Goal: Task Accomplishment & Management: Complete application form

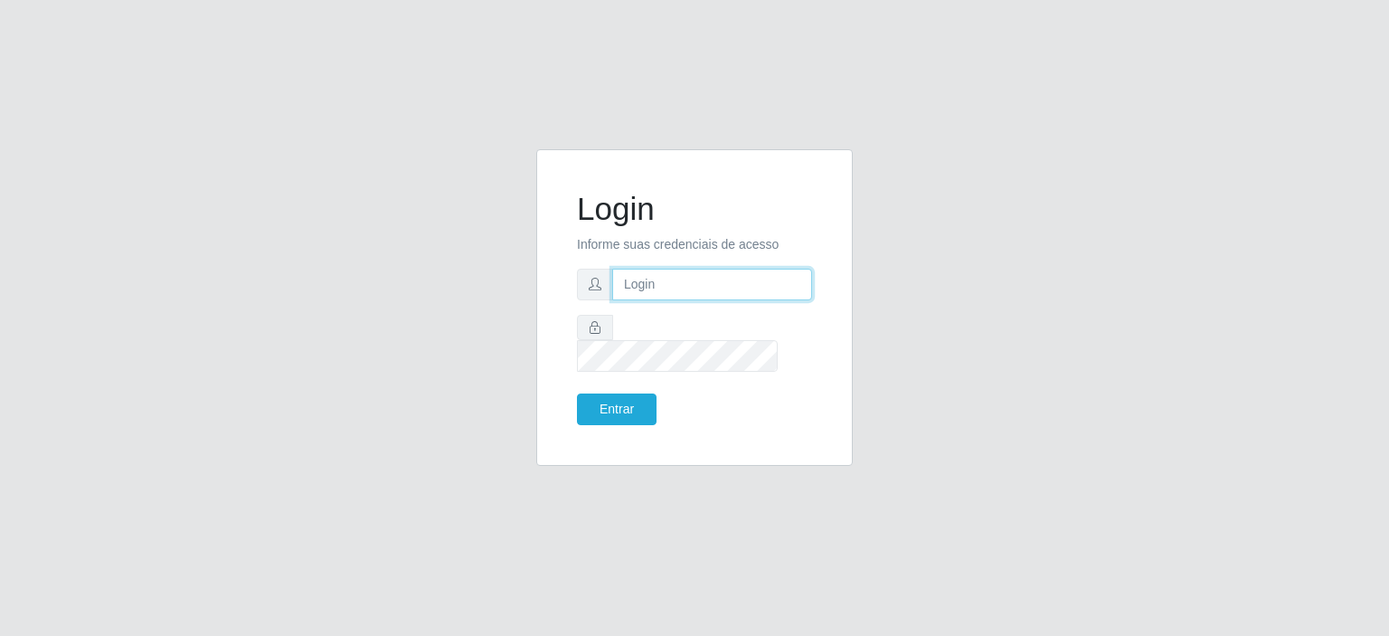
click at [668, 282] on input "text" at bounding box center [712, 285] width 200 height 32
type input "[EMAIL_ADDRESS][DOMAIN_NAME]"
click at [628, 393] on button "Entrar" at bounding box center [617, 409] width 80 height 32
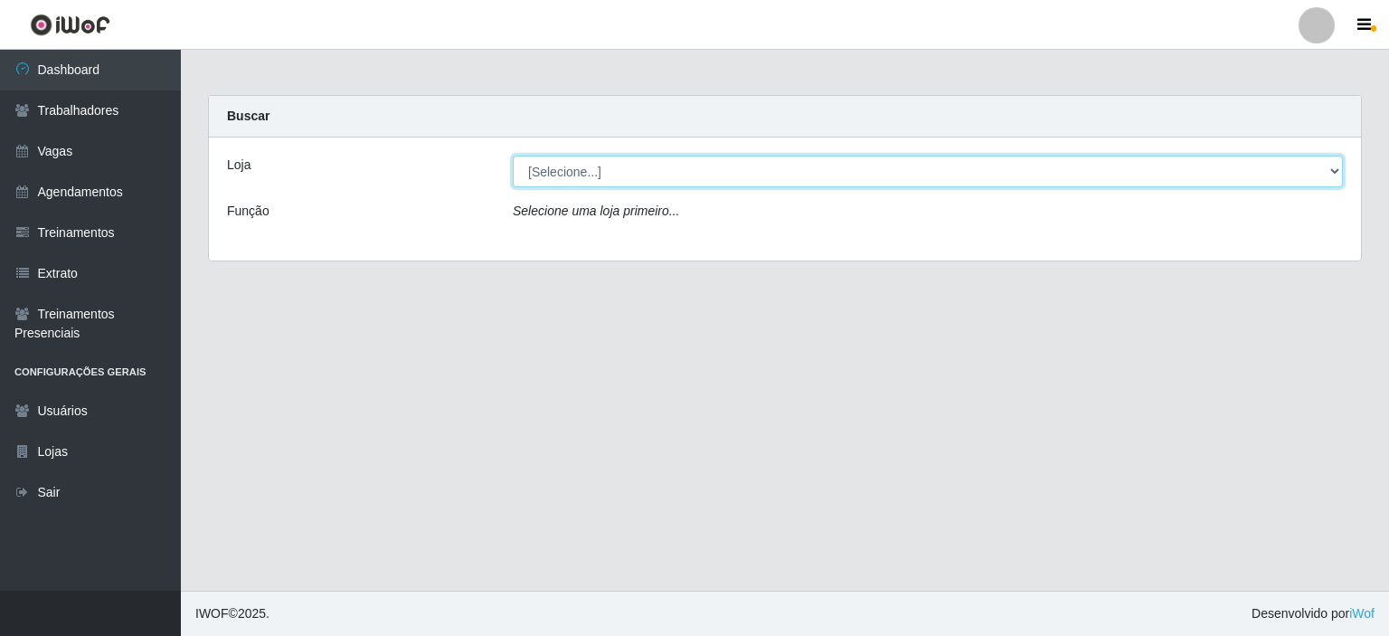
click at [1336, 169] on select "[Selecione...] Corte Fácil - Unidade Planalto" at bounding box center [928, 172] width 830 height 32
select select "202"
click at [513, 156] on select "[Selecione...] Corte Fácil - Unidade Planalto" at bounding box center [928, 172] width 830 height 32
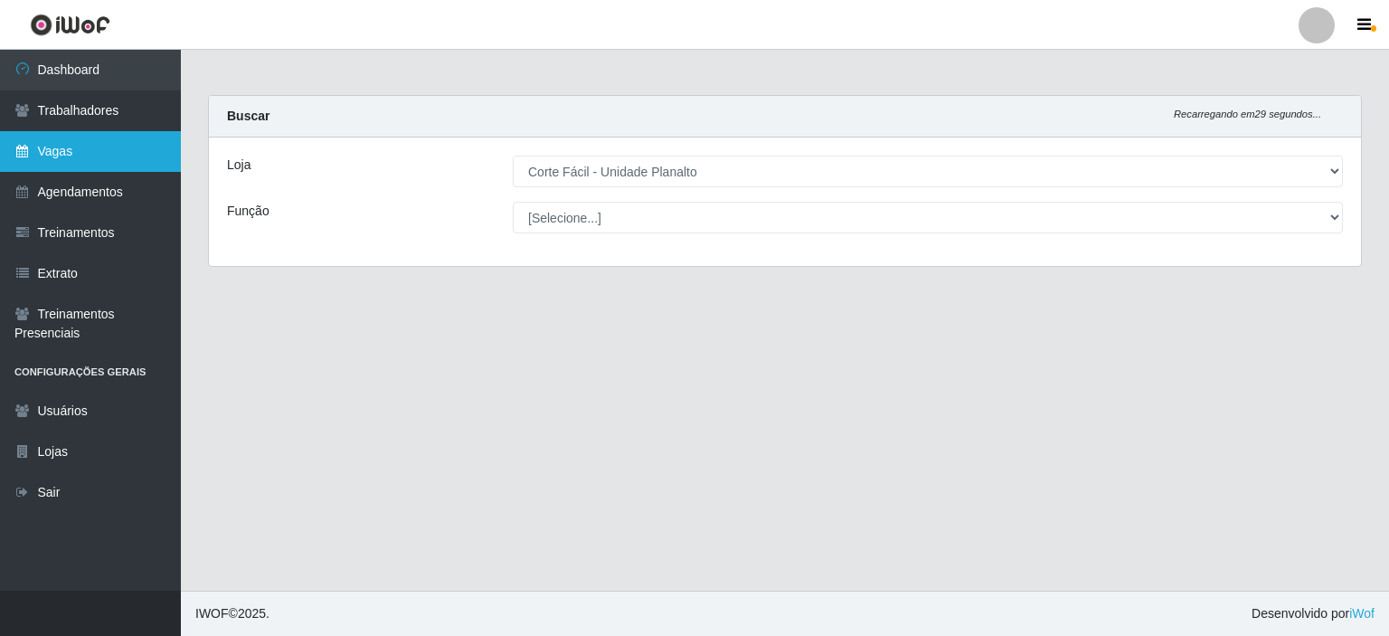
click at [65, 144] on link "Vagas" at bounding box center [90, 151] width 181 height 41
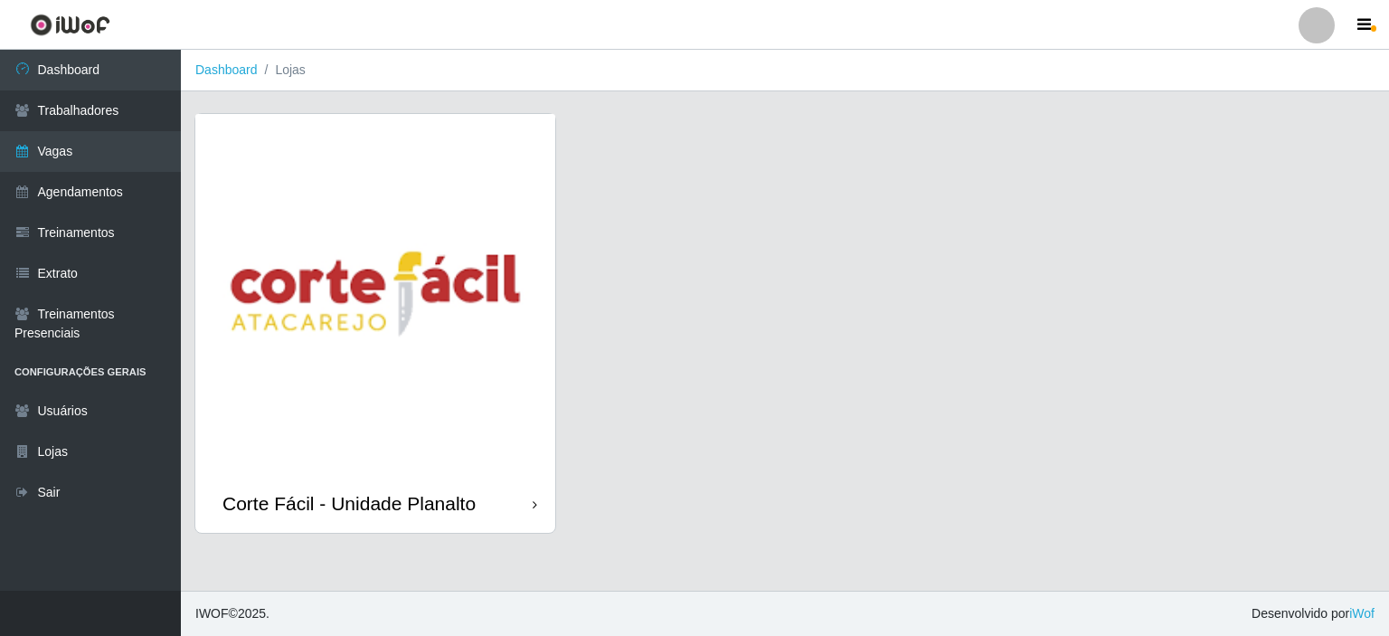
click at [362, 160] on img at bounding box center [375, 294] width 360 height 360
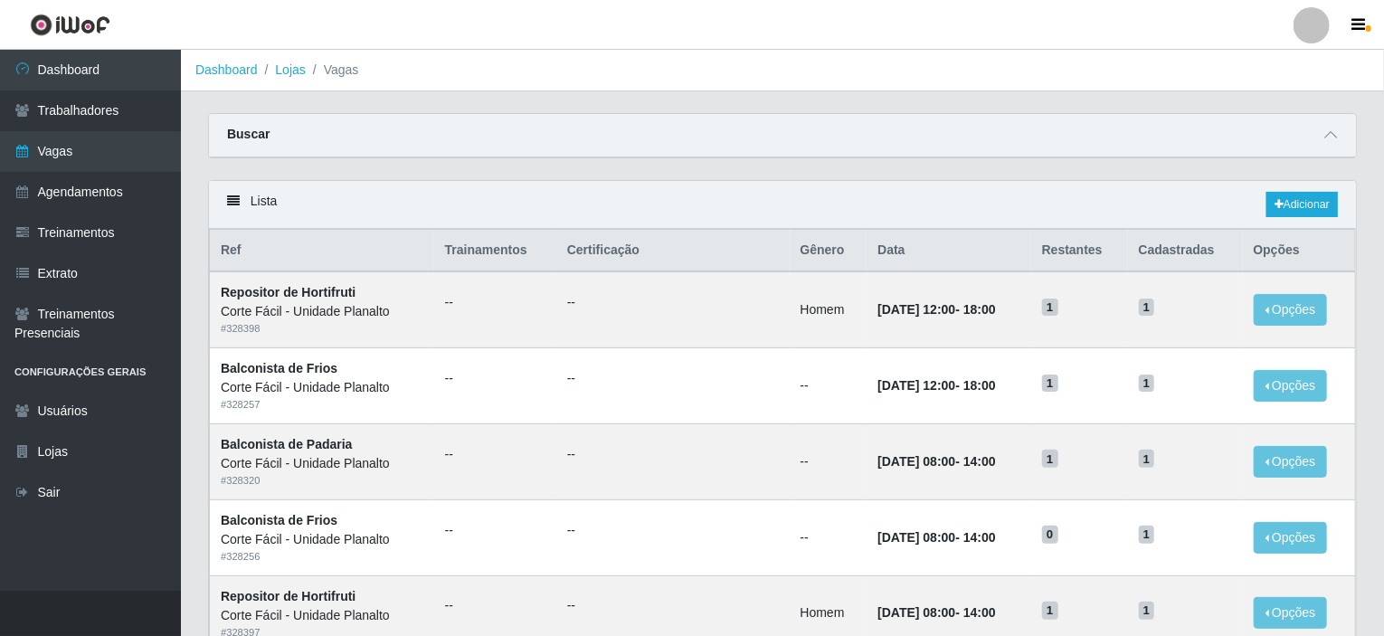
click at [1342, 137] on div "Buscar" at bounding box center [782, 135] width 1147 height 43
click at [1348, 127] on div "Buscar" at bounding box center [782, 135] width 1147 height 43
click at [1321, 135] on span at bounding box center [1331, 135] width 22 height 21
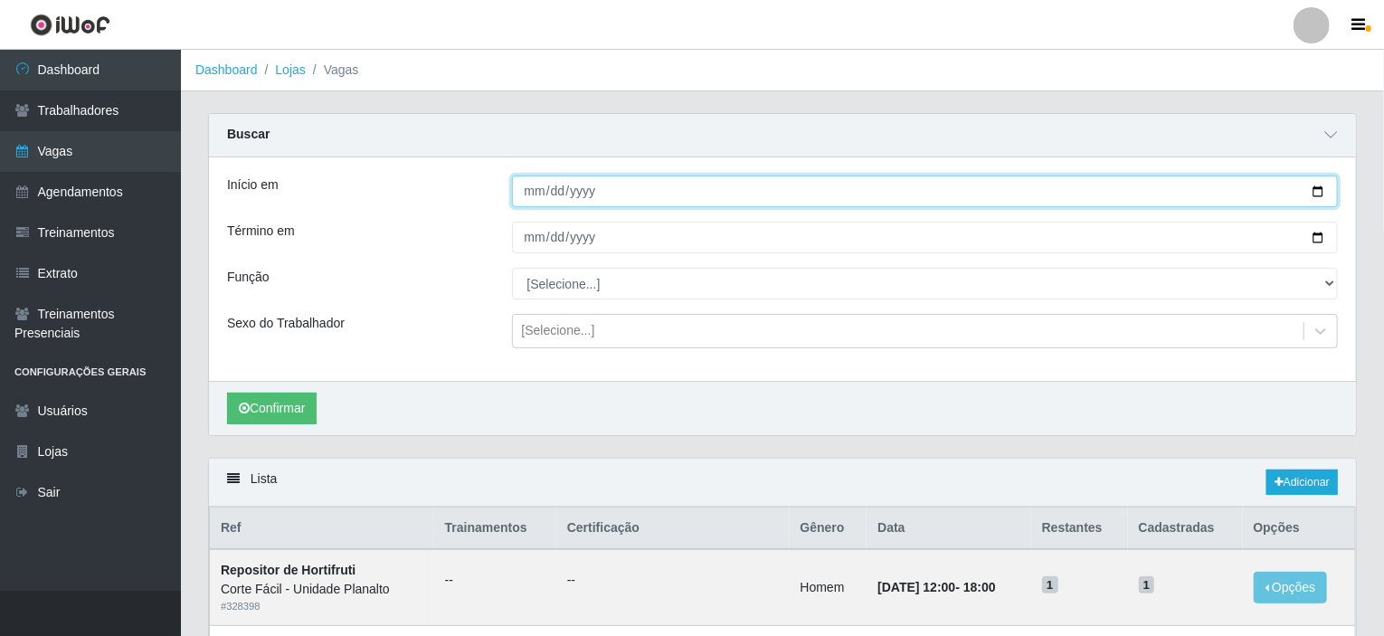
click at [576, 194] on input "Início em" at bounding box center [925, 191] width 827 height 32
click at [1318, 185] on input "Início em" at bounding box center [925, 191] width 827 height 32
type input "[DATE]"
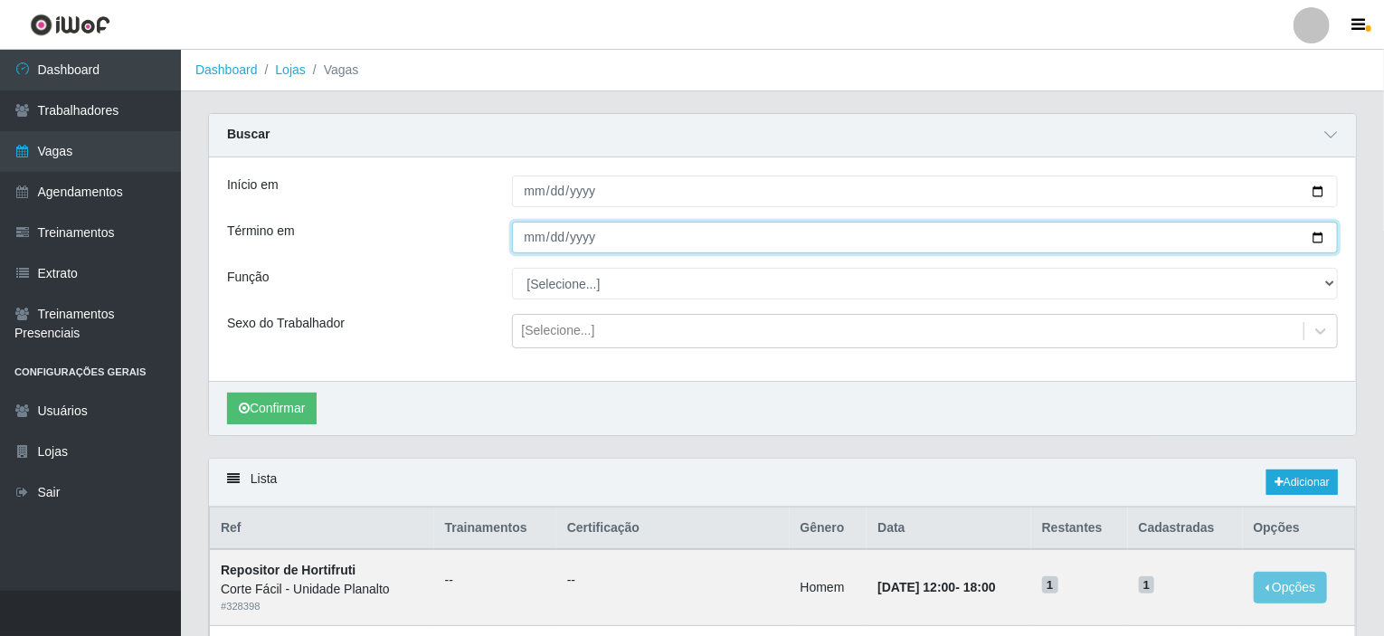
click at [1317, 237] on input "Término em" at bounding box center [925, 238] width 827 height 32
type input "[DATE]"
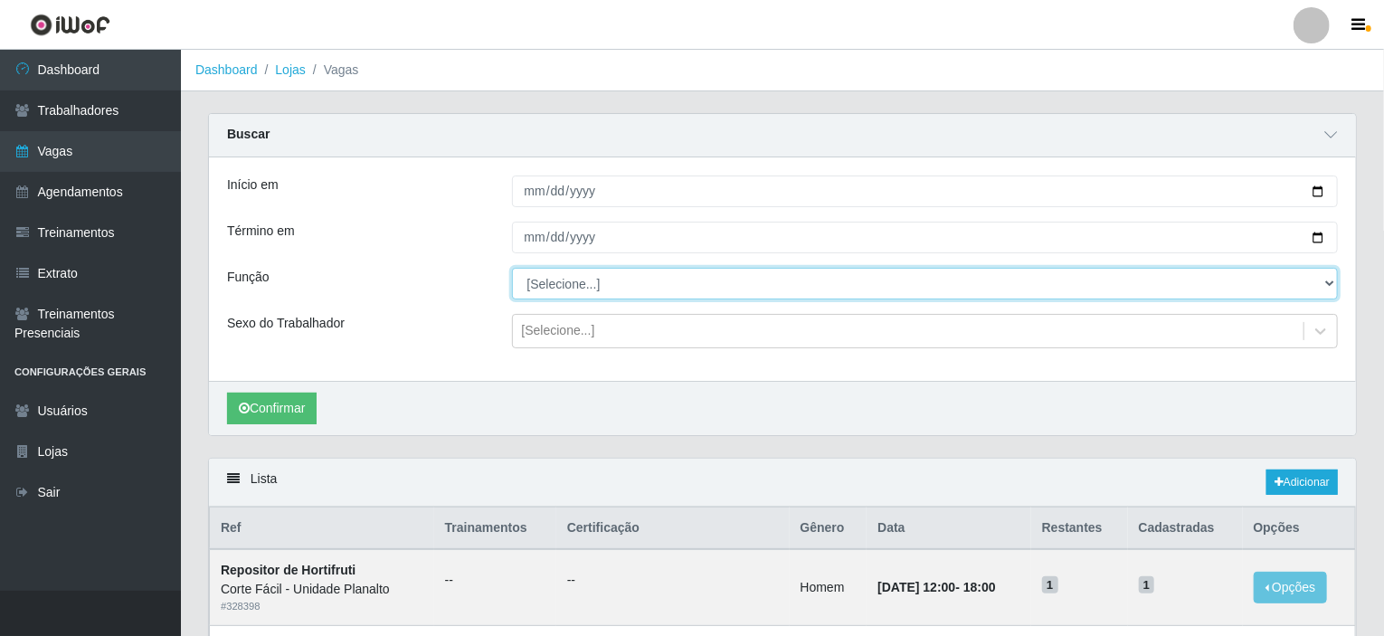
click at [1318, 279] on select "[Selecione...] ASG ASG + ASG ++ Auxiliar de Estacionamento Auxiliar de Estacion…" at bounding box center [925, 284] width 827 height 32
select select "115"
click at [512, 268] on select "[Selecione...] ASG ASG + ASG ++ Auxiliar de Estacionamento Auxiliar de Estacion…" at bounding box center [925, 284] width 827 height 32
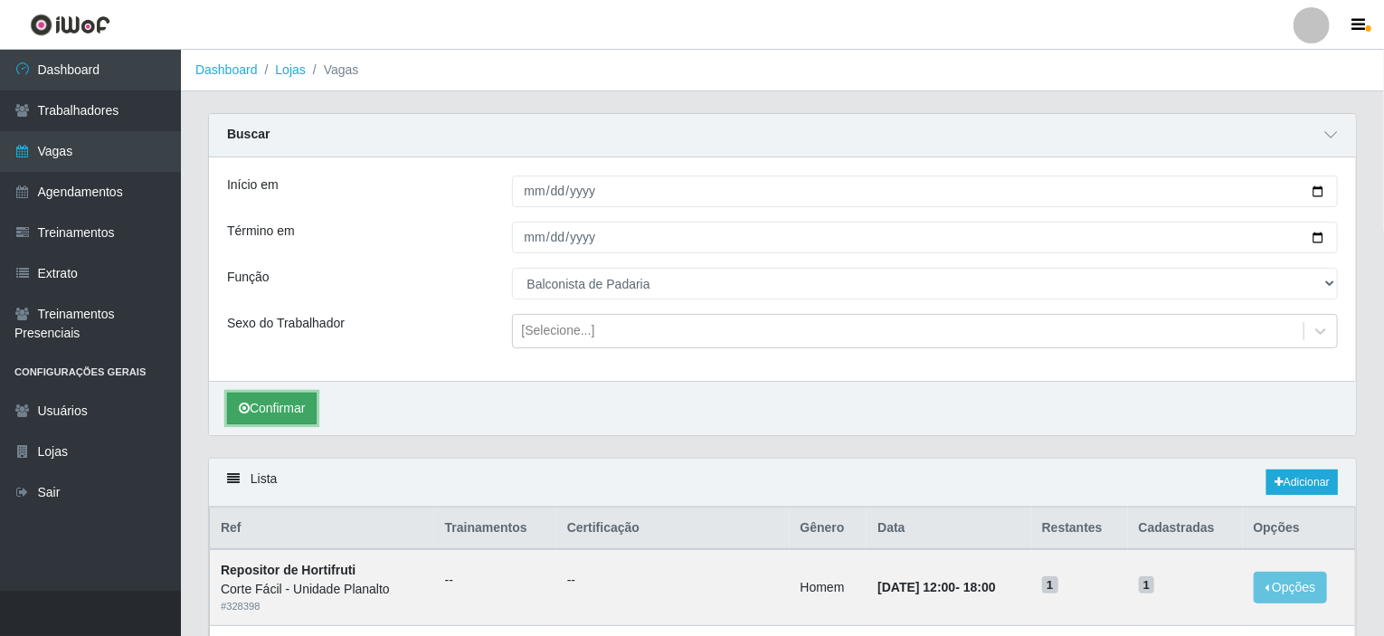
click at [267, 396] on button "Confirmar" at bounding box center [272, 409] width 90 height 32
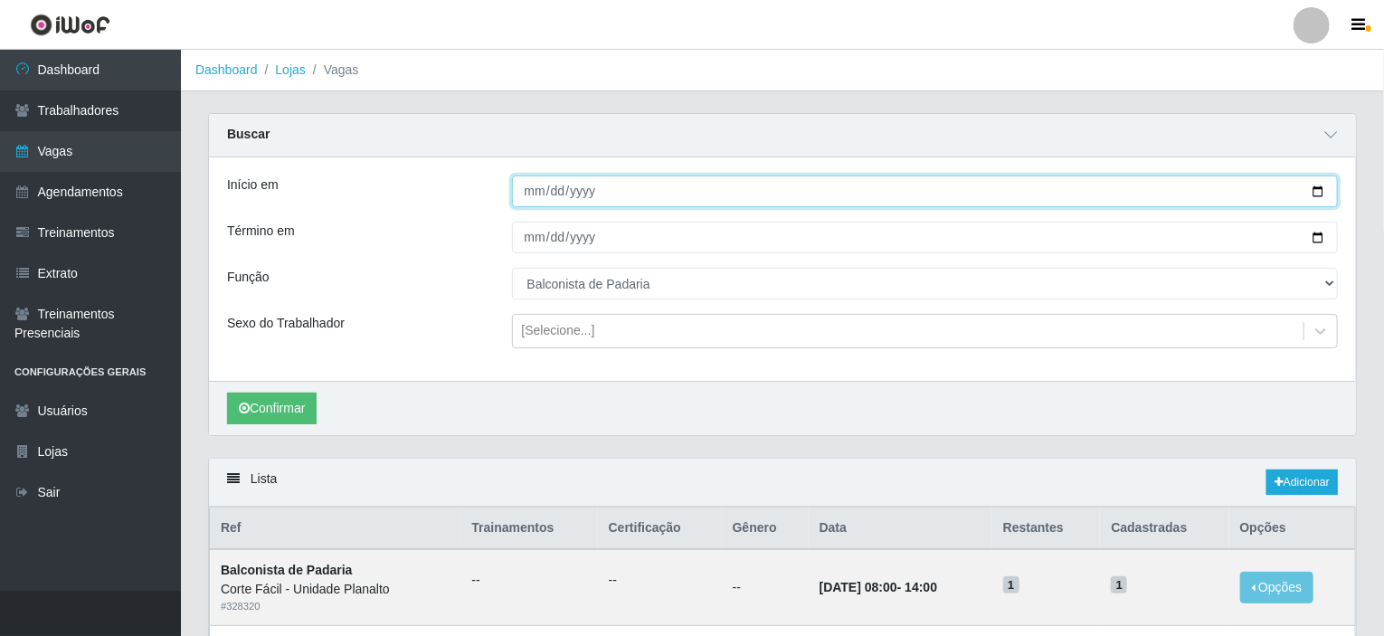
click at [1317, 192] on input "2025-08-11" at bounding box center [925, 191] width 827 height 32
type input "[DATE]"
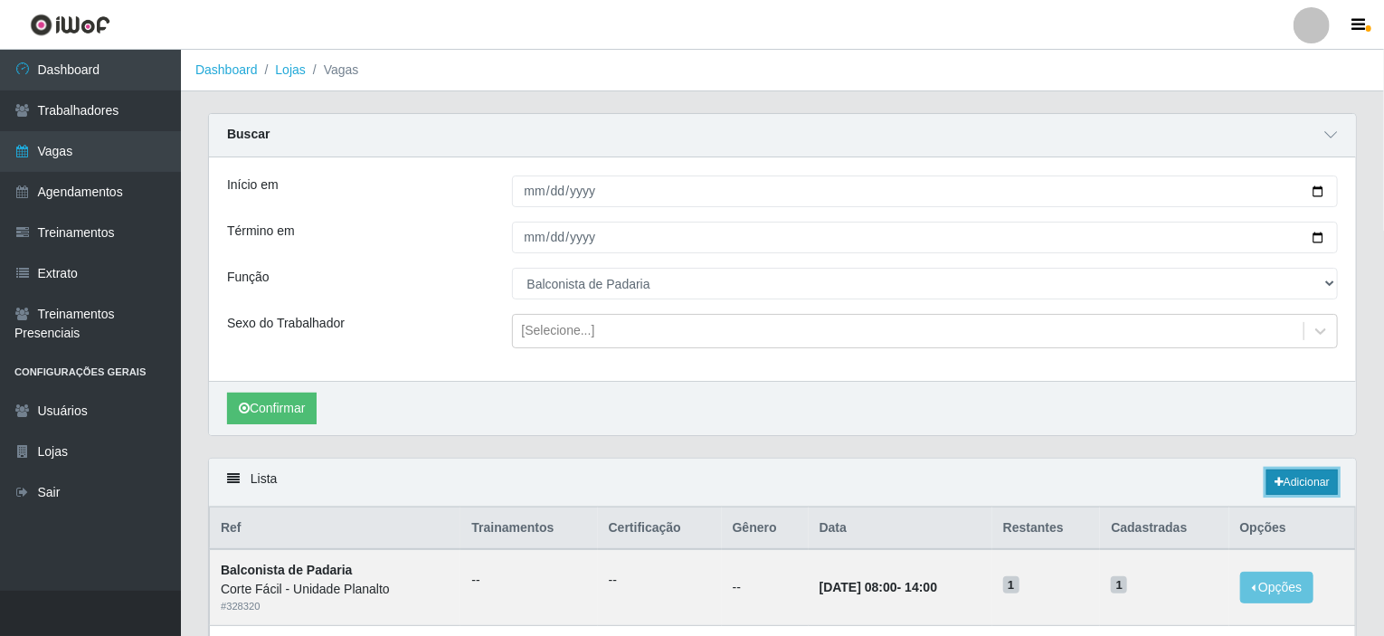
click at [1286, 486] on link "Adicionar" at bounding box center [1301, 481] width 71 height 25
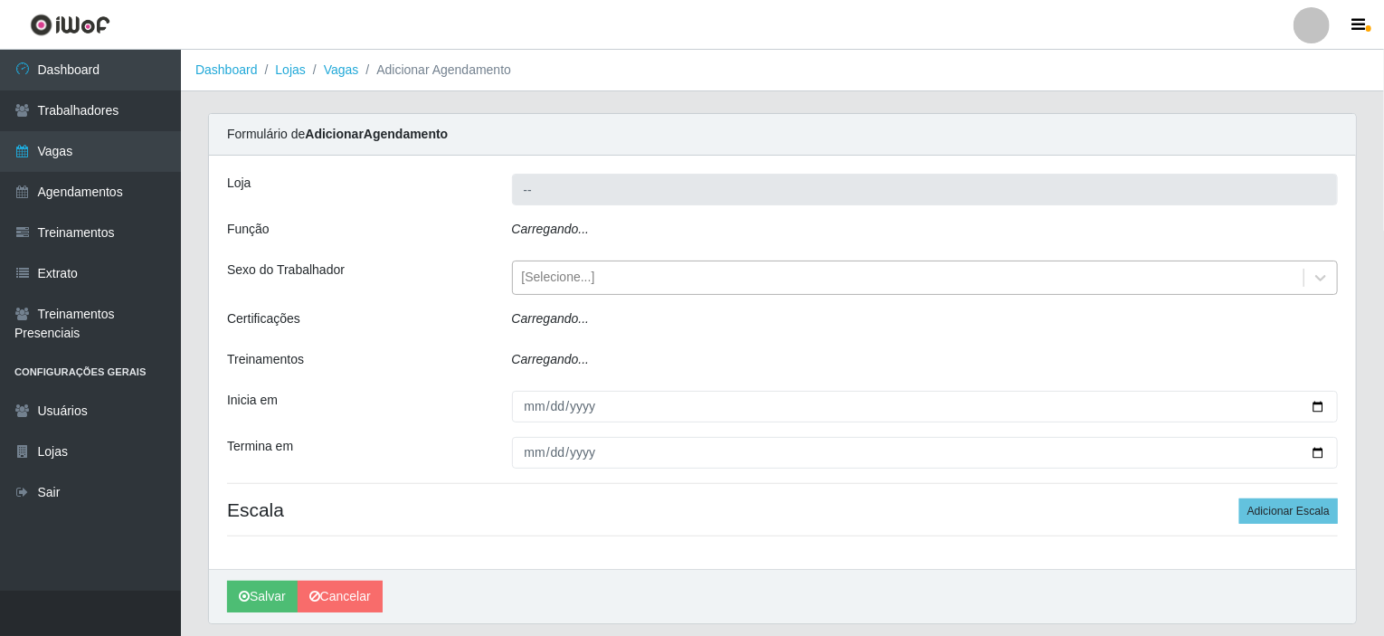
type input "Corte Fácil - Unidade Planalto"
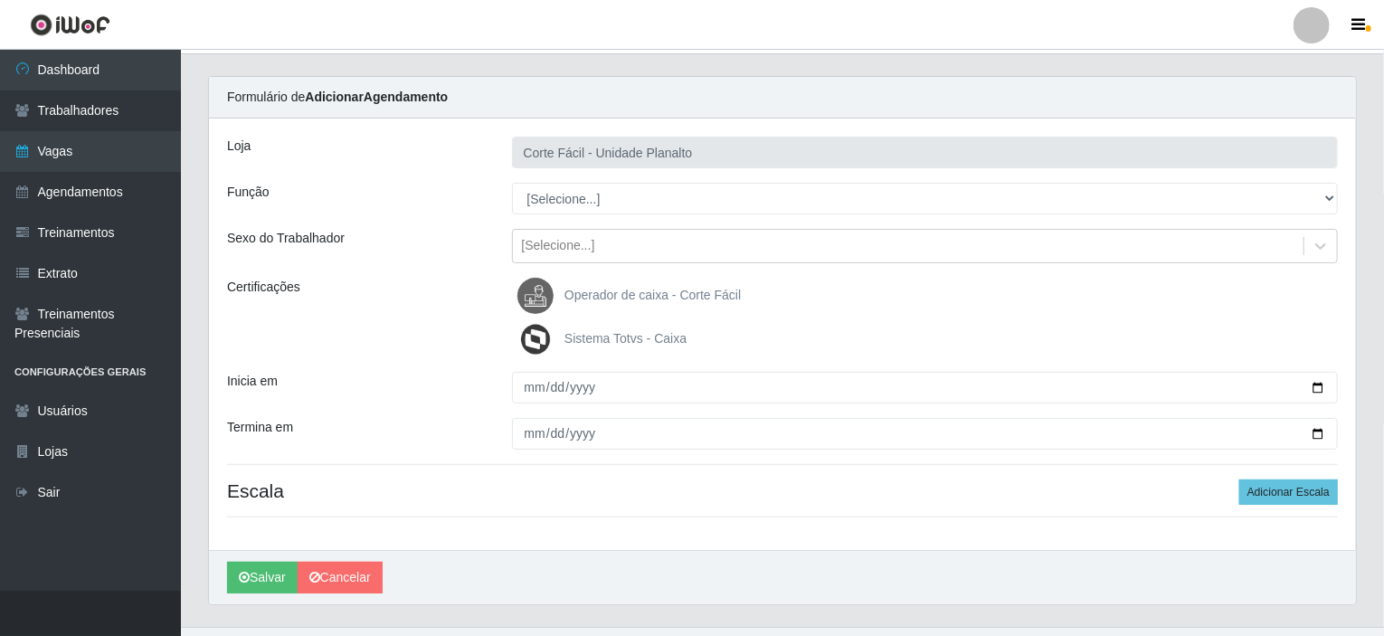
scroll to position [71, 0]
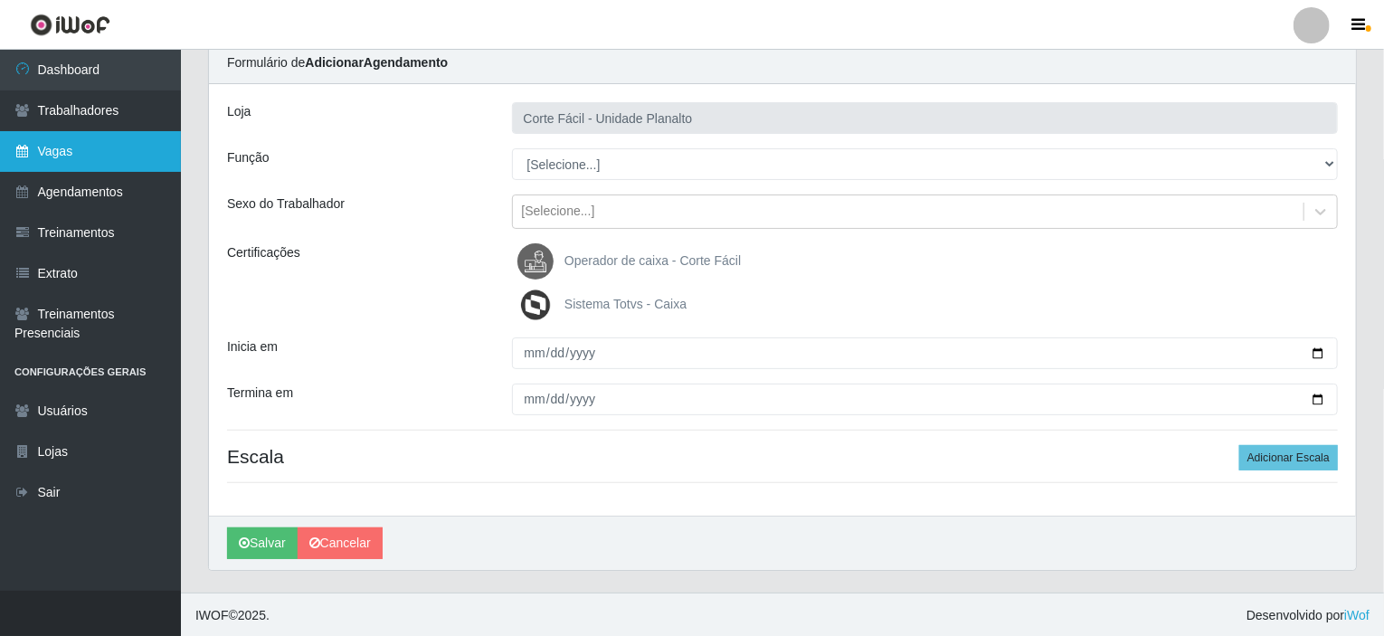
click at [80, 162] on link "Vagas" at bounding box center [90, 151] width 181 height 41
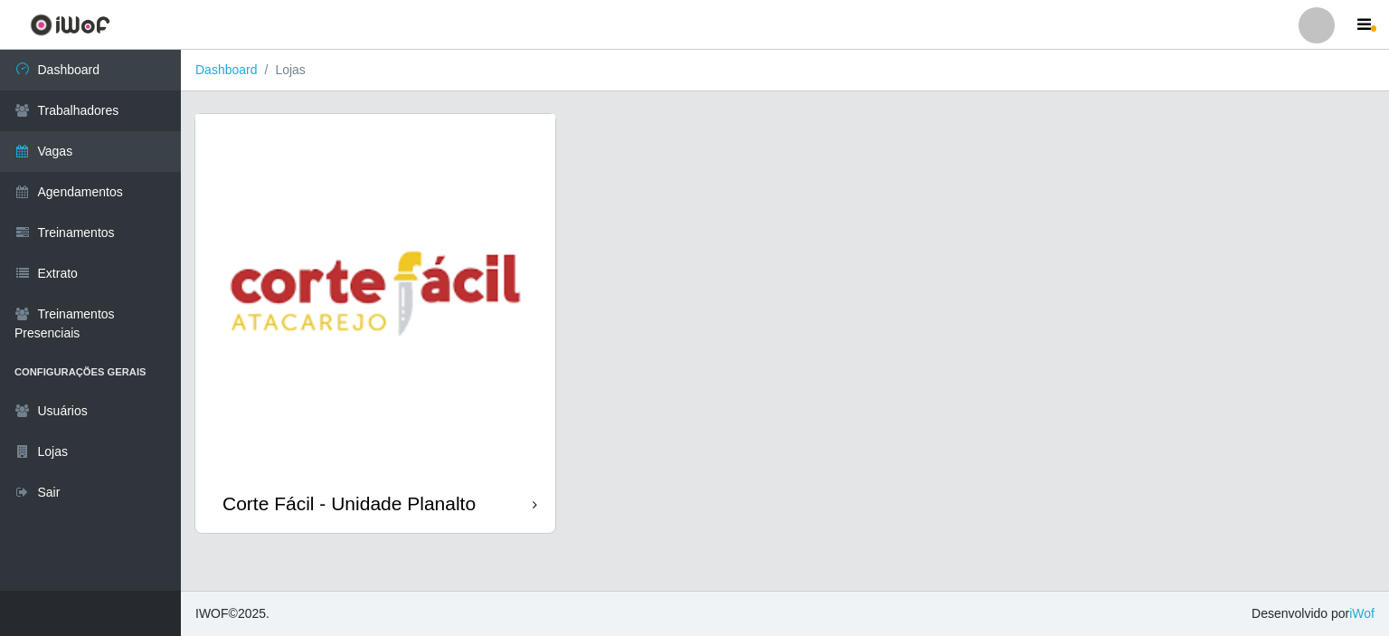
click at [322, 326] on img at bounding box center [375, 294] width 360 height 360
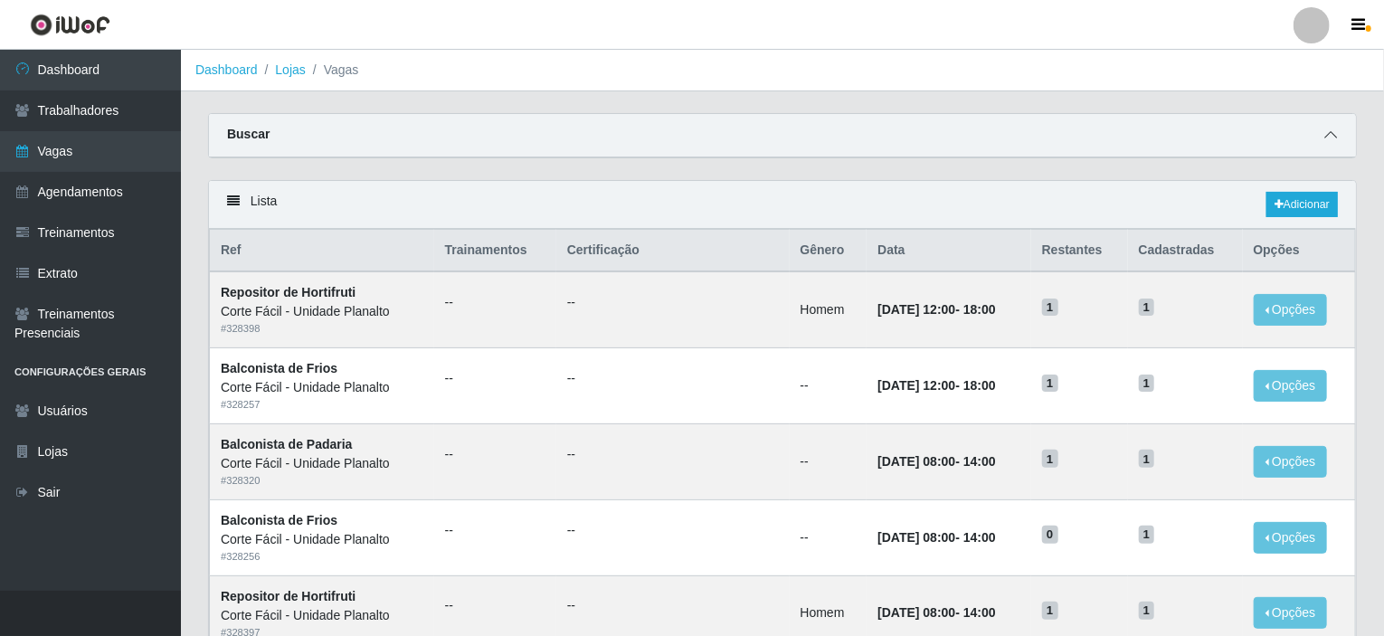
click at [1332, 128] on span at bounding box center [1331, 135] width 22 height 21
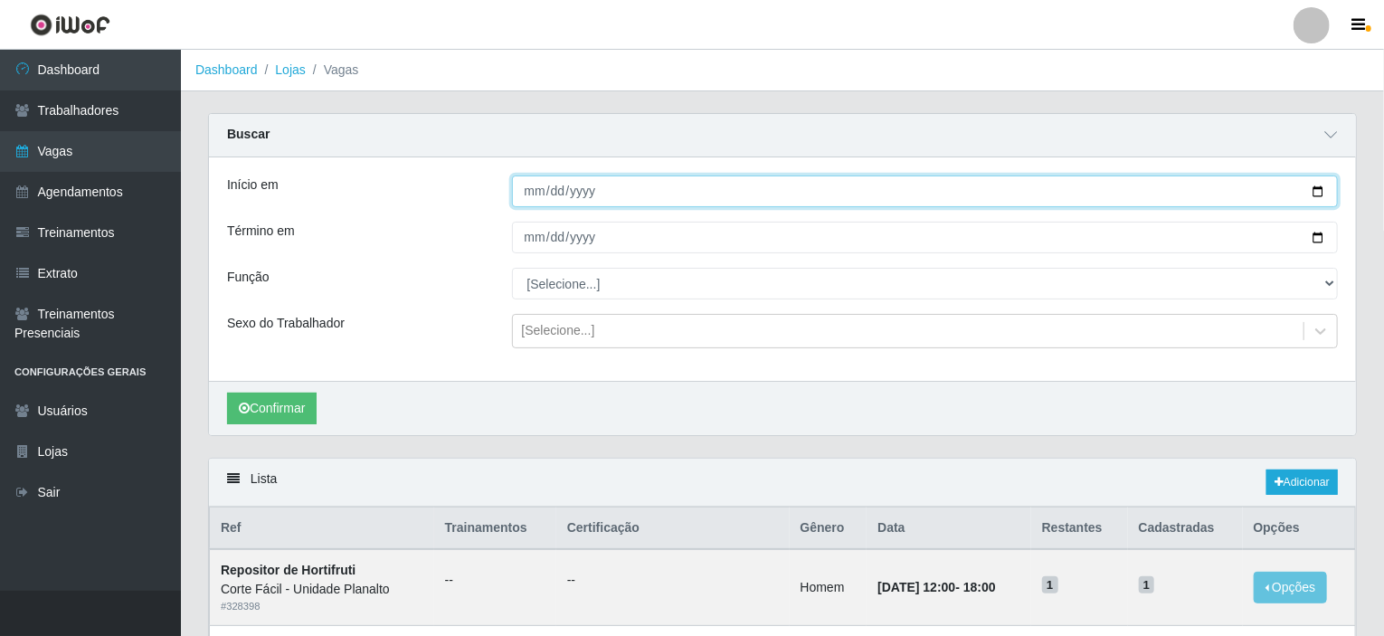
click at [1318, 187] on input "Início em" at bounding box center [925, 191] width 827 height 32
type input "2025-08-11"
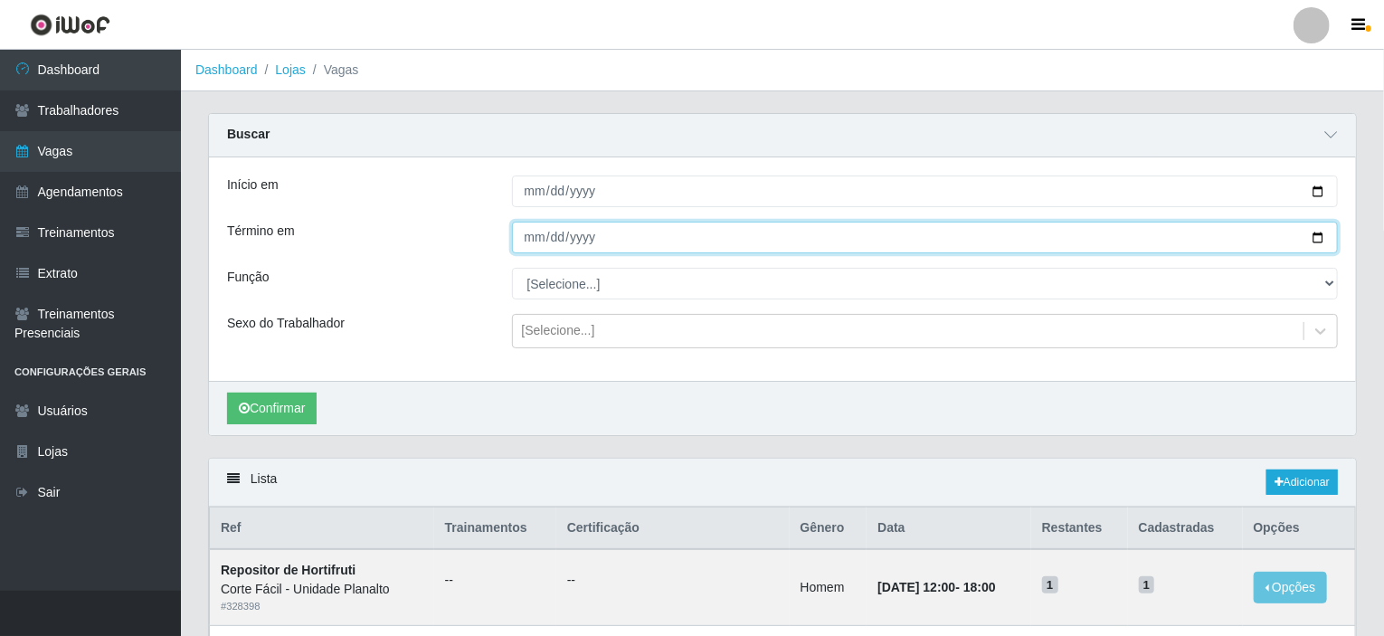
click at [1318, 238] on input "Término em" at bounding box center [925, 238] width 827 height 32
type input "[DATE]"
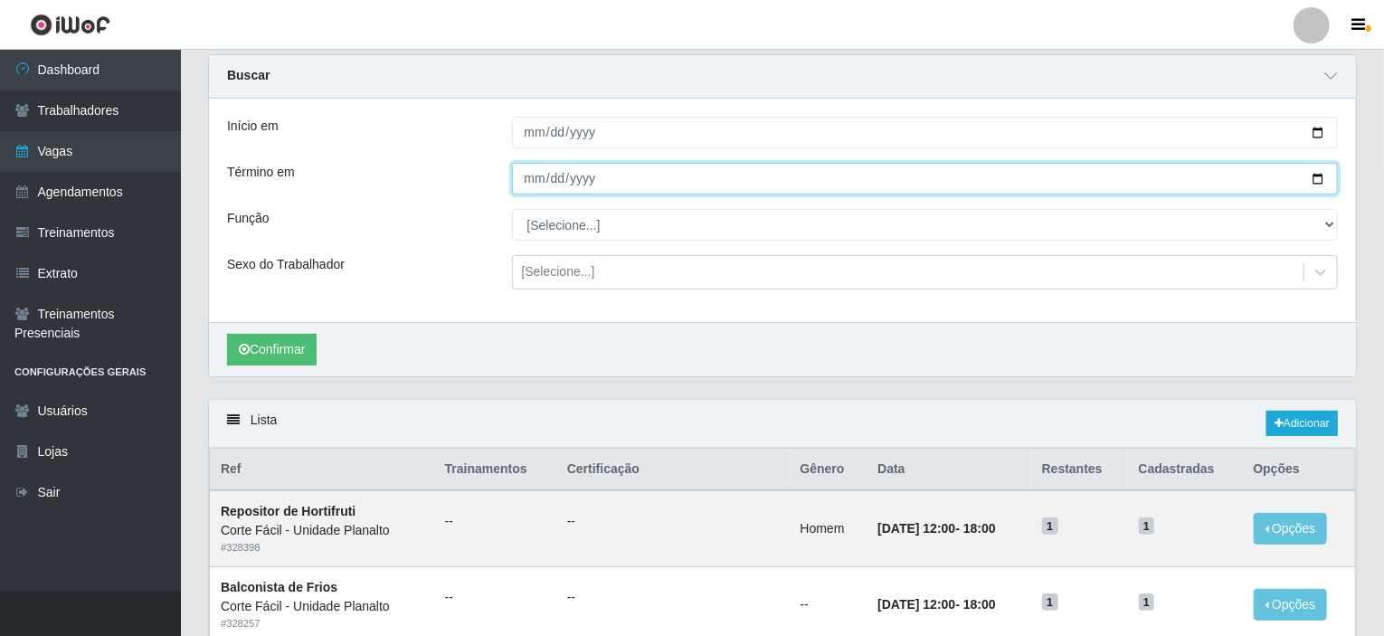
scroll to position [90, 0]
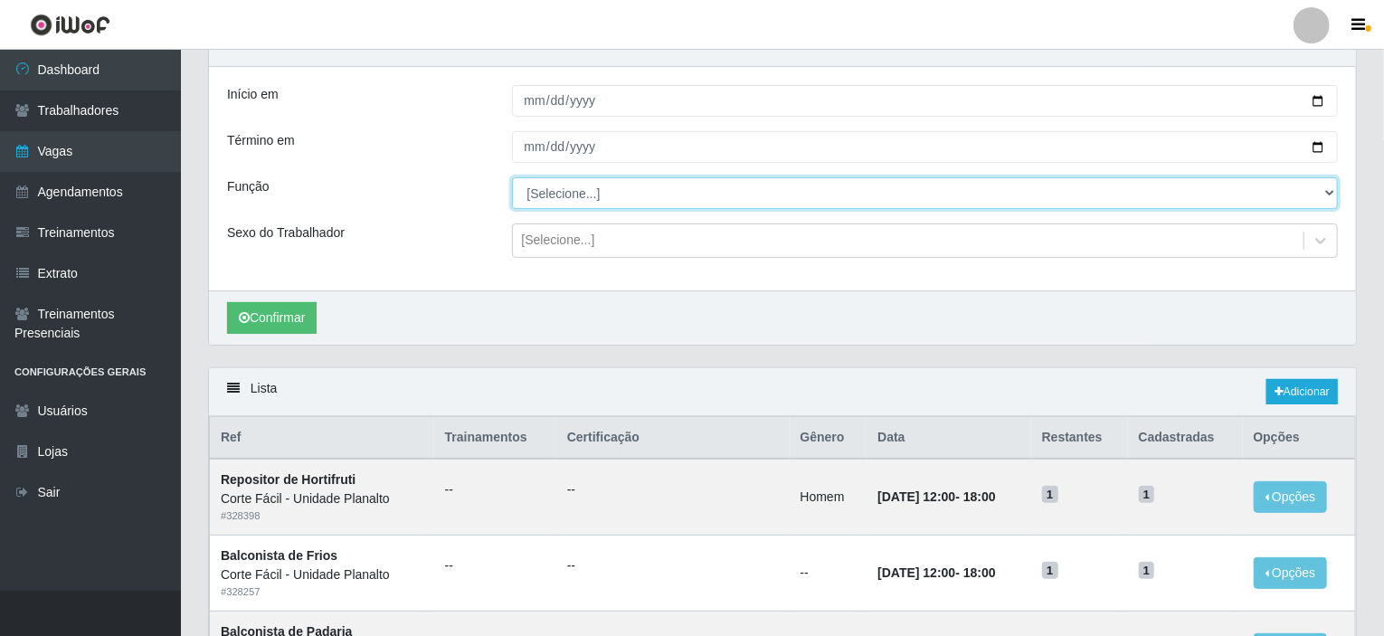
click at [1325, 189] on select "[Selecione...] ASG ASG + ASG ++ Auxiliar de Estacionamento Auxiliar de Estacion…" at bounding box center [925, 193] width 827 height 32
select select "115"
click at [512, 177] on select "[Selecione...] ASG ASG + ASG ++ Auxiliar de Estacionamento Auxiliar de Estacion…" at bounding box center [925, 193] width 827 height 32
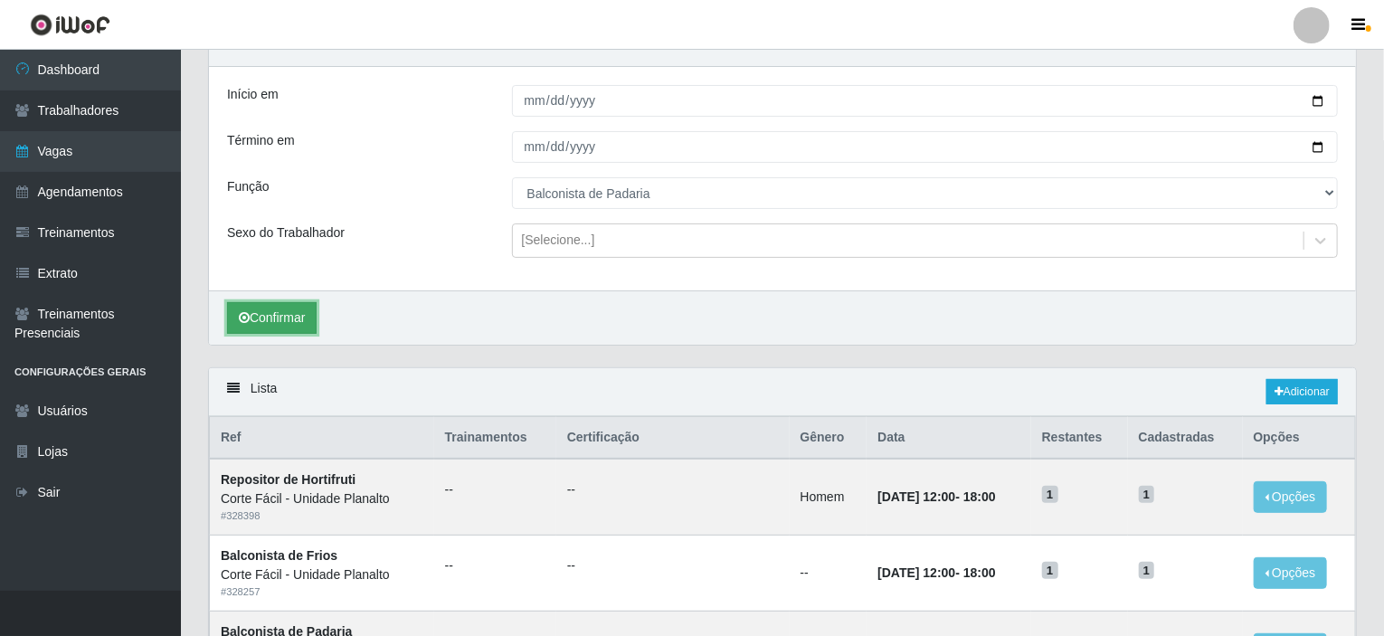
click at [292, 321] on button "Confirmar" at bounding box center [272, 318] width 90 height 32
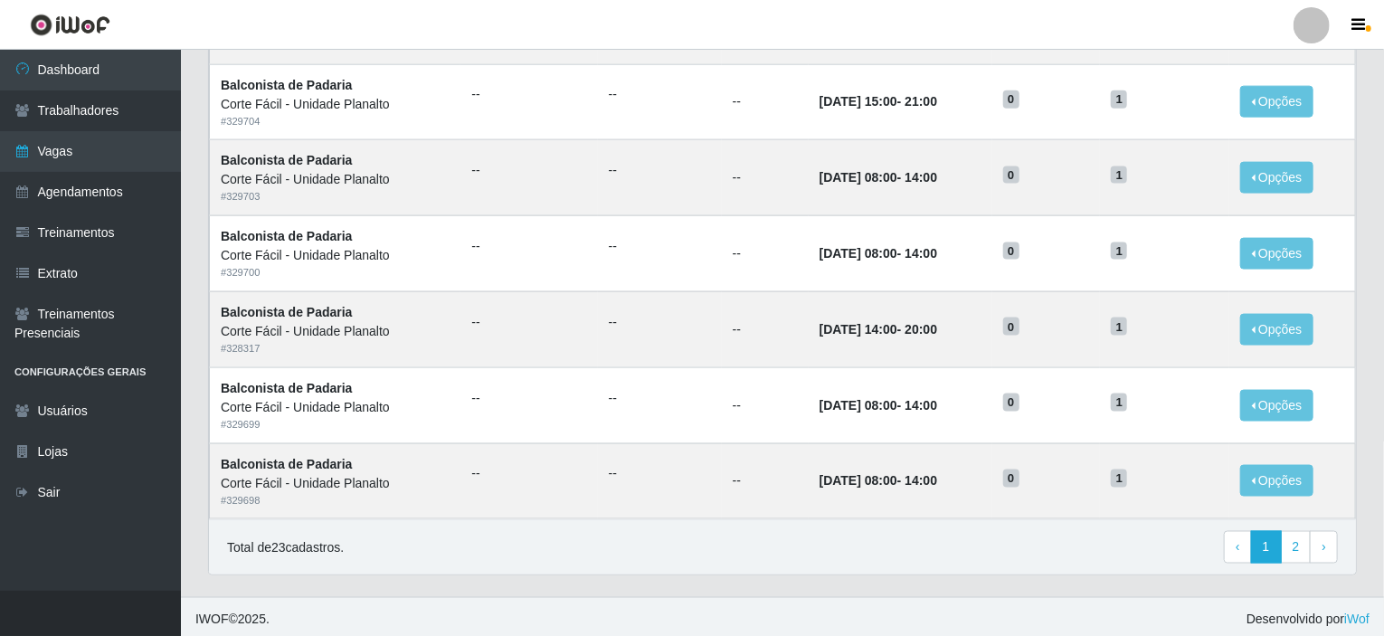
scroll to position [1169, 0]
click at [1291, 540] on link "2" at bounding box center [1296, 546] width 31 height 33
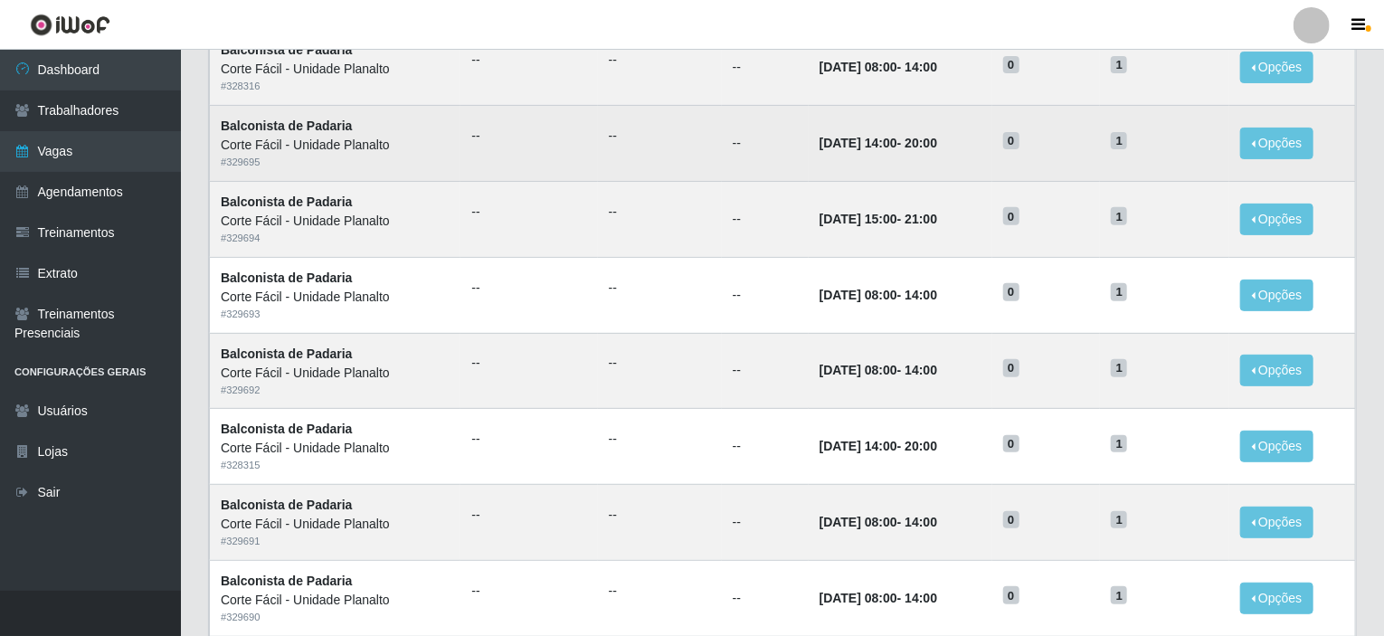
scroll to position [362, 0]
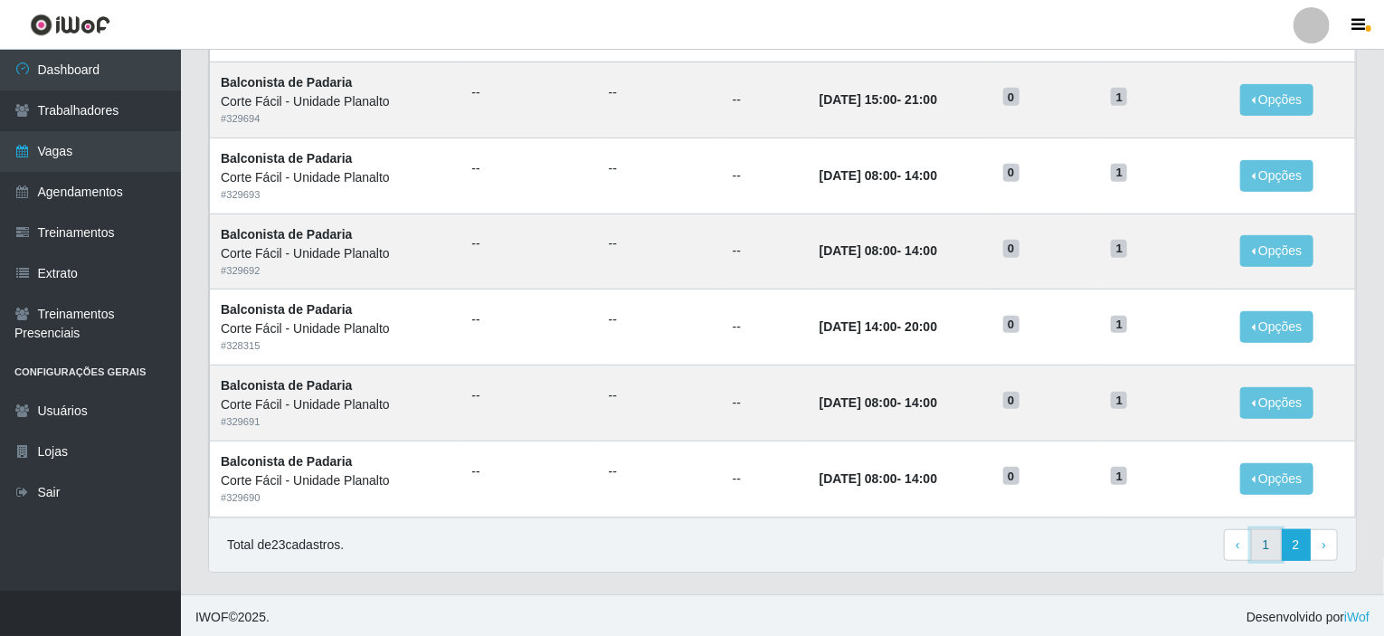
click at [1267, 551] on link "1" at bounding box center [1266, 545] width 31 height 33
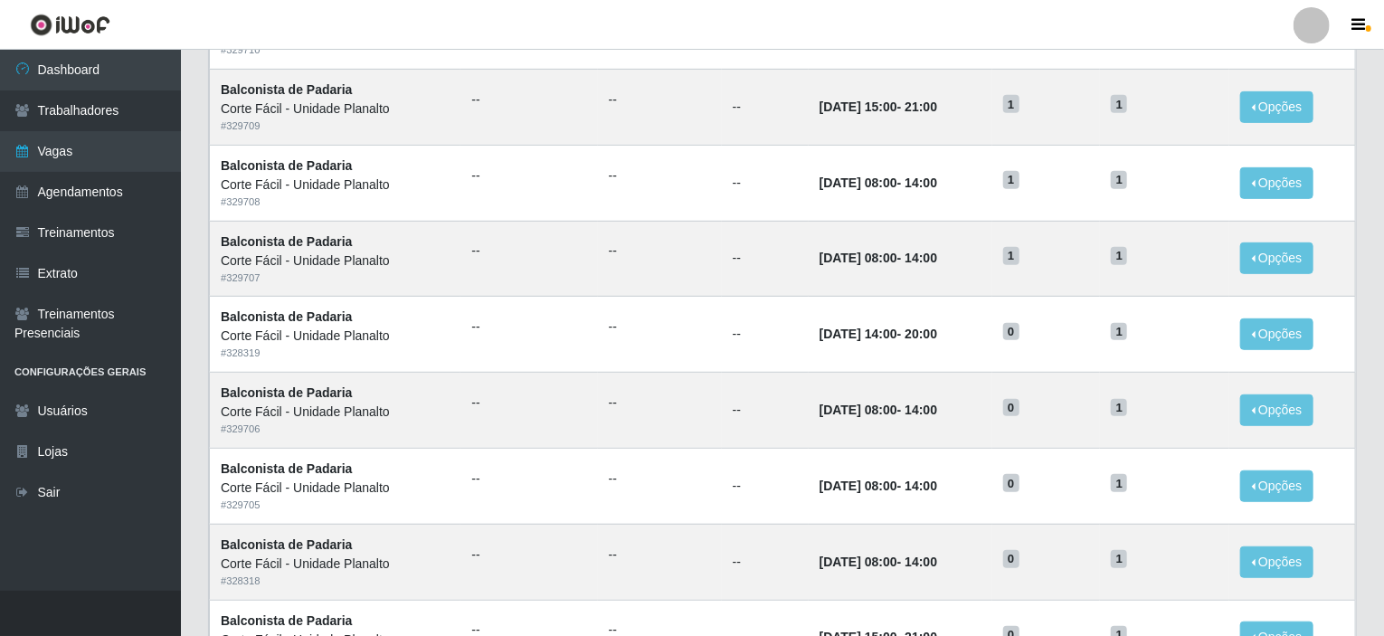
scroll to position [258, 0]
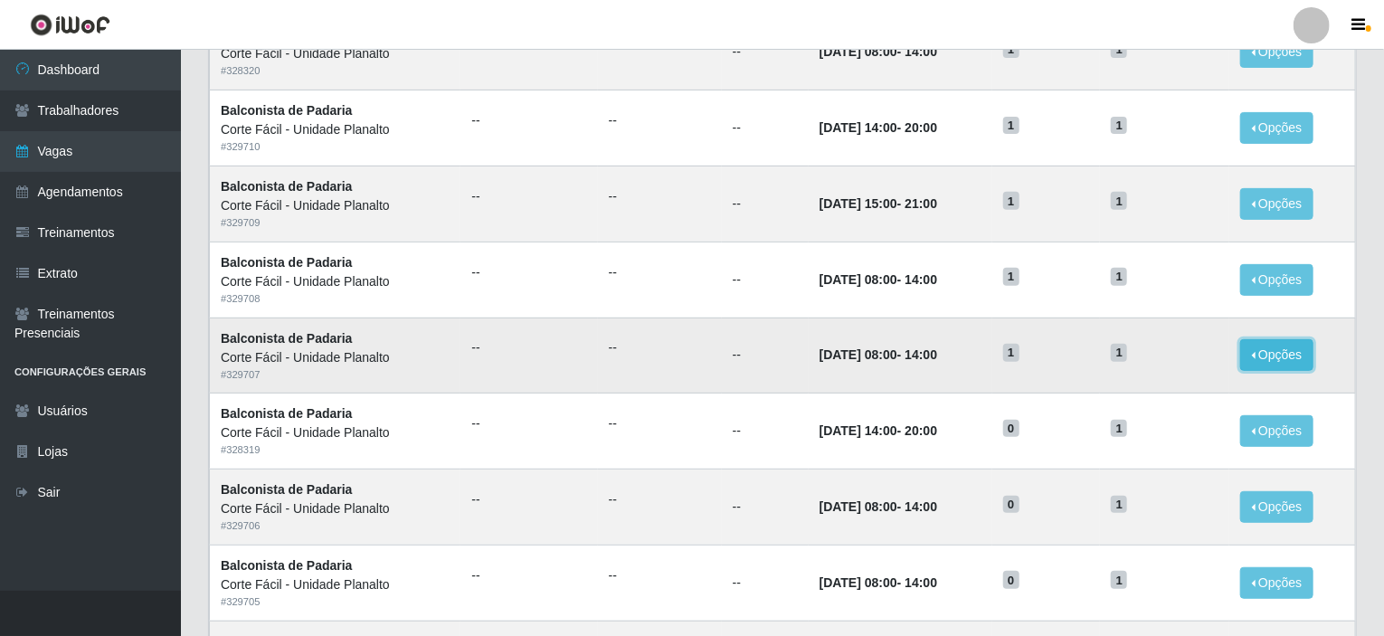
click at [1294, 349] on button "Opções" at bounding box center [1277, 355] width 74 height 32
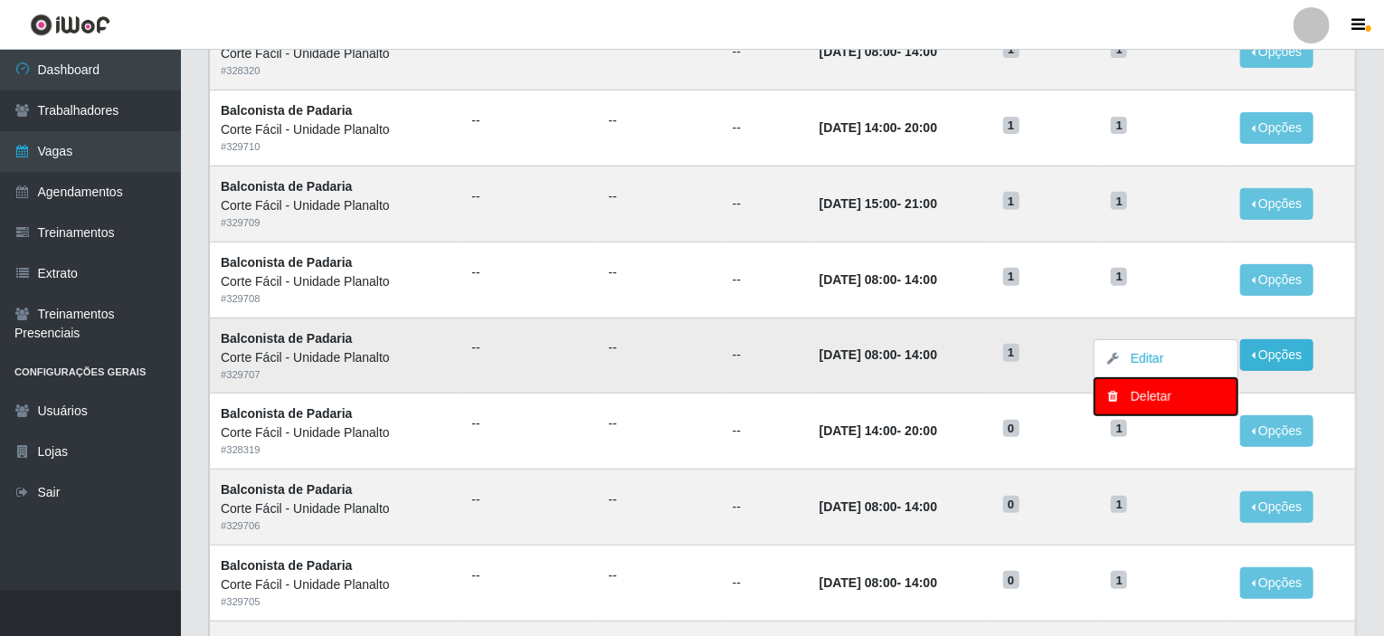
click at [1180, 401] on div "Deletar" at bounding box center [1166, 396] width 107 height 19
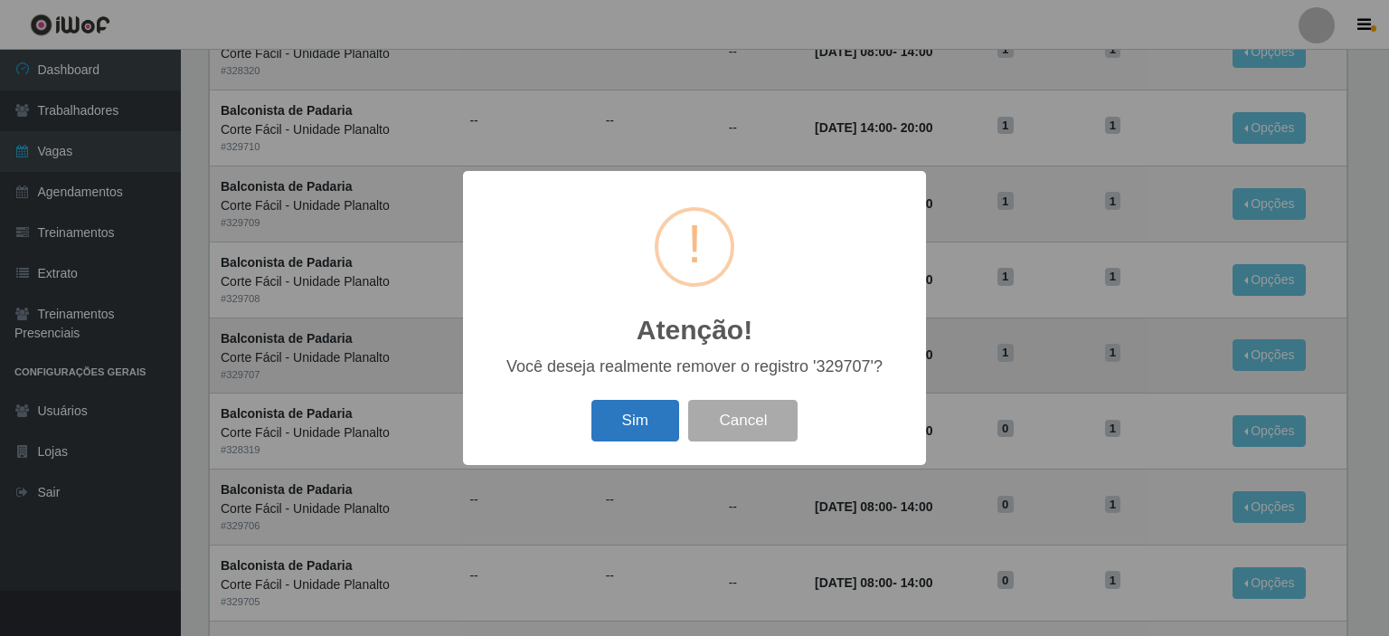
click at [643, 408] on button "Sim" at bounding box center [636, 421] width 88 height 43
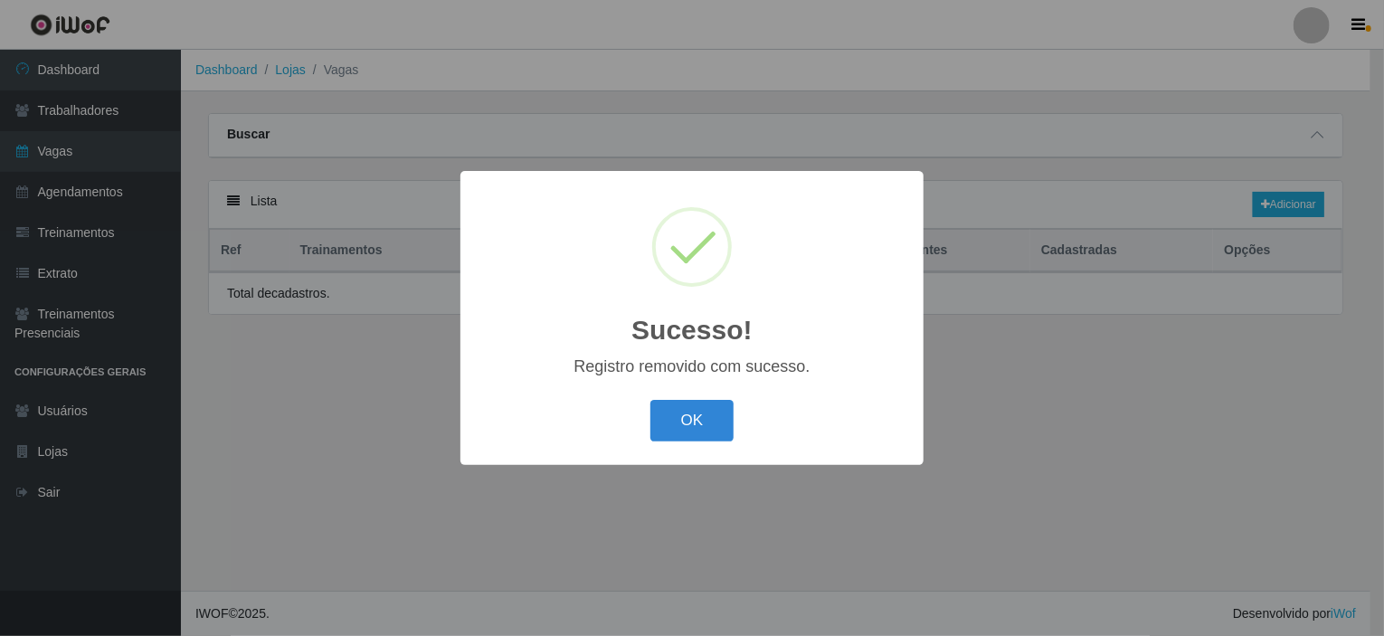
scroll to position [0, 0]
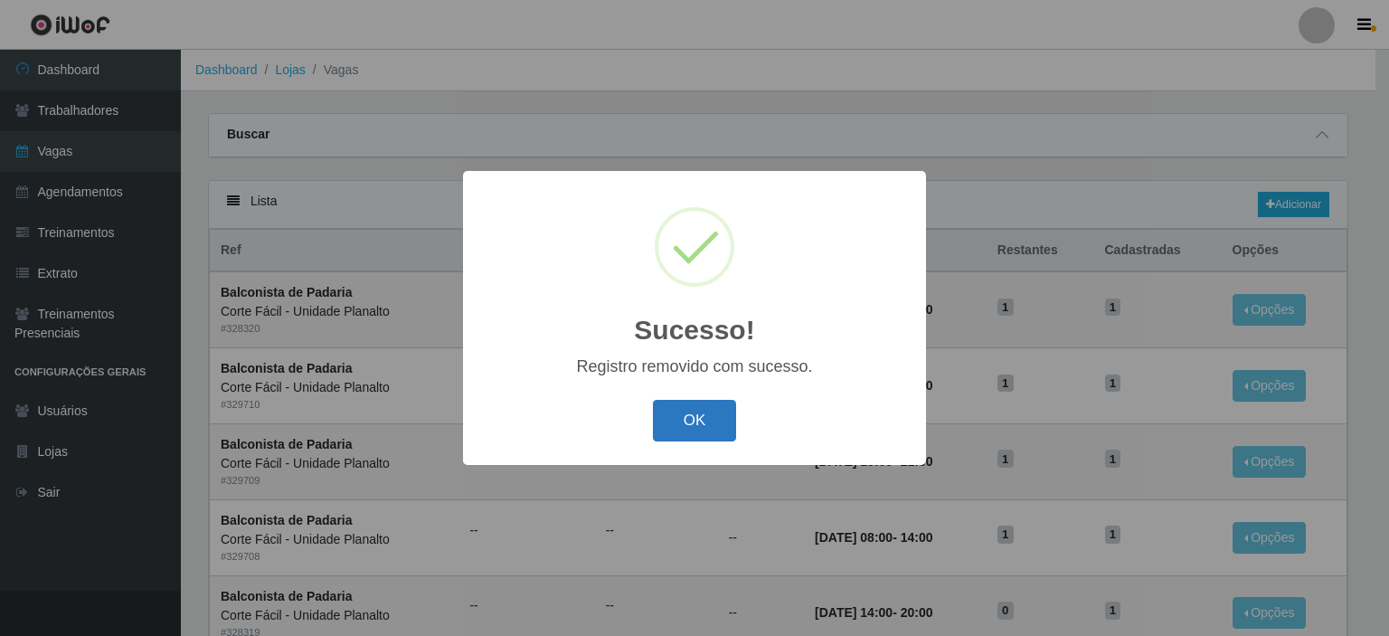
click at [689, 423] on button "OK" at bounding box center [695, 421] width 84 height 43
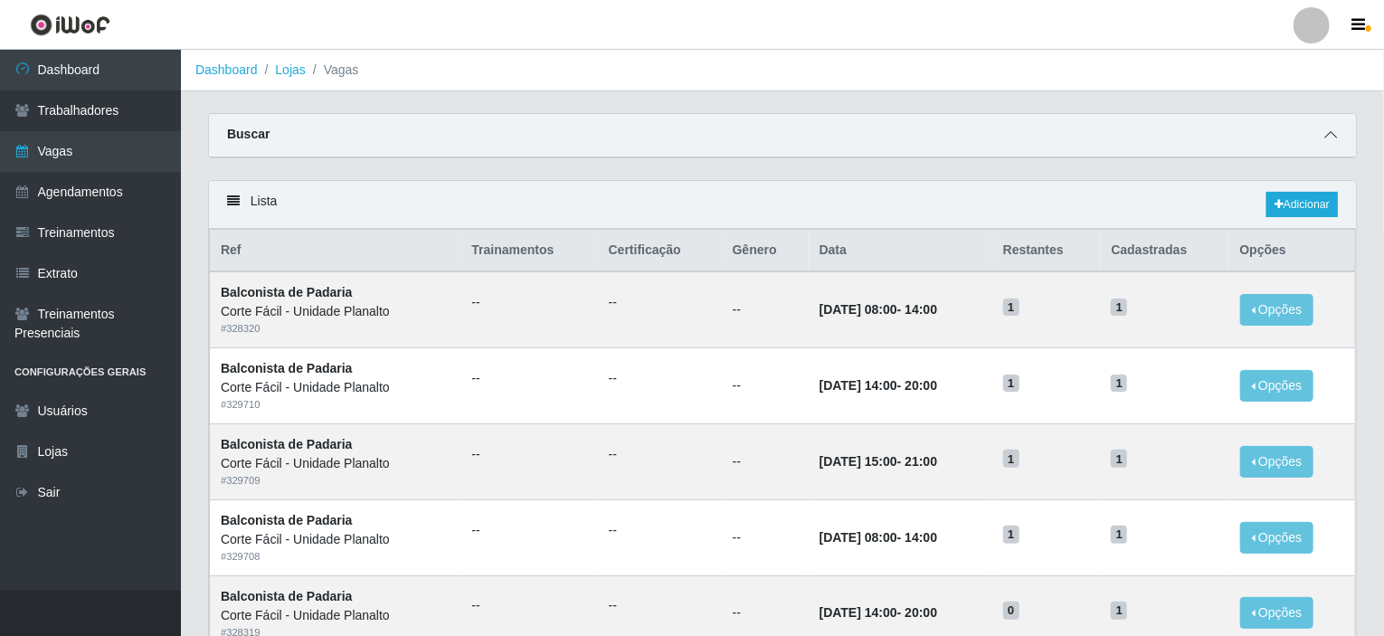
click at [1335, 129] on icon at bounding box center [1330, 134] width 13 height 13
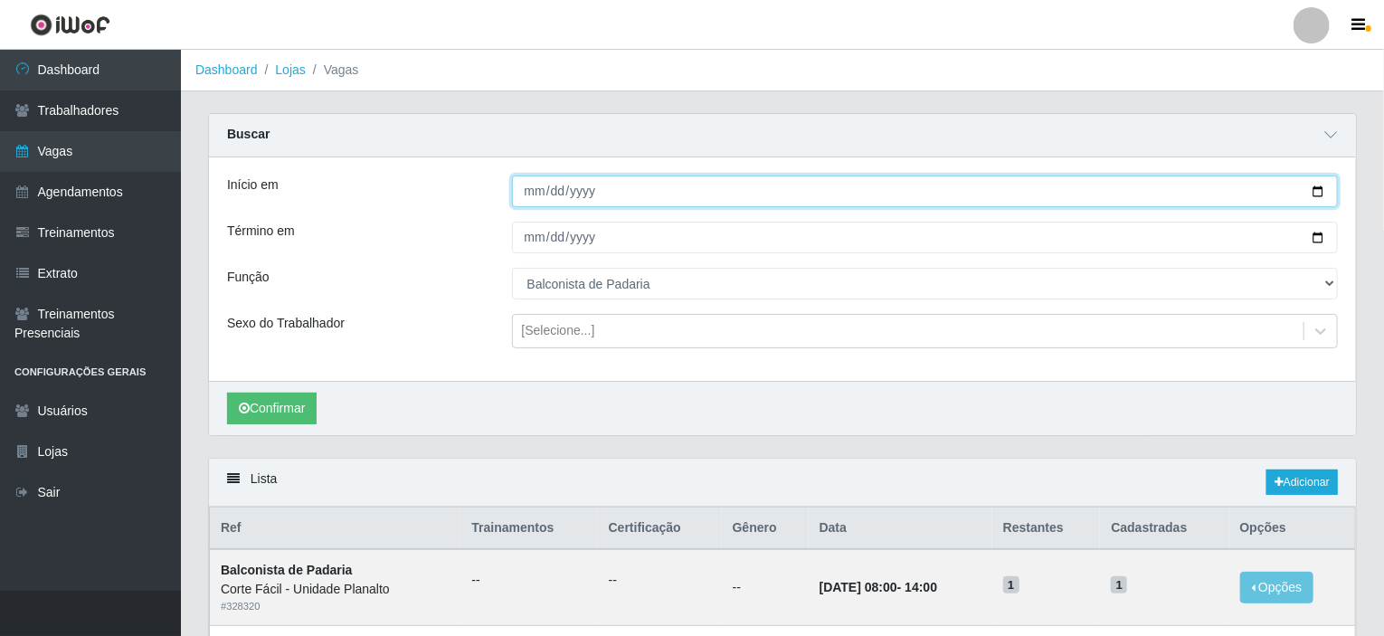
click at [1317, 189] on input "2025-08-11" at bounding box center [925, 191] width 827 height 32
type input "2025-08-27"
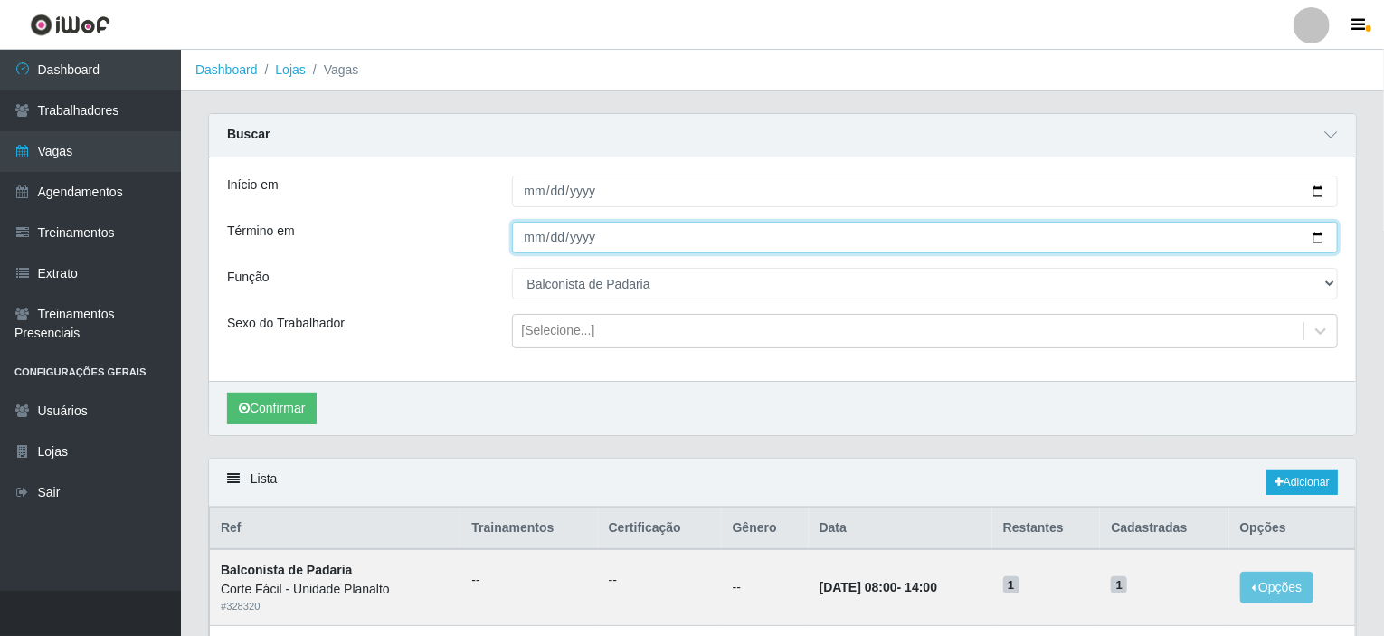
click at [1317, 238] on input "[DATE]" at bounding box center [925, 238] width 827 height 32
type input "2025-08-27"
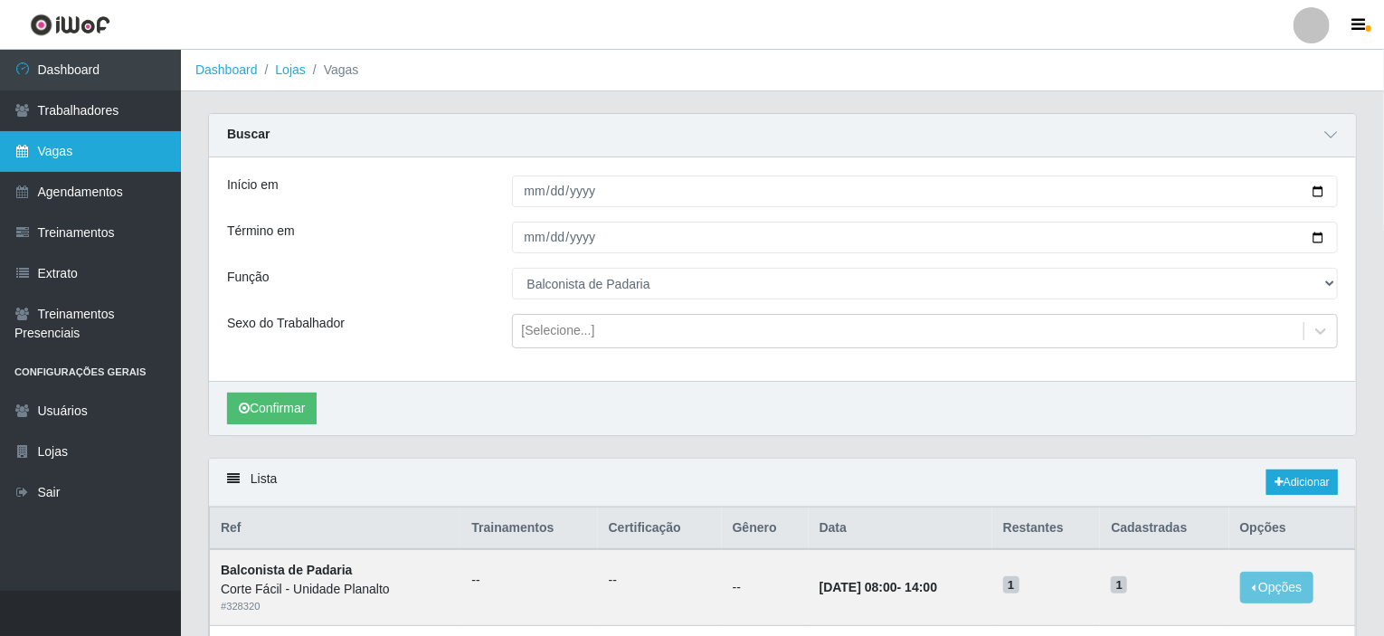
click at [90, 150] on link "Vagas" at bounding box center [90, 151] width 181 height 41
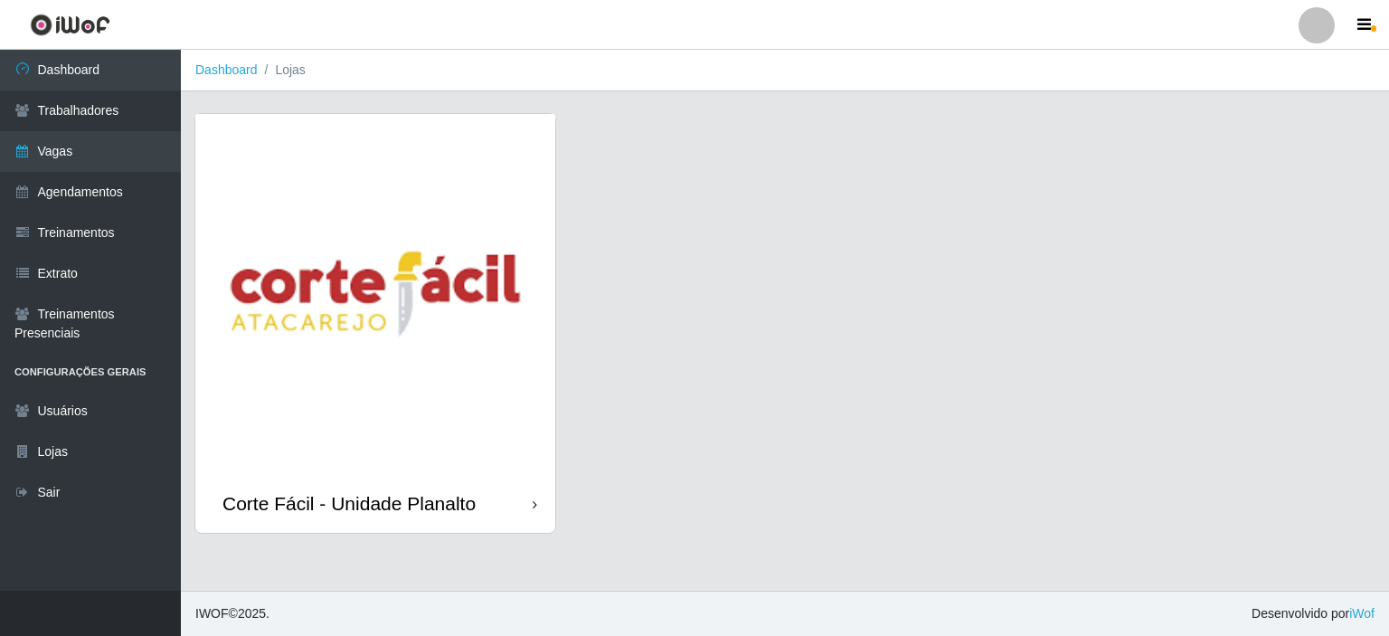
click at [374, 268] on img at bounding box center [375, 294] width 360 height 360
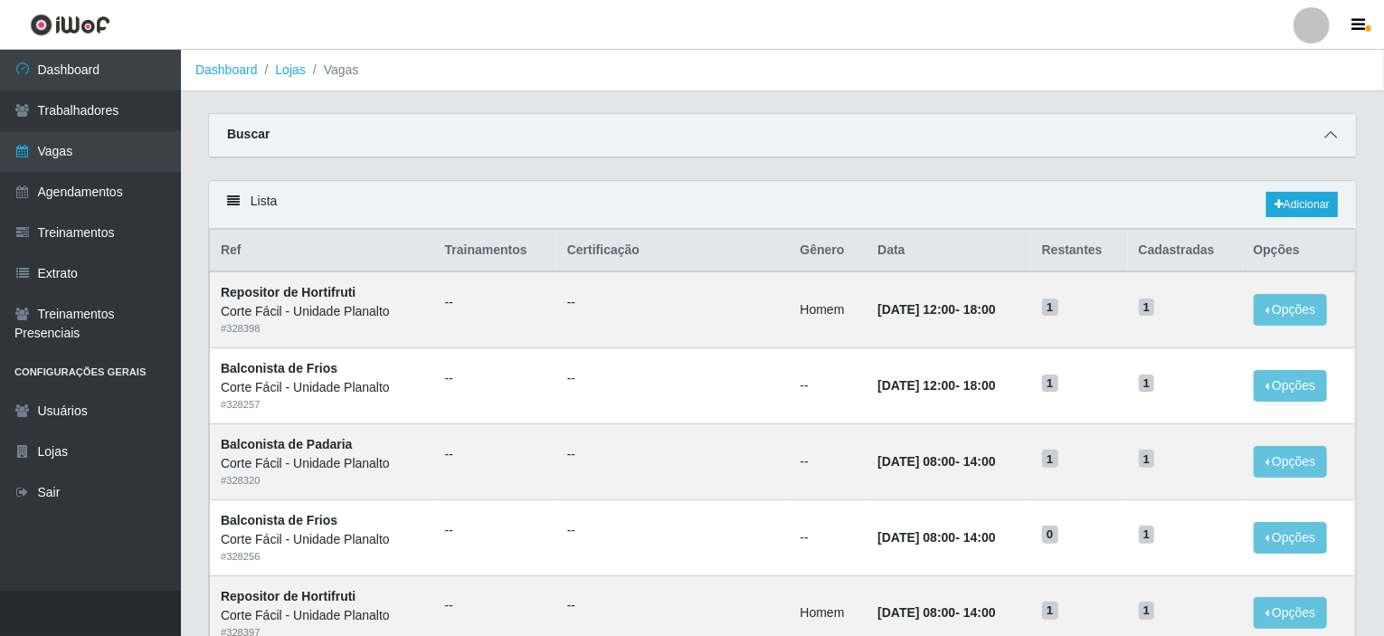
click at [1339, 133] on span at bounding box center [1331, 135] width 22 height 21
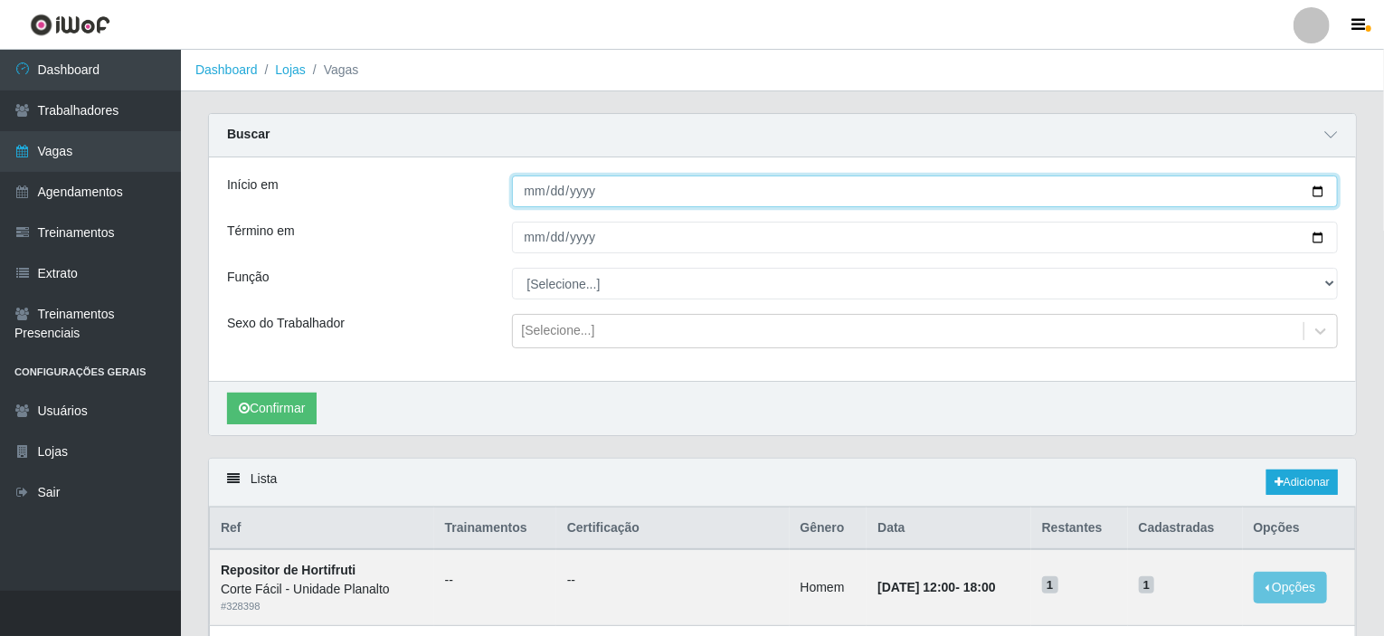
click at [1323, 189] on input "Início em" at bounding box center [925, 191] width 827 height 32
type input "2025-08-27"
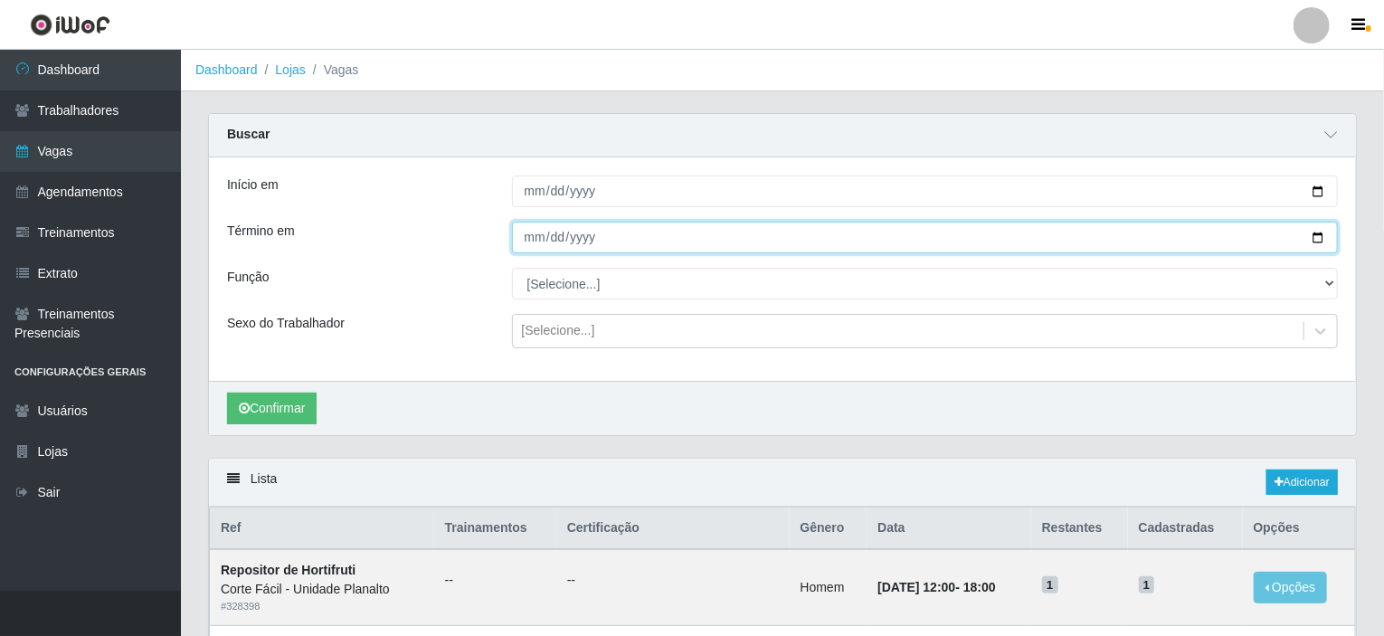
click at [1310, 232] on input "Término em" at bounding box center [925, 238] width 827 height 32
click at [1326, 238] on input "Término em" at bounding box center [925, 238] width 827 height 32
type input "2025-08-27"
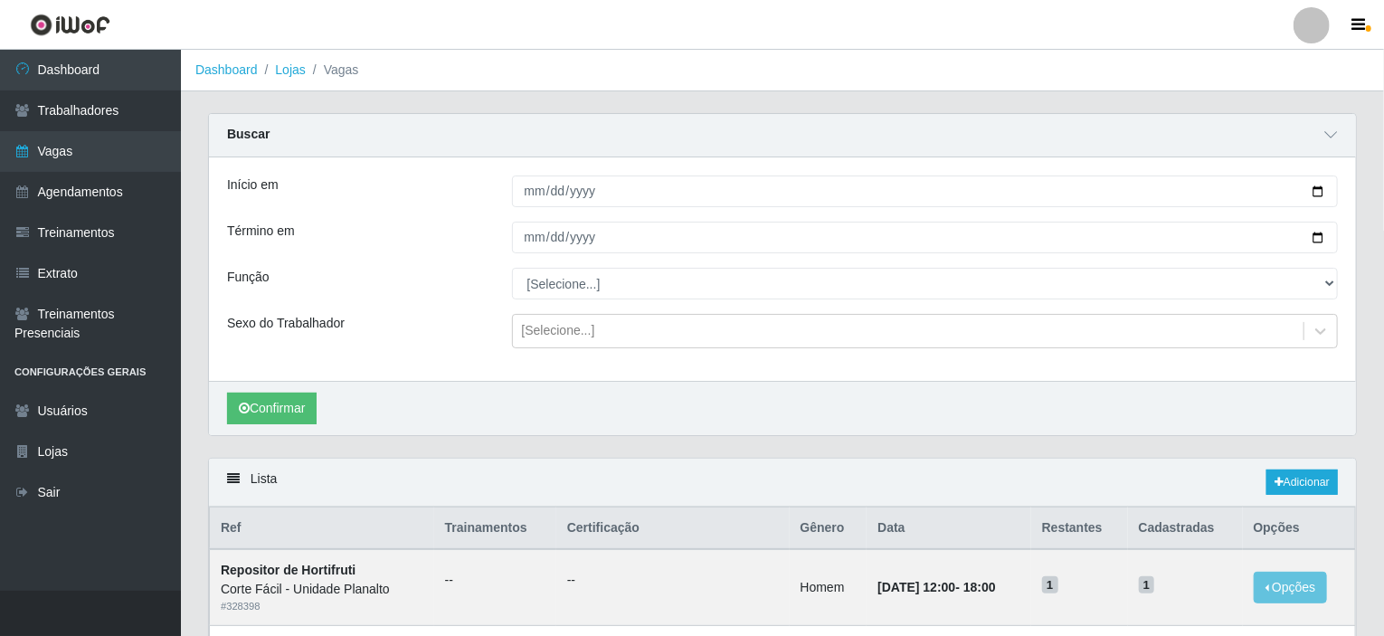
click at [1340, 291] on div "[Selecione...] ASG ASG + ASG ++ Auxiliar de Estacionamento Auxiliar de Estacion…" at bounding box center [925, 284] width 854 height 32
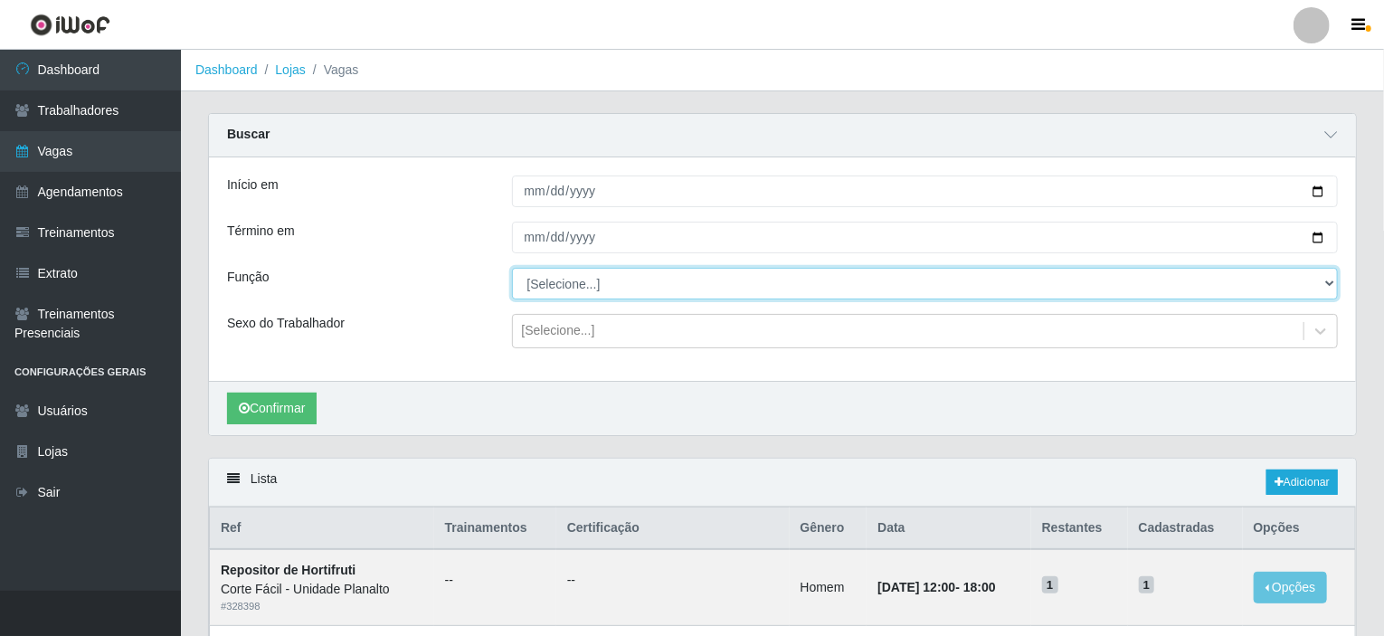
click at [1322, 280] on select "[Selecione...] ASG ASG + ASG ++ Auxiliar de Estacionamento Auxiliar de Estacion…" at bounding box center [925, 284] width 827 height 32
select select "115"
click at [512, 268] on select "[Selecione...] ASG ASG + ASG ++ Auxiliar de Estacionamento Auxiliar de Estacion…" at bounding box center [925, 284] width 827 height 32
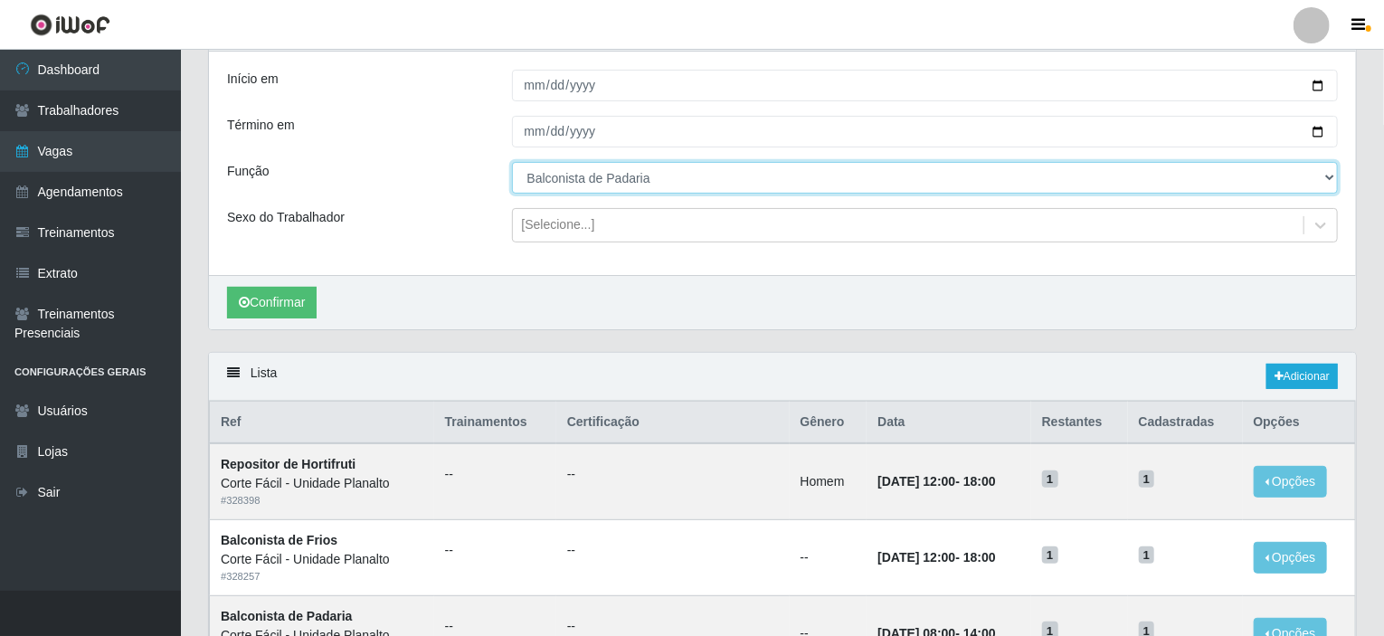
scroll to position [90, 0]
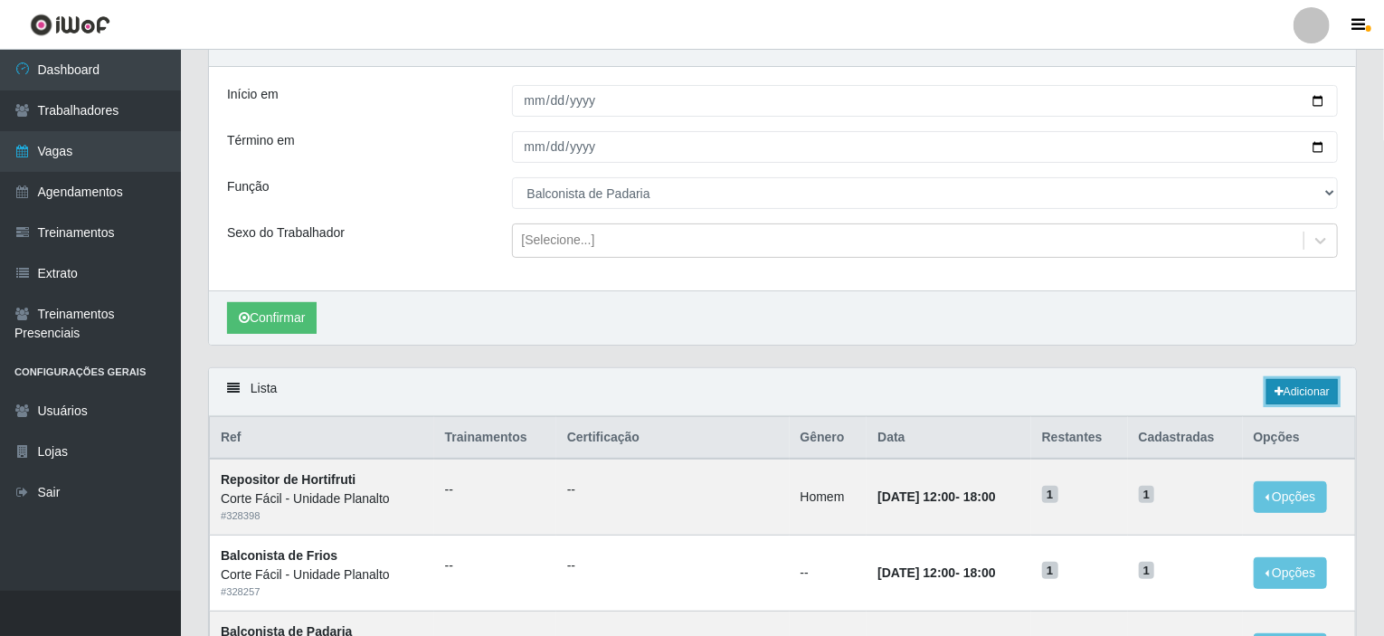
click at [1304, 384] on link "Adicionar" at bounding box center [1301, 391] width 71 height 25
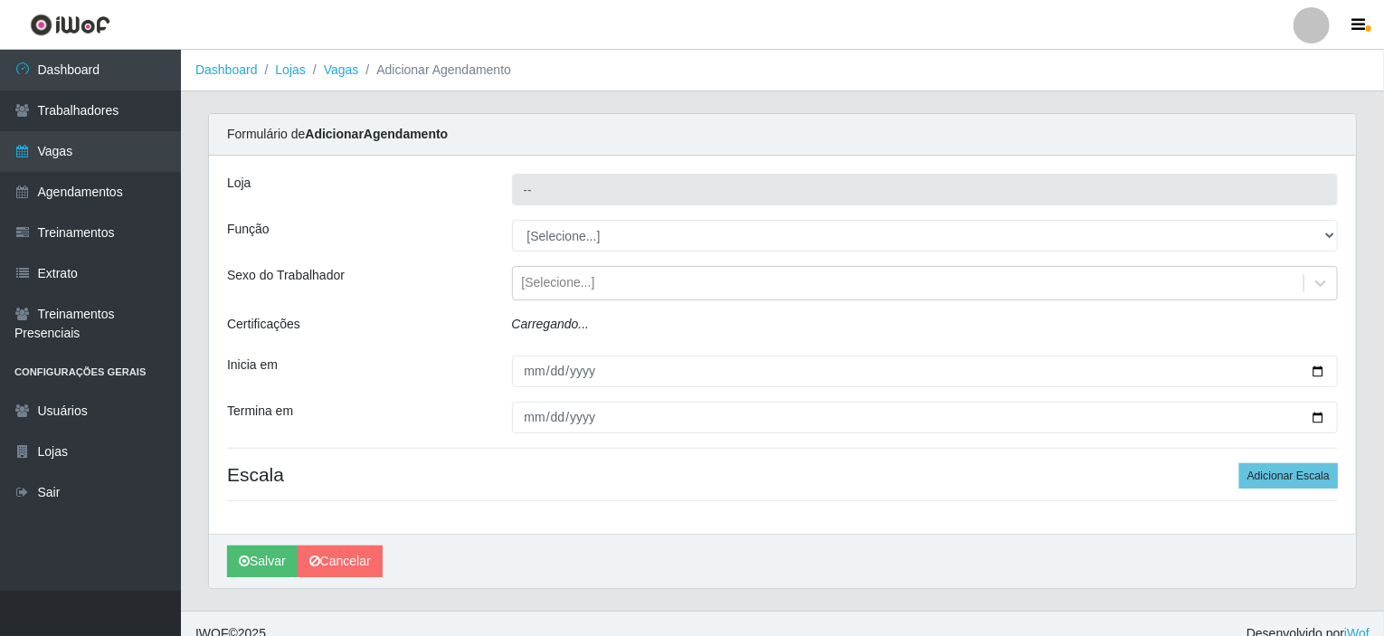
type input "Corte Fácil - Unidade Planalto"
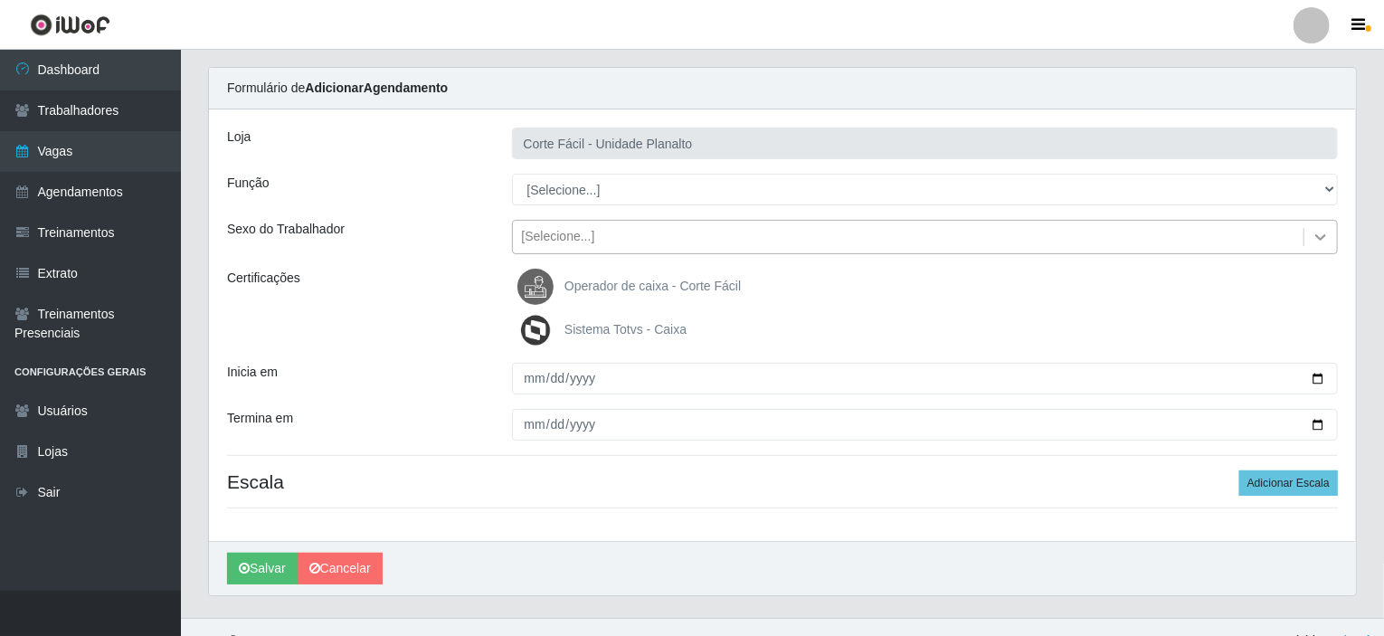
scroll to position [71, 0]
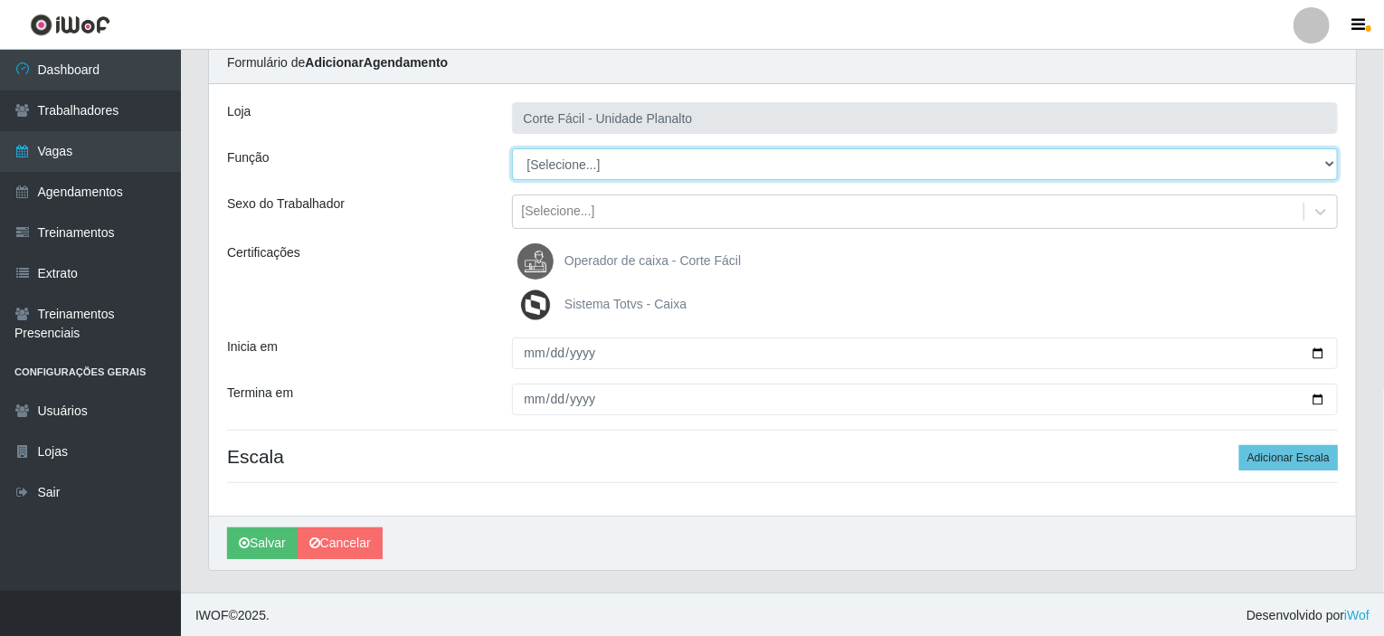
click at [1324, 159] on select "[Selecione...] ASG ASG + ASG ++ Auxiliar de Estacionamento Auxiliar de Estacion…" at bounding box center [925, 164] width 827 height 32
select select "115"
click at [512, 148] on select "[Selecione...] ASG ASG + ASG ++ Auxiliar de Estacionamento Auxiliar de Estacion…" at bounding box center [925, 164] width 827 height 32
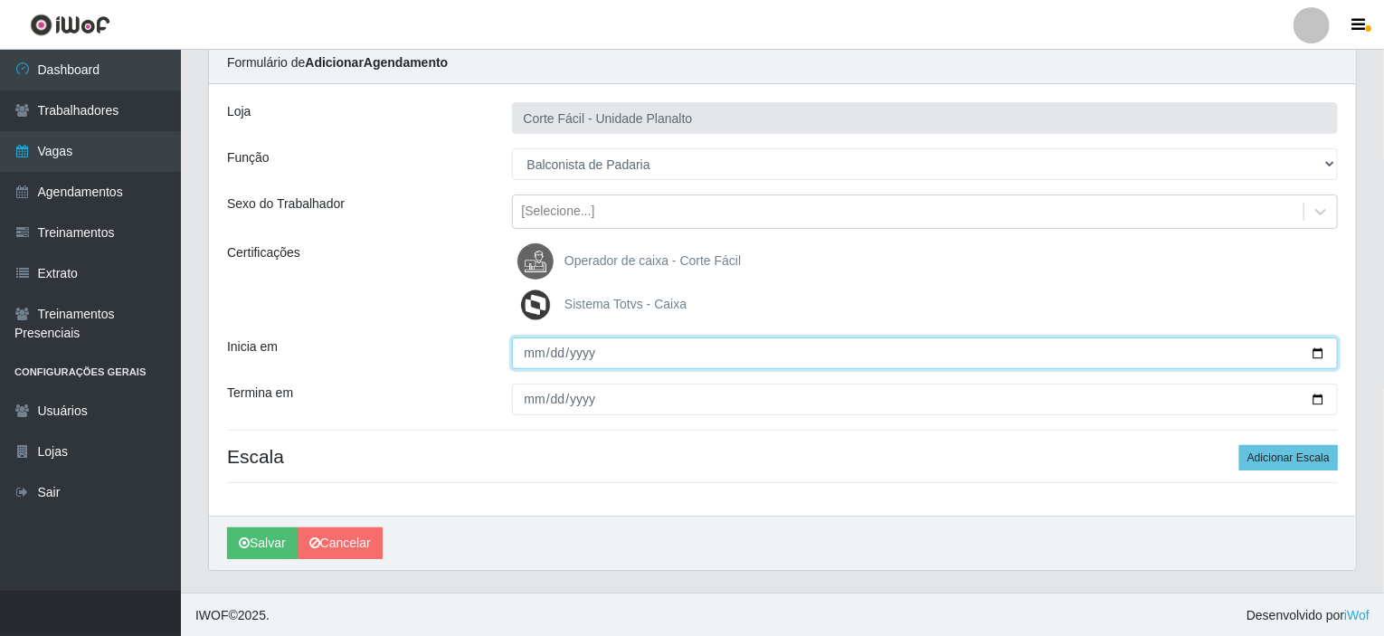
click at [1312, 353] on input "Inicia em" at bounding box center [925, 353] width 827 height 32
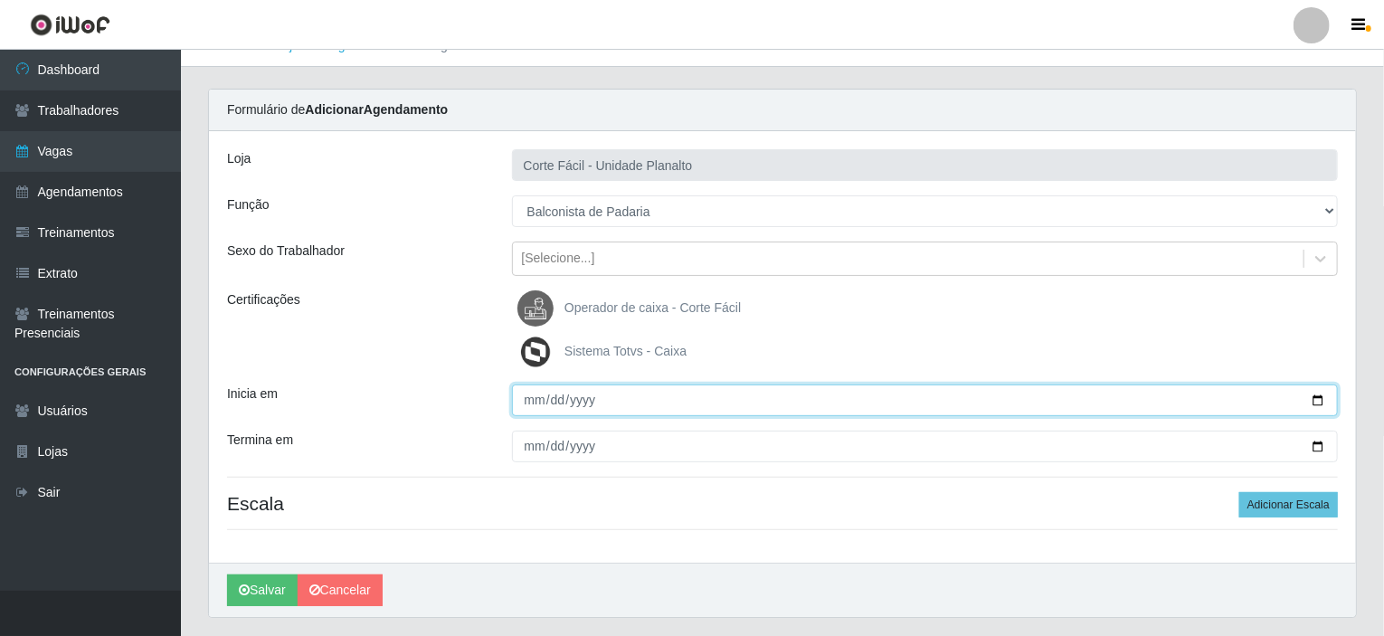
scroll to position [0, 0]
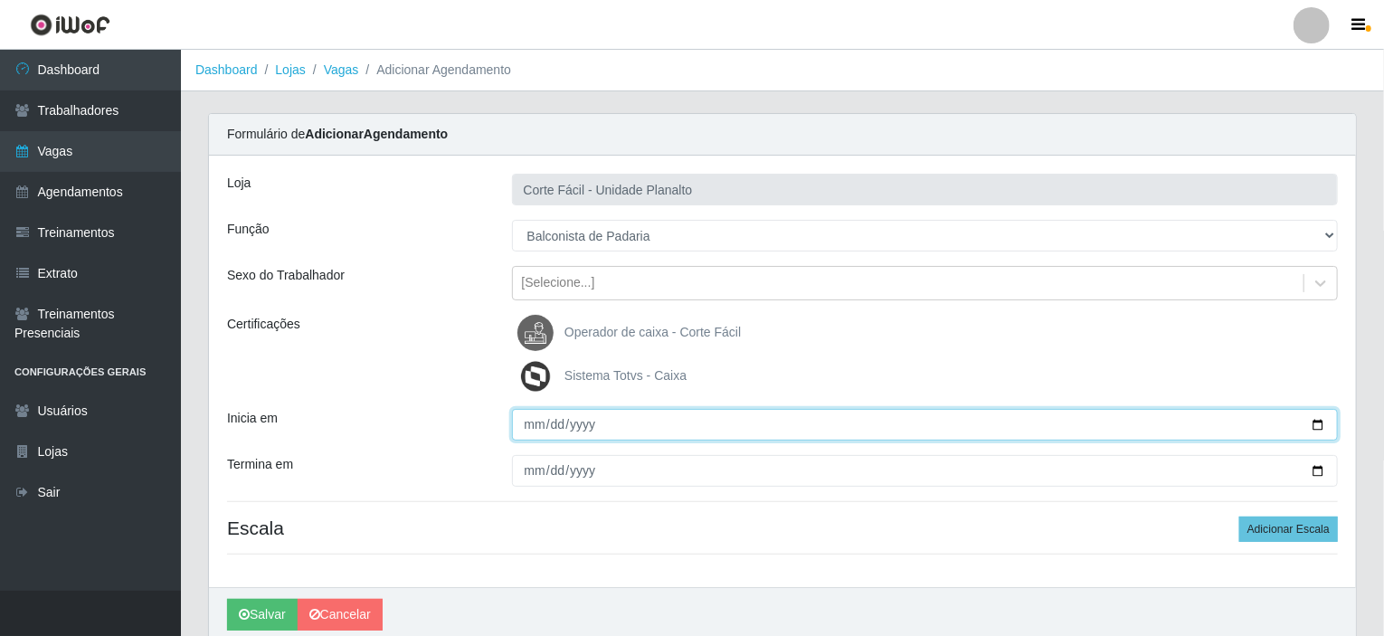
click at [1313, 421] on input "Inicia em" at bounding box center [925, 425] width 827 height 32
type input "2025-08-27"
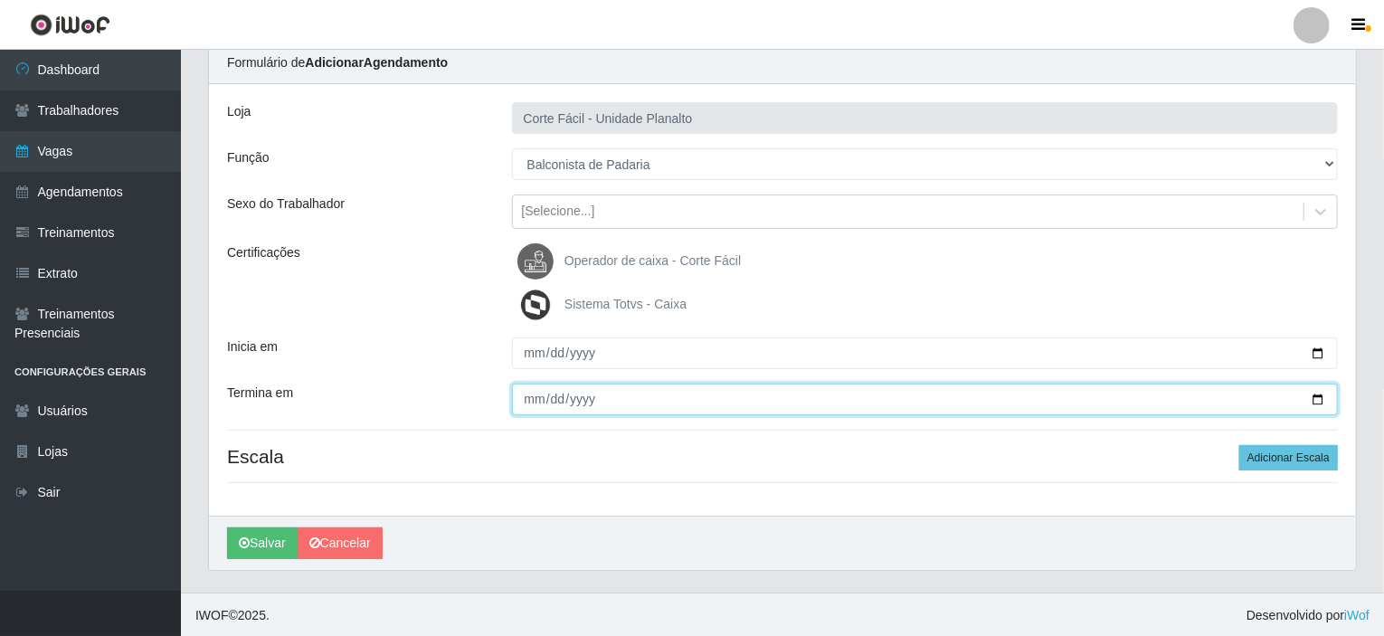
click at [1317, 398] on input "Termina em" at bounding box center [925, 400] width 827 height 32
type input "2025-08-27"
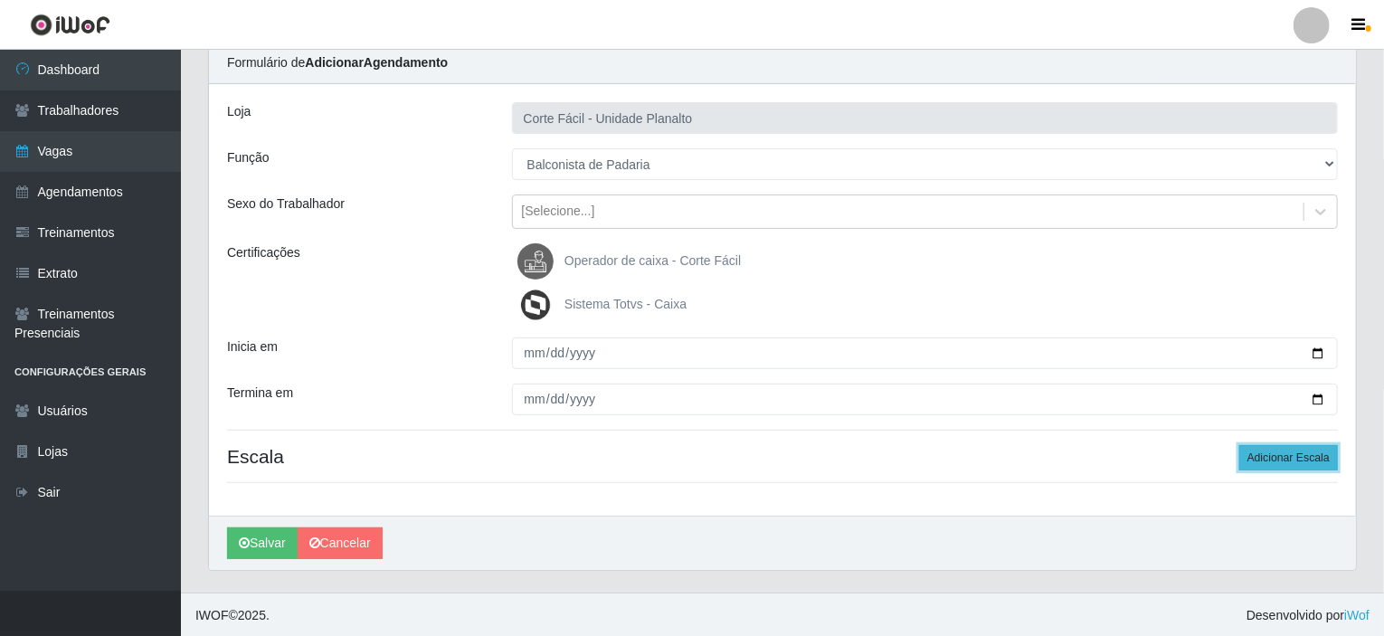
click at [1291, 456] on button "Adicionar Escala" at bounding box center [1288, 457] width 99 height 25
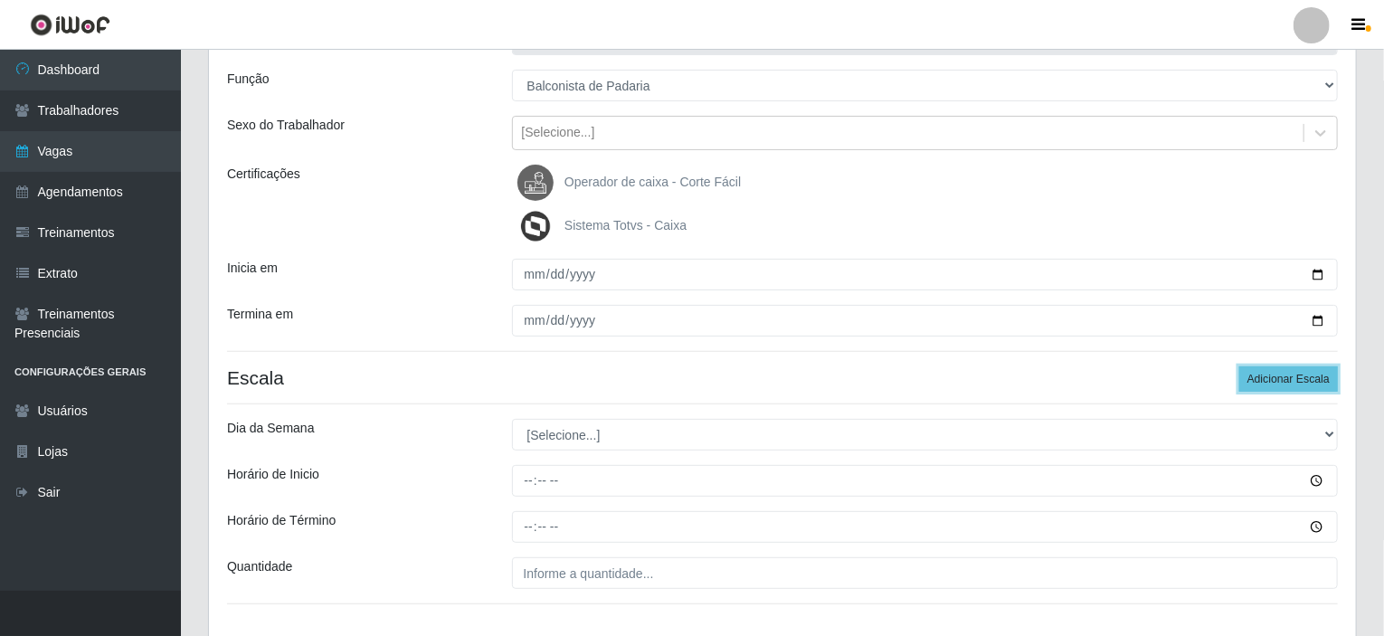
scroll to position [252, 0]
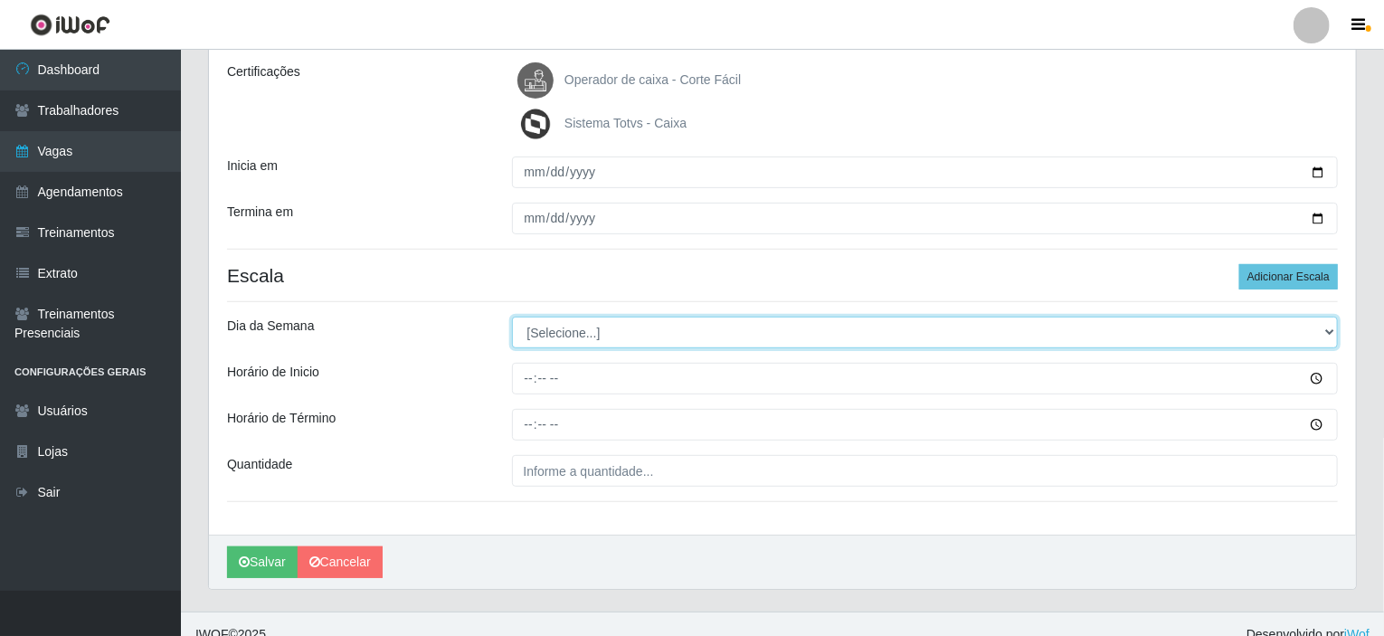
click at [1329, 325] on select "[Selecione...] Segunda Terça Quarta Quinta Sexta Sábado Domingo" at bounding box center [925, 333] width 827 height 32
select select "3"
click at [512, 317] on select "[Selecione...] Segunda Terça Quarta Quinta Sexta Sábado Domingo" at bounding box center [925, 333] width 827 height 32
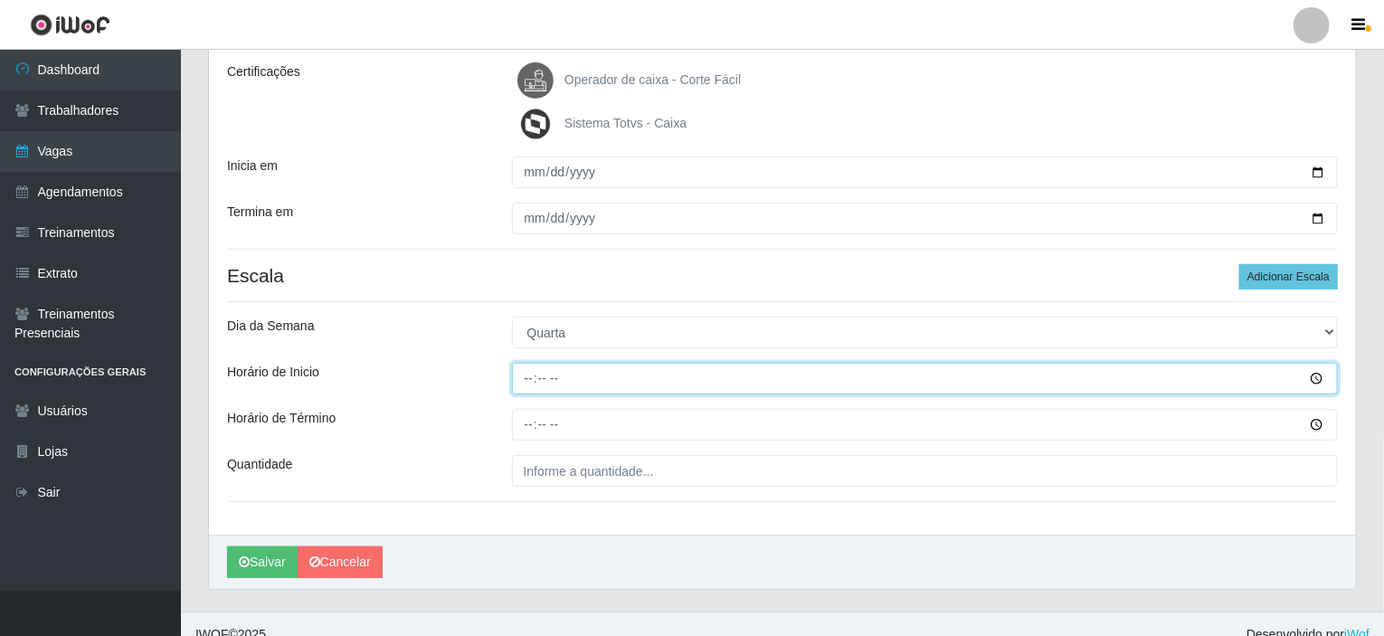
click at [524, 374] on input "Horário de Inicio" at bounding box center [925, 379] width 827 height 32
type input "14:00"
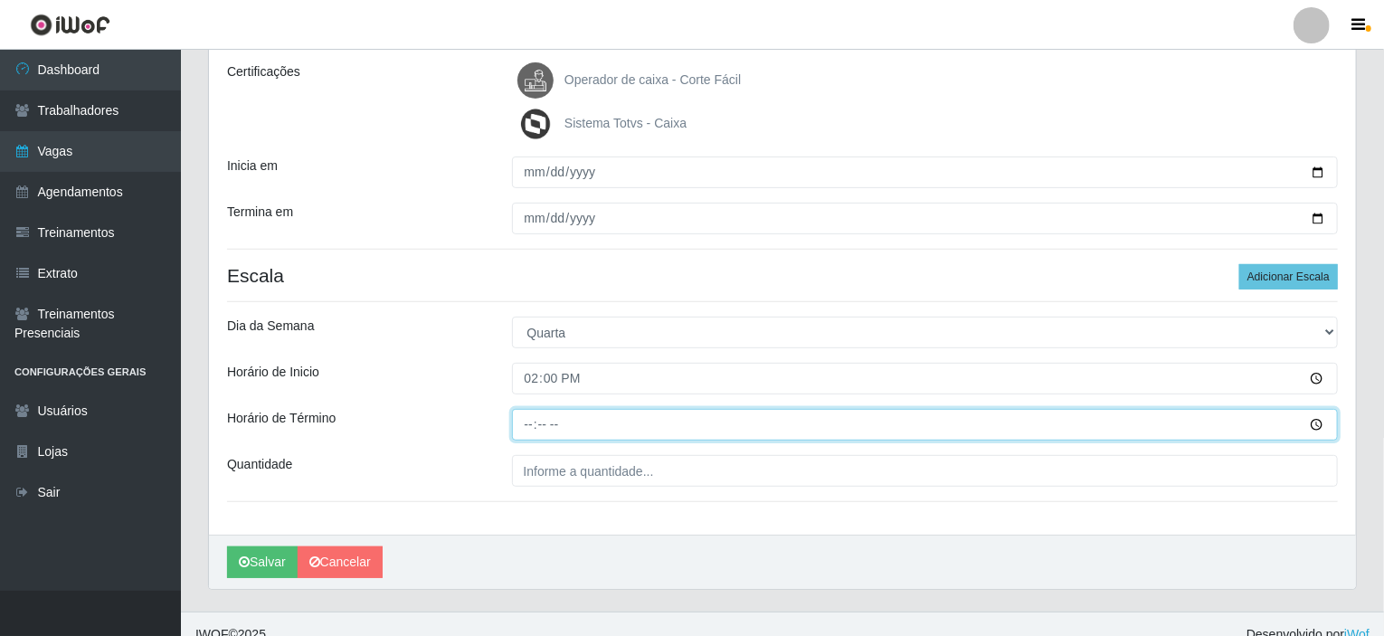
click at [538, 418] on input "Horário de Término" at bounding box center [925, 425] width 827 height 32
click at [522, 419] on input "Horário de Término" at bounding box center [925, 425] width 827 height 32
click at [535, 427] on input "Horário de Término" at bounding box center [925, 425] width 827 height 32
click at [526, 422] on input "Horário de Término" at bounding box center [925, 425] width 827 height 32
type input "20:00"
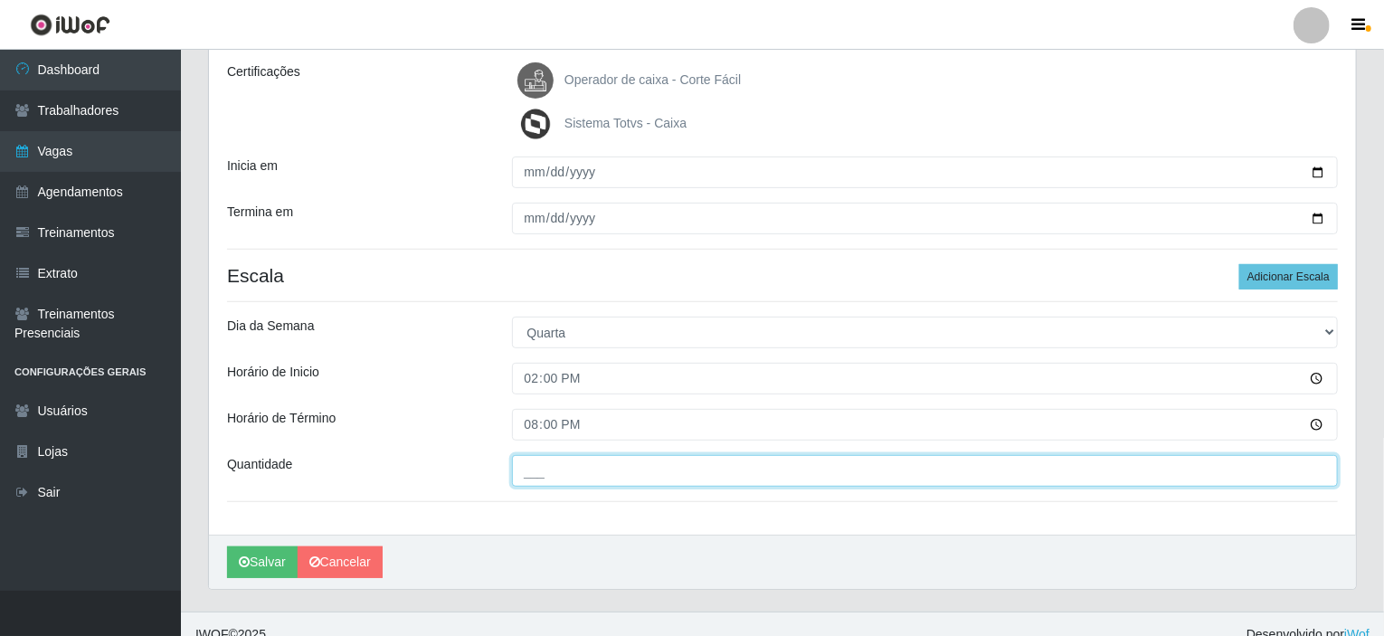
click at [552, 473] on input "___" at bounding box center [925, 471] width 827 height 32
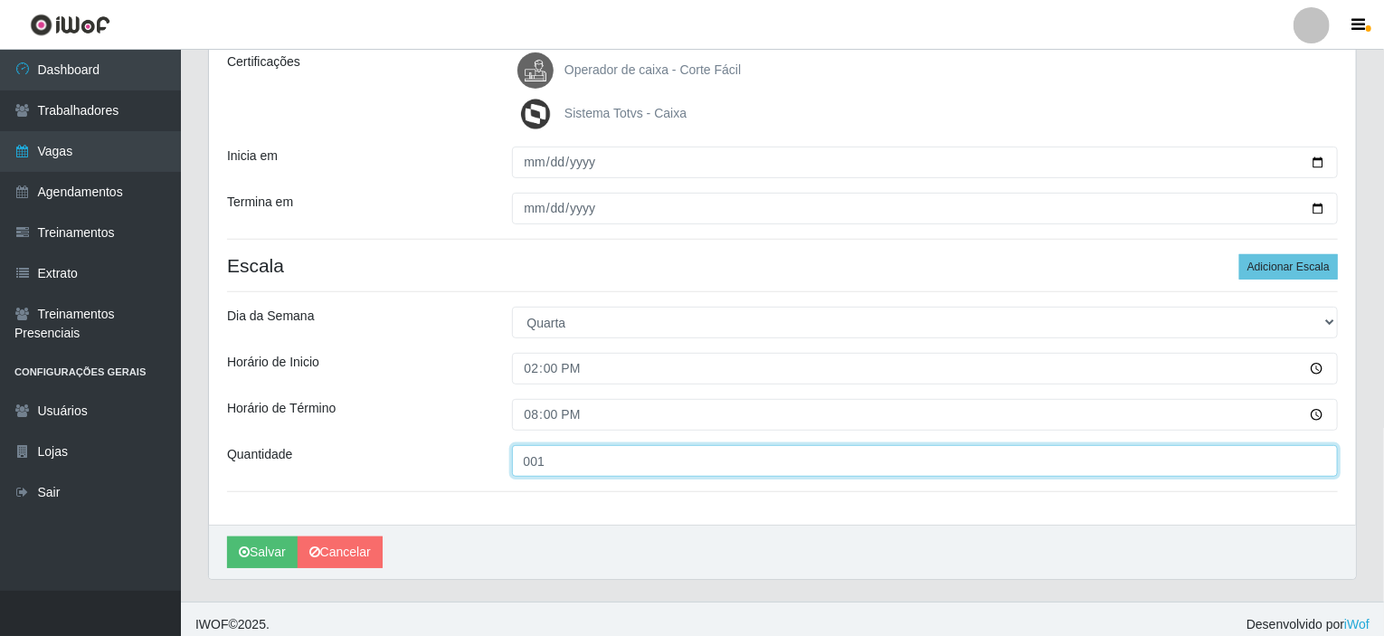
scroll to position [271, 0]
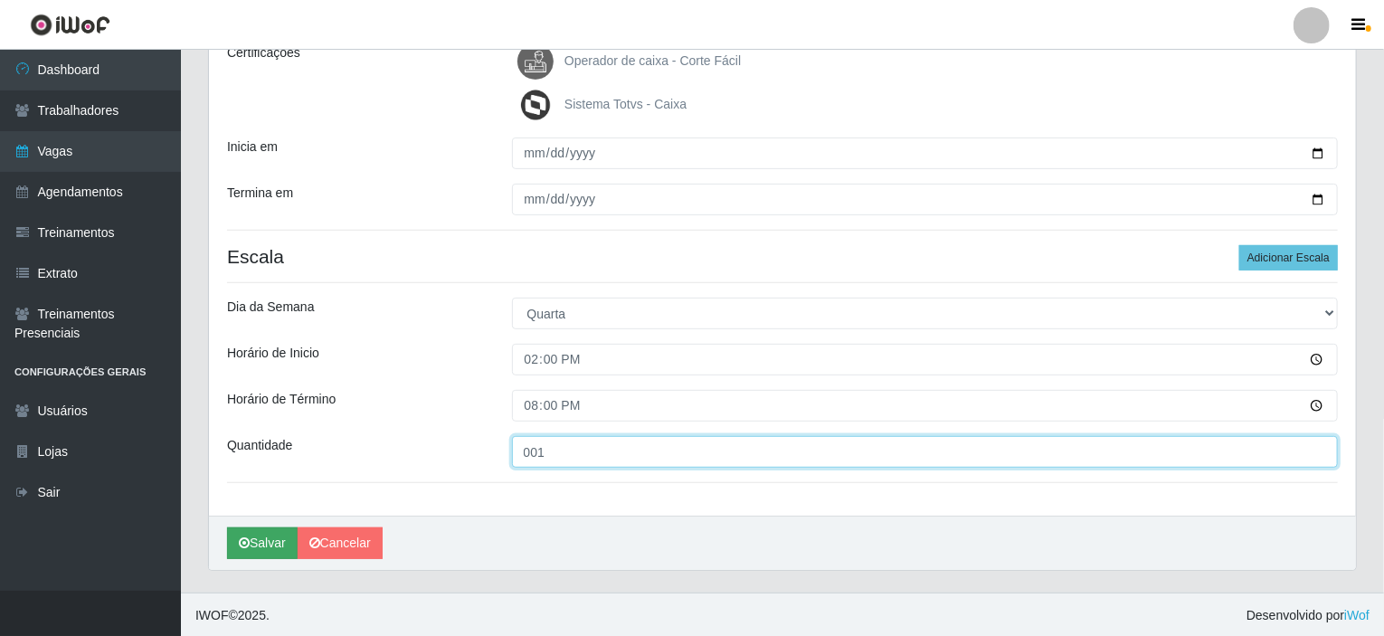
type input "001"
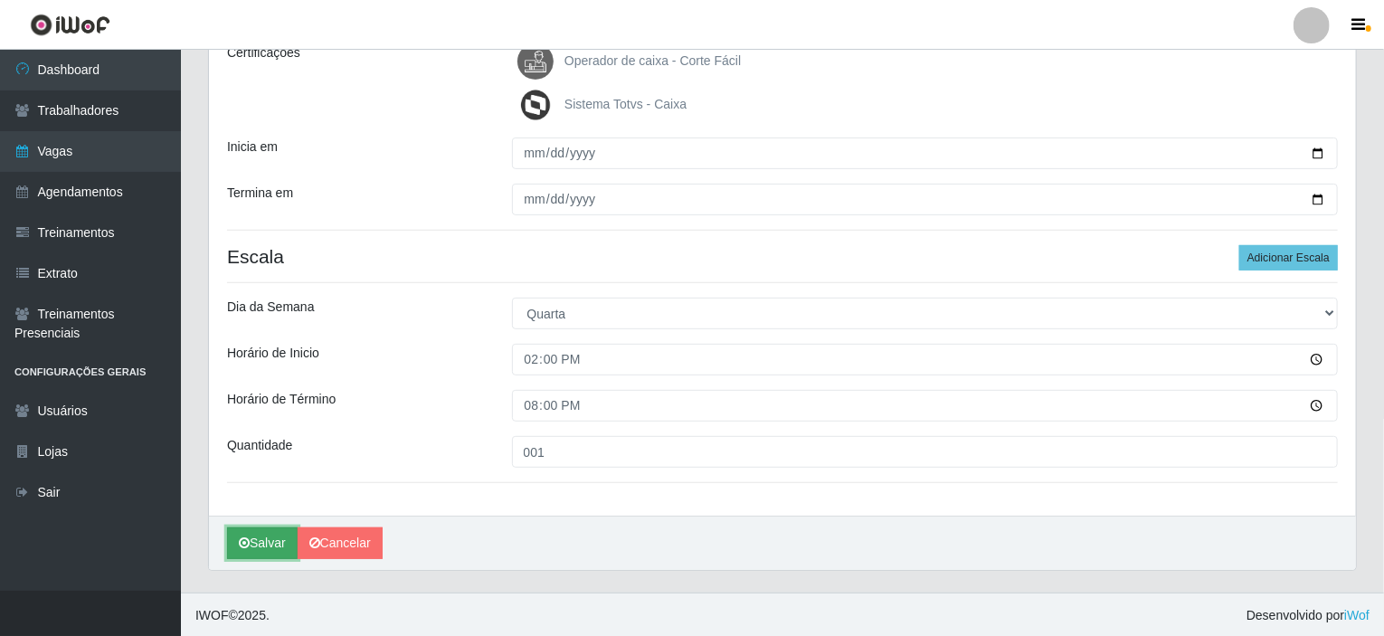
click at [265, 541] on button "Salvar" at bounding box center [262, 543] width 71 height 32
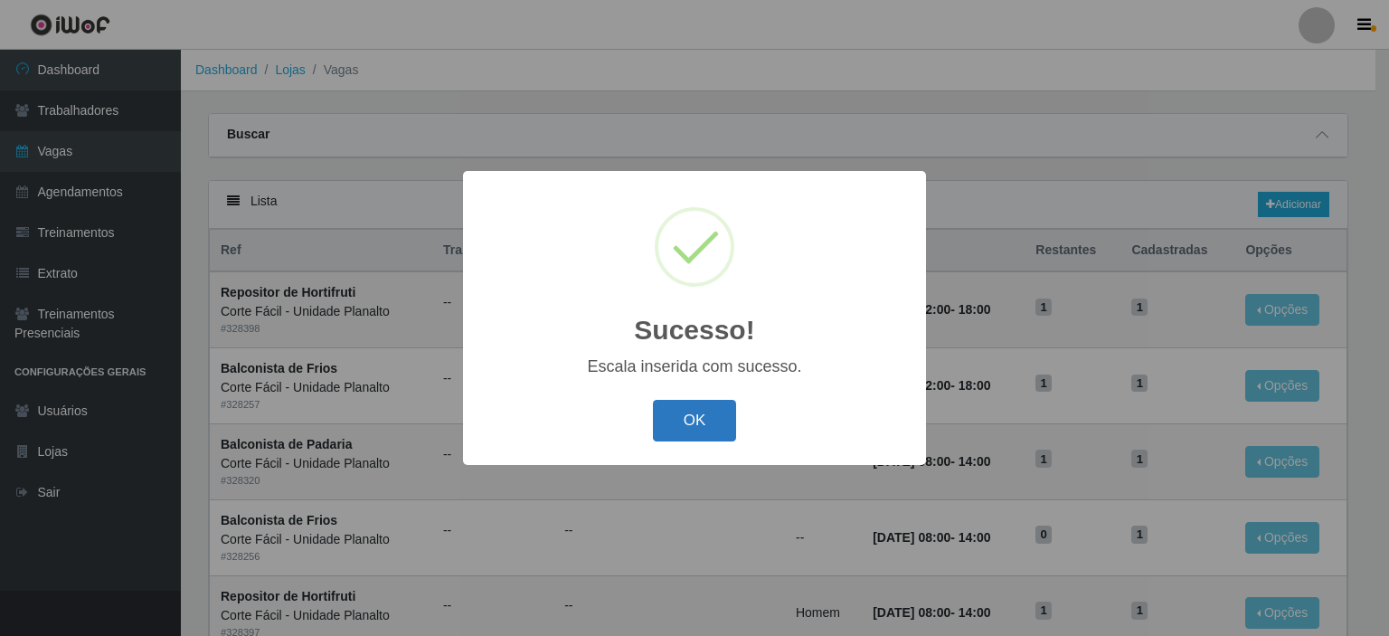
click at [686, 415] on button "OK" at bounding box center [695, 421] width 84 height 43
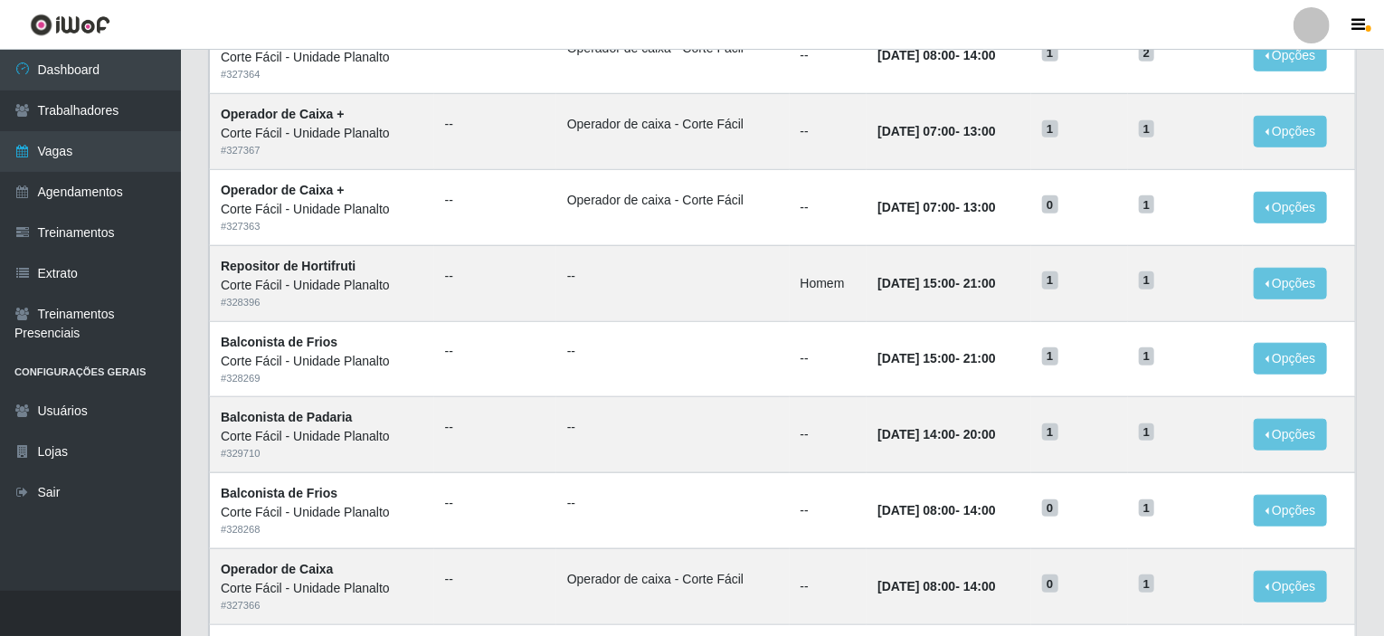
scroll to position [891, 0]
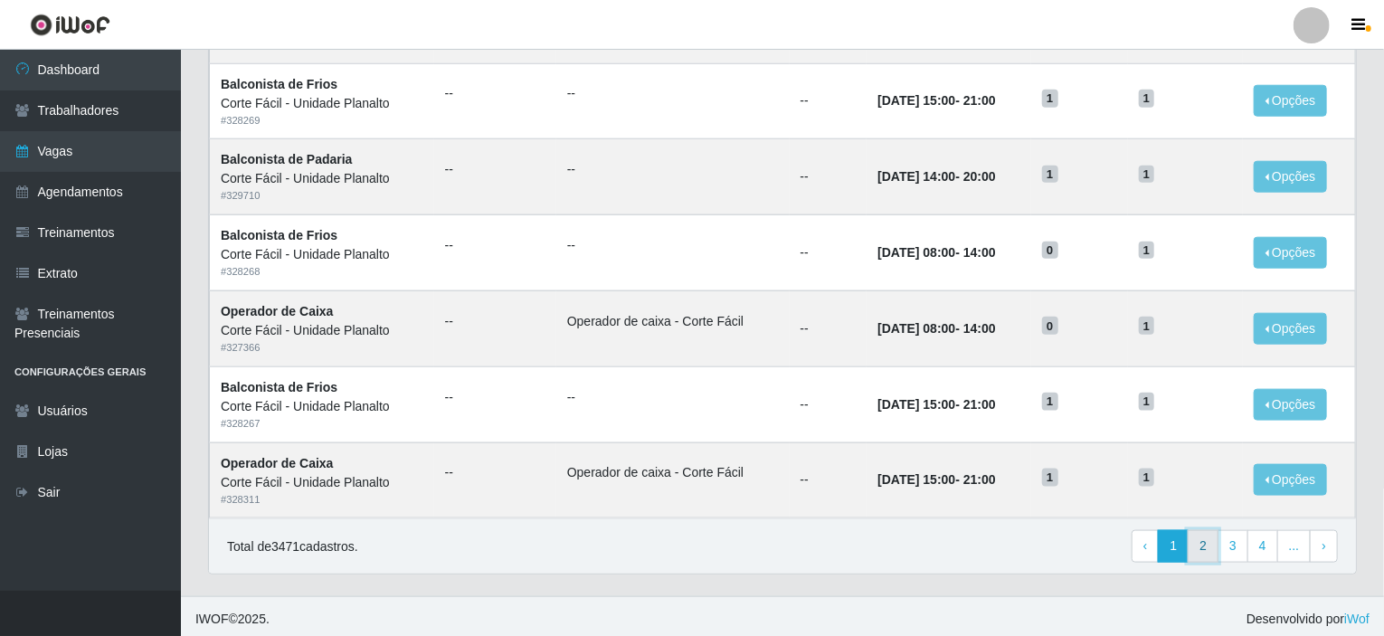
click at [1208, 545] on link "2" at bounding box center [1203, 546] width 31 height 33
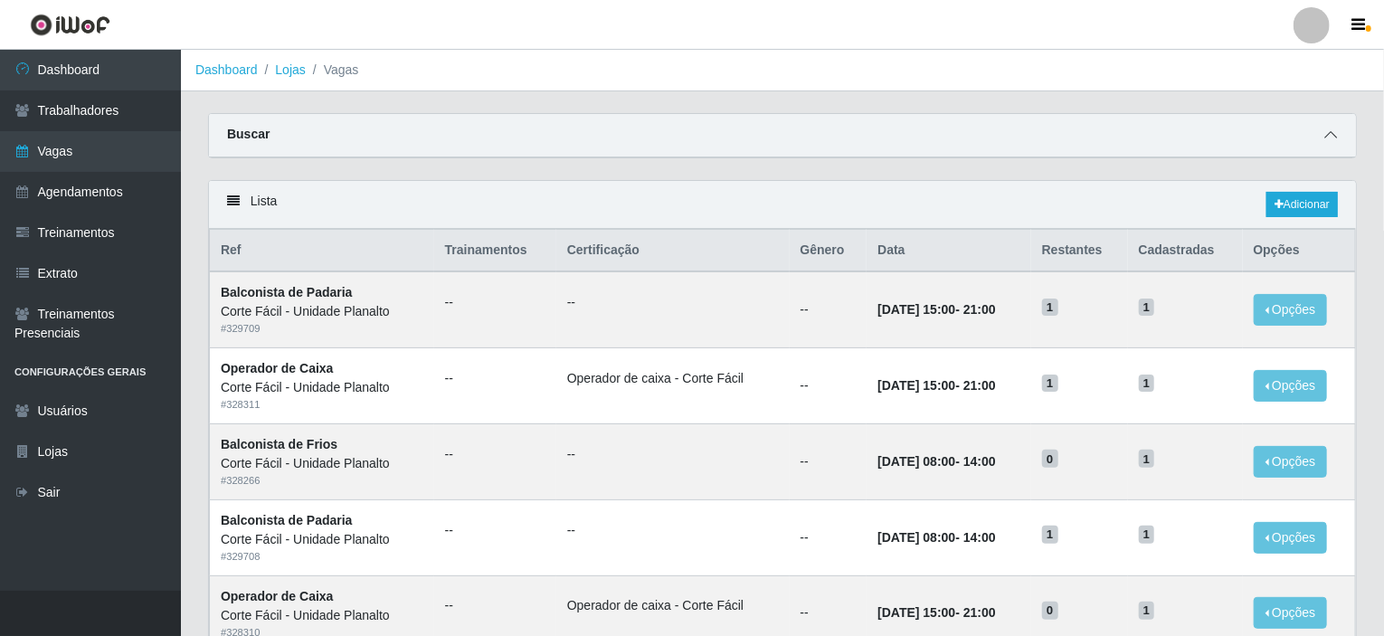
click at [1338, 134] on span at bounding box center [1331, 135] width 22 height 21
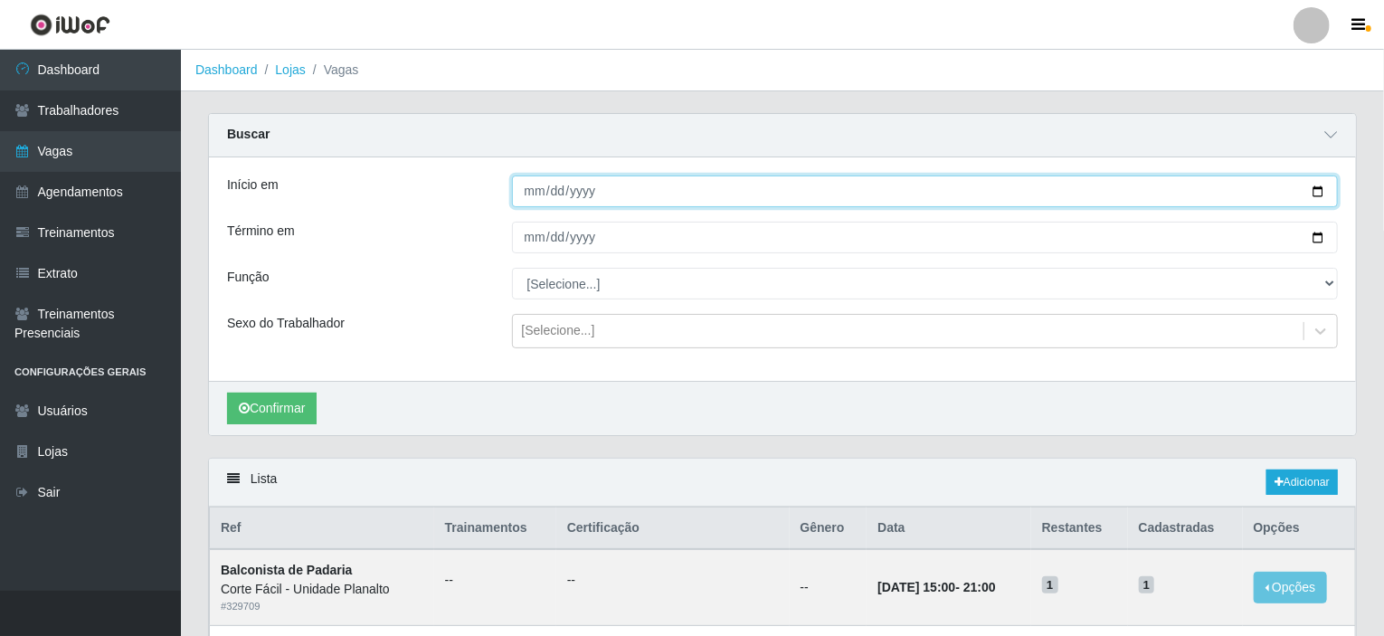
click at [1320, 191] on input "Início em" at bounding box center [925, 191] width 827 height 32
type input "[DATE]"
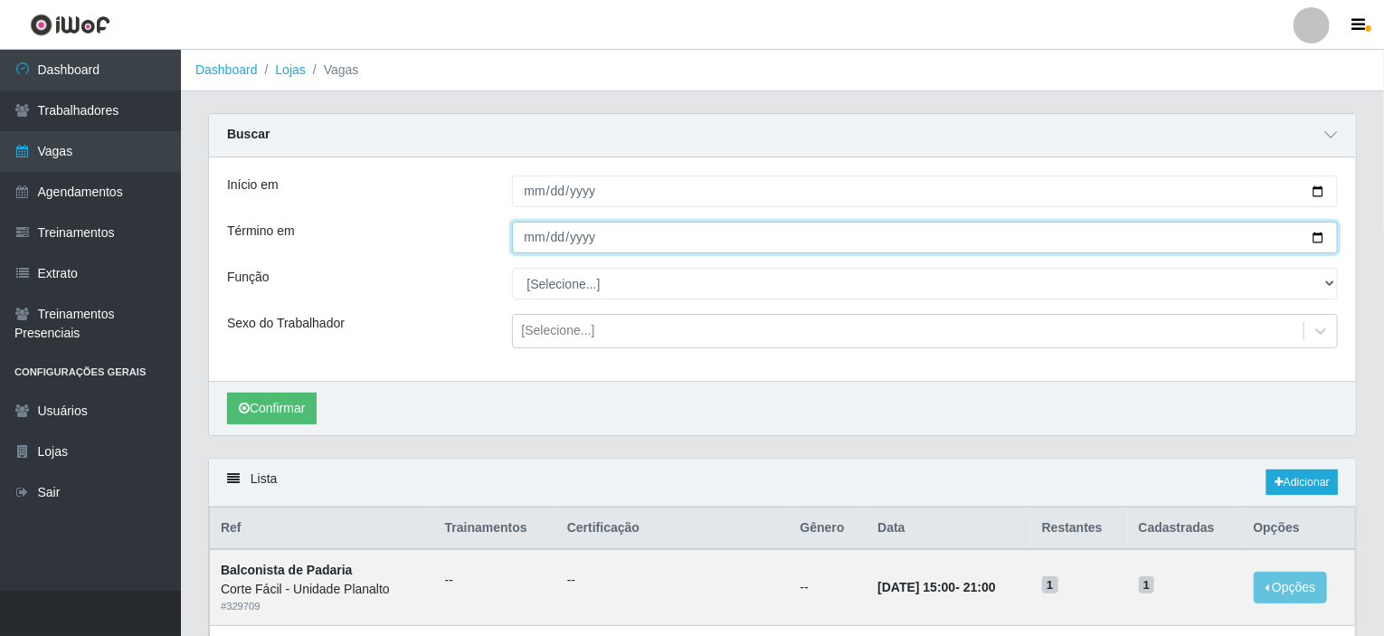
click at [1313, 237] on input "Término em" at bounding box center [925, 238] width 827 height 32
type input "[DATE]"
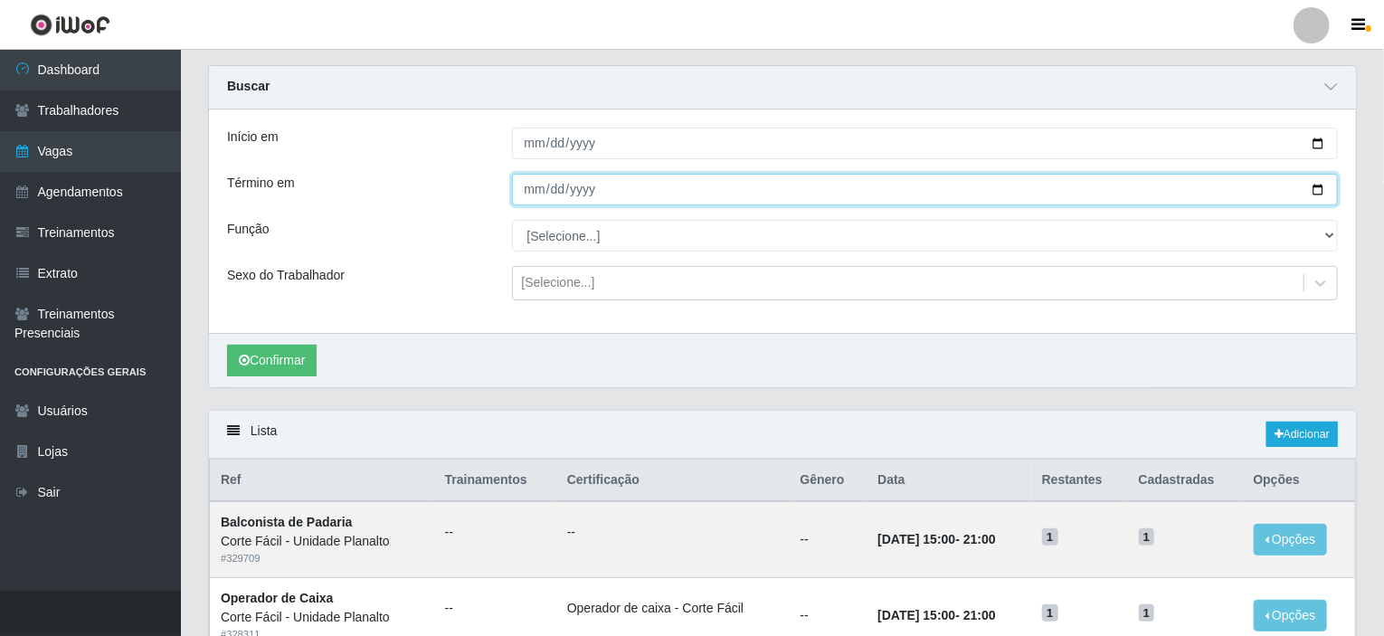
scroll to position [90, 0]
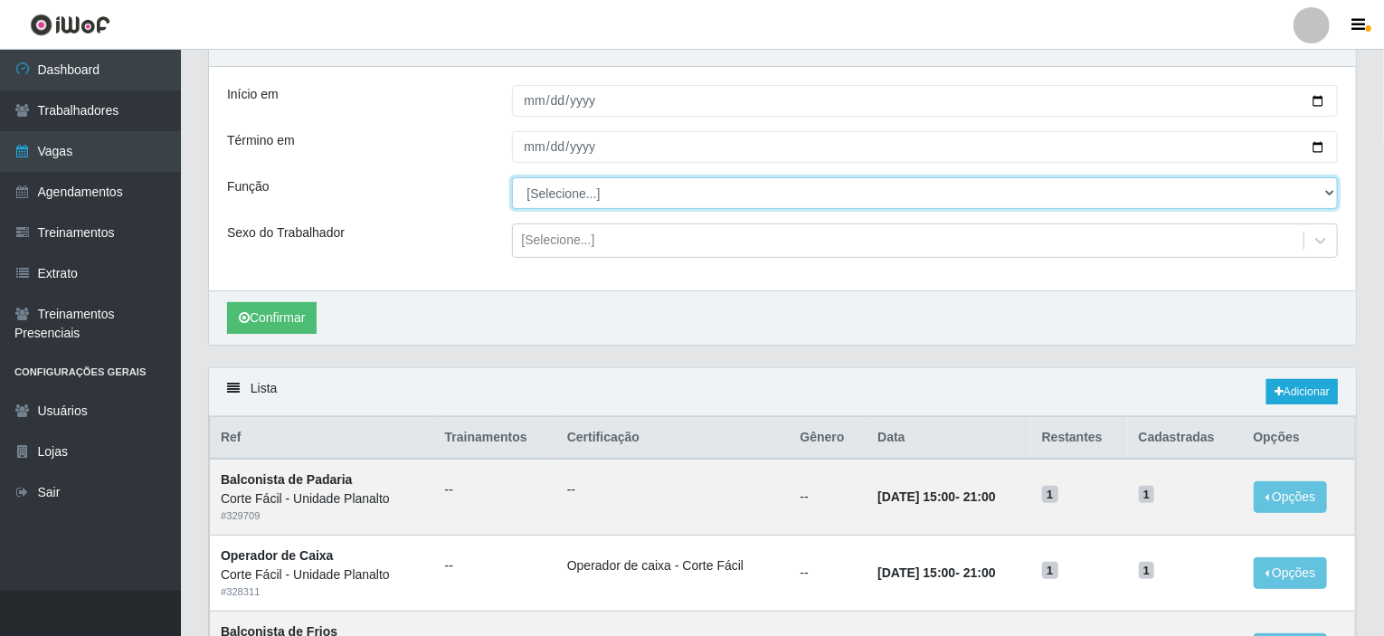
click at [574, 194] on select "[Selecione...] ASG ASG + ASG ++ Auxiliar de Estacionamento Auxiliar de Estacion…" at bounding box center [925, 193] width 827 height 32
click at [586, 195] on select "[Selecione...] ASG ASG + ASG ++ Auxiliar de Estacionamento Auxiliar de Estacion…" at bounding box center [925, 193] width 827 height 32
select select "115"
click at [512, 177] on select "[Selecione...] ASG ASG + ASG ++ Auxiliar de Estacionamento Auxiliar de Estacion…" at bounding box center [925, 193] width 827 height 32
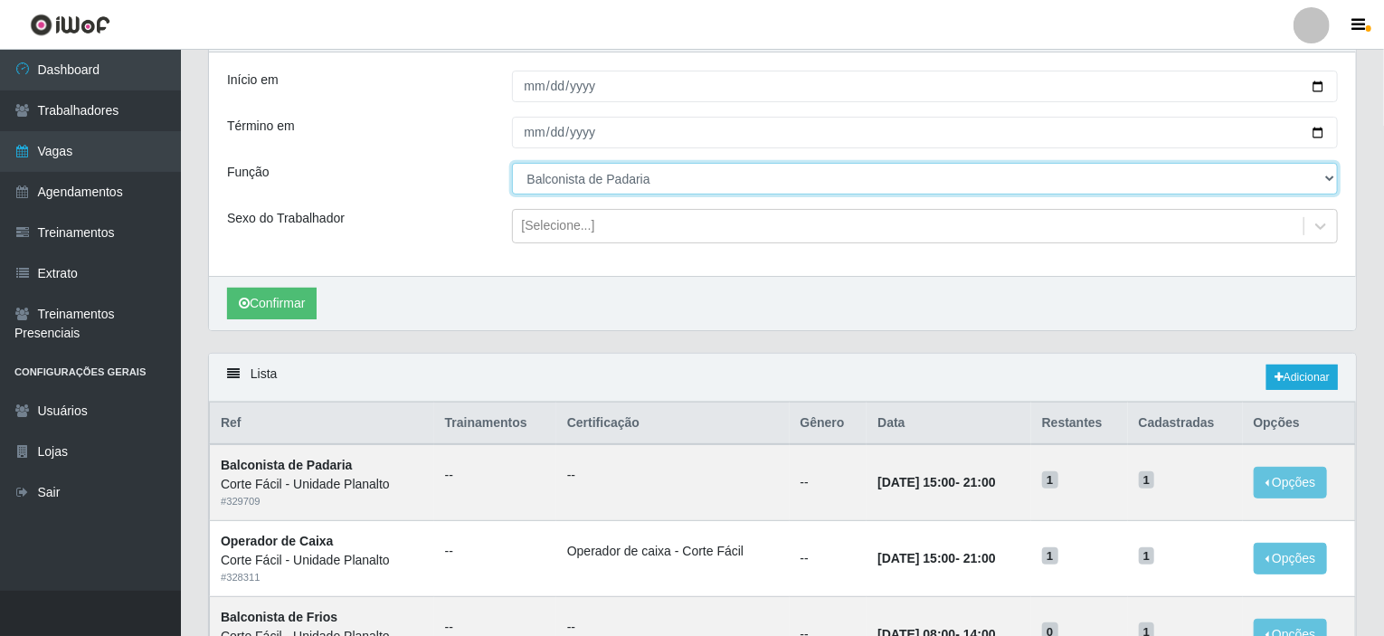
scroll to position [0, 0]
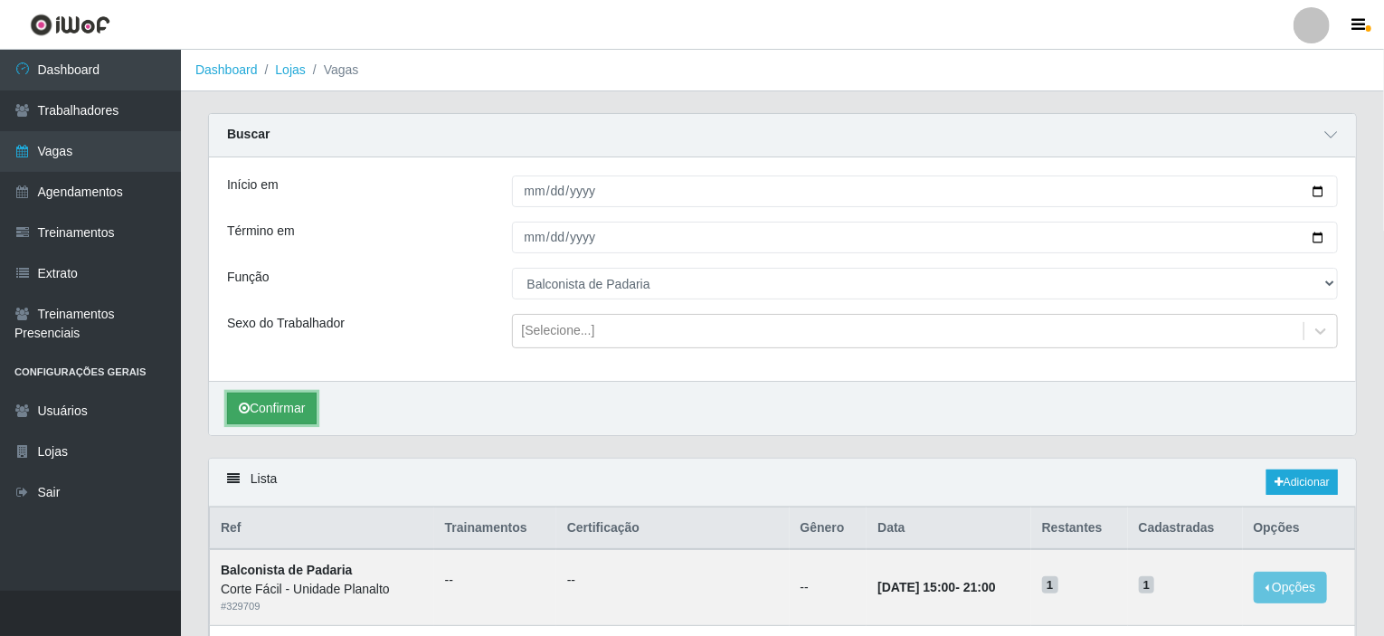
click at [268, 409] on button "Confirmar" at bounding box center [272, 409] width 90 height 32
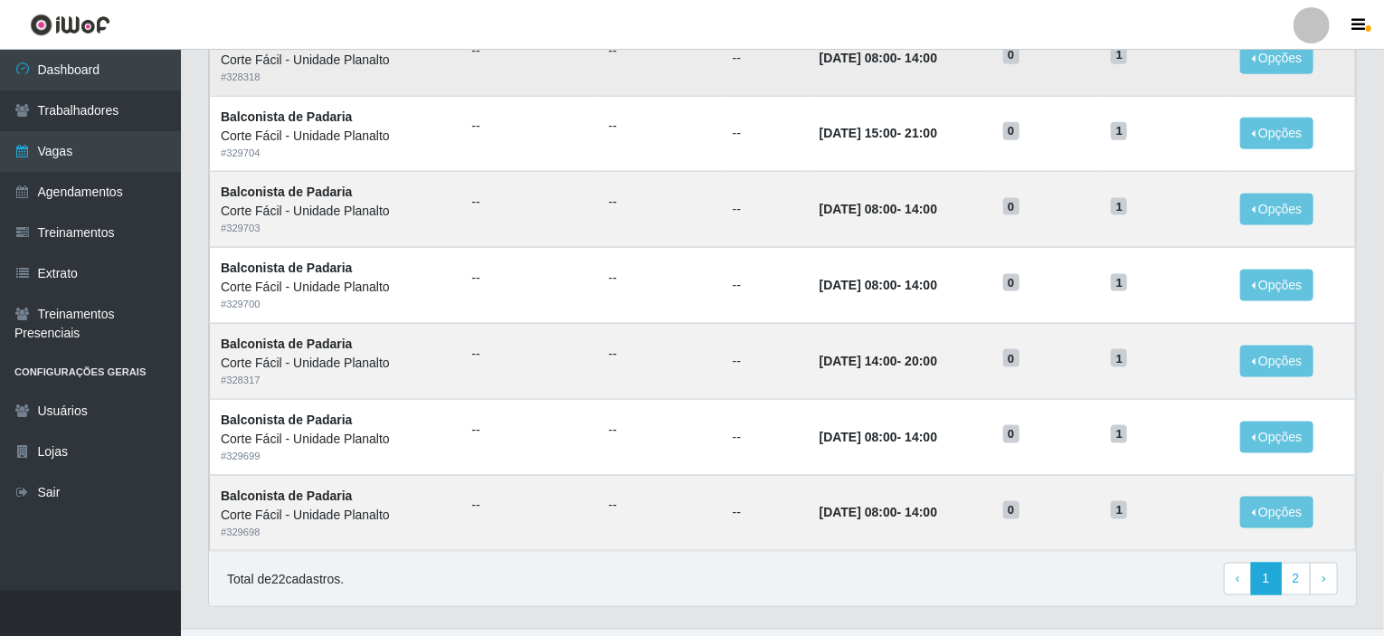
scroll to position [1169, 0]
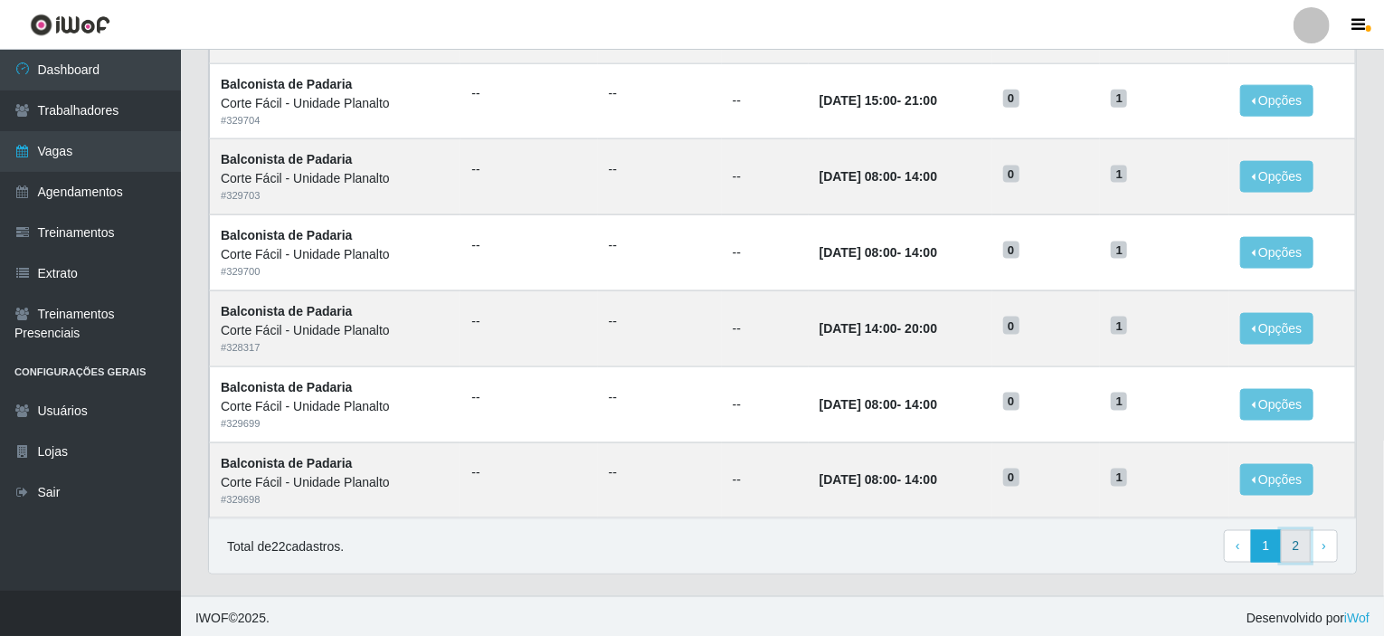
click at [1304, 537] on link "2" at bounding box center [1296, 546] width 31 height 33
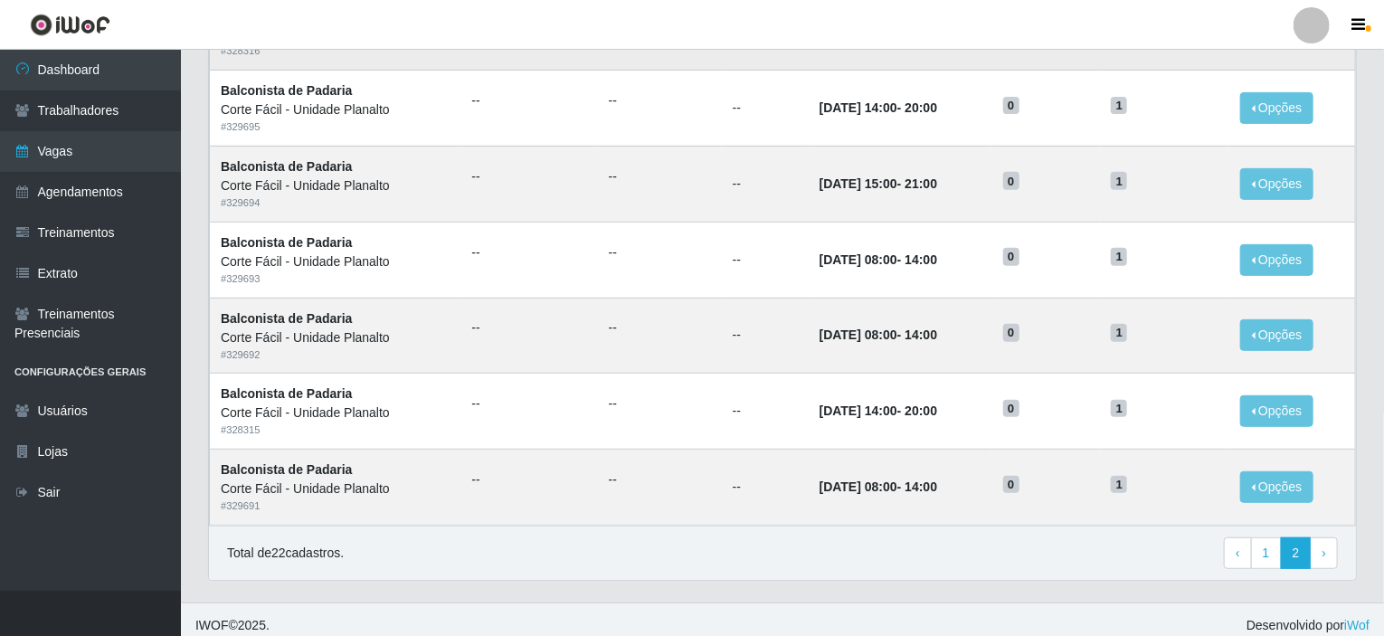
scroll to position [286, 0]
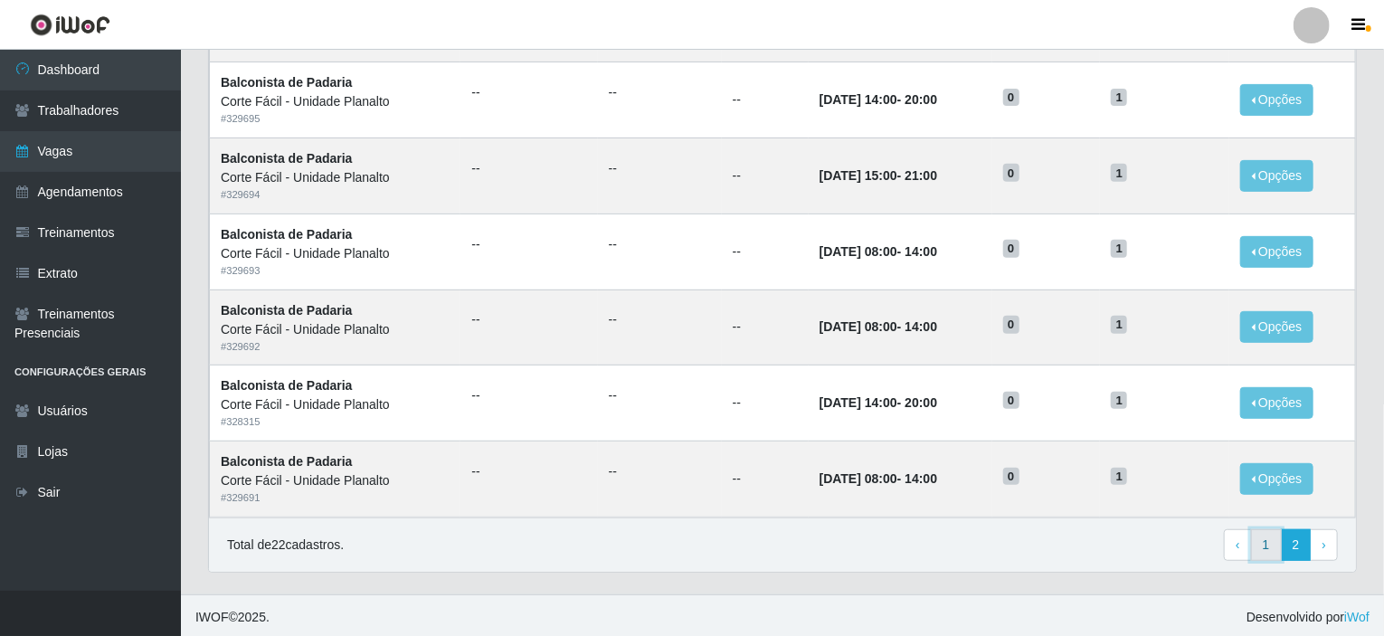
click at [1265, 540] on link "1" at bounding box center [1266, 545] width 31 height 33
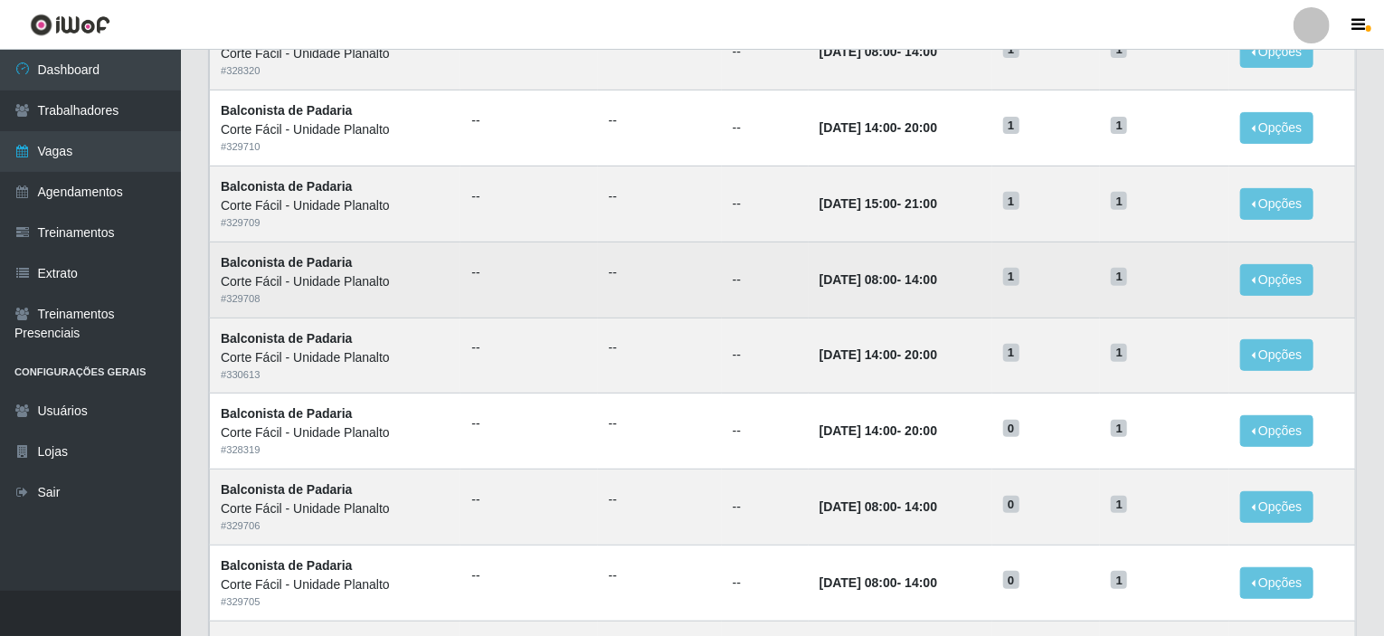
scroll to position [167, 0]
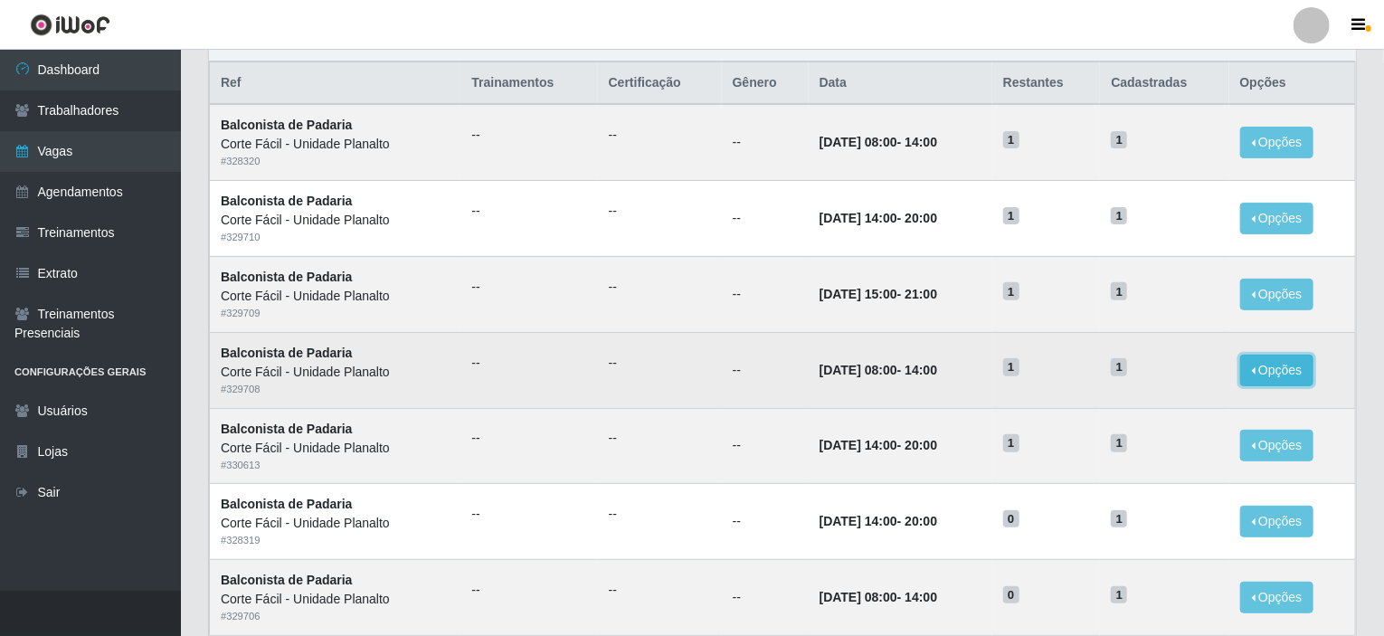
click at [1284, 368] on button "Opções" at bounding box center [1277, 371] width 74 height 32
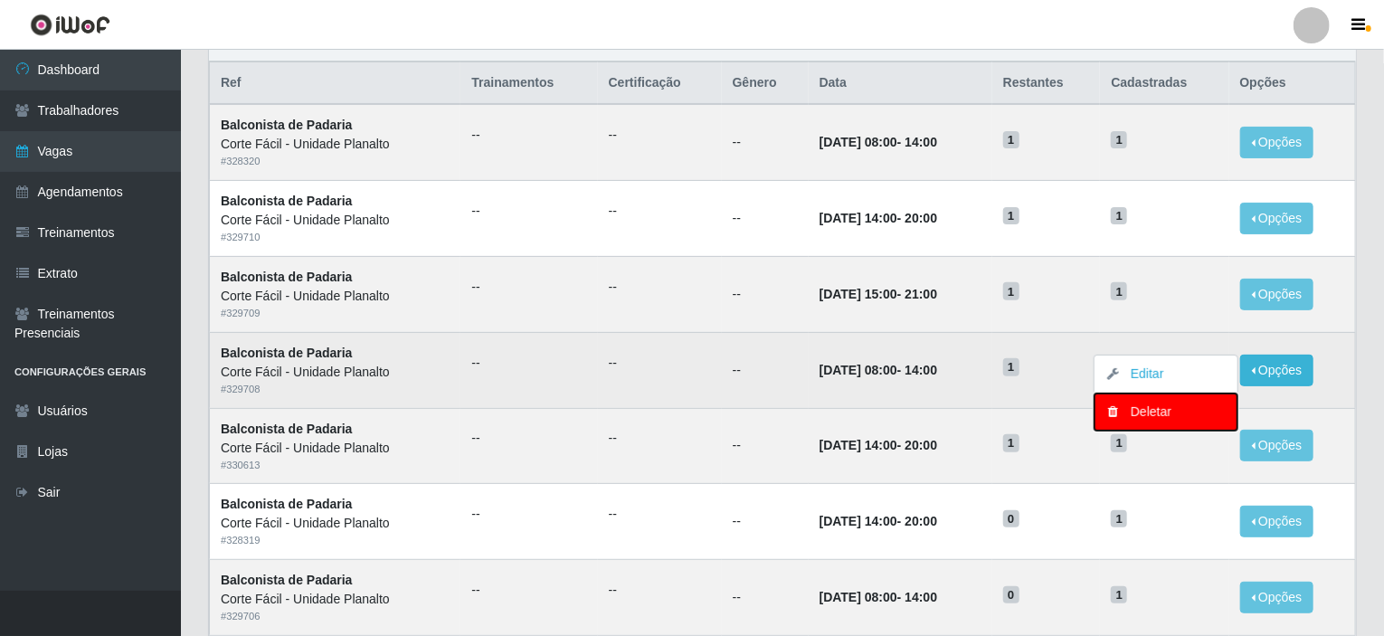
click at [1168, 417] on div "Deletar" at bounding box center [1166, 411] width 107 height 19
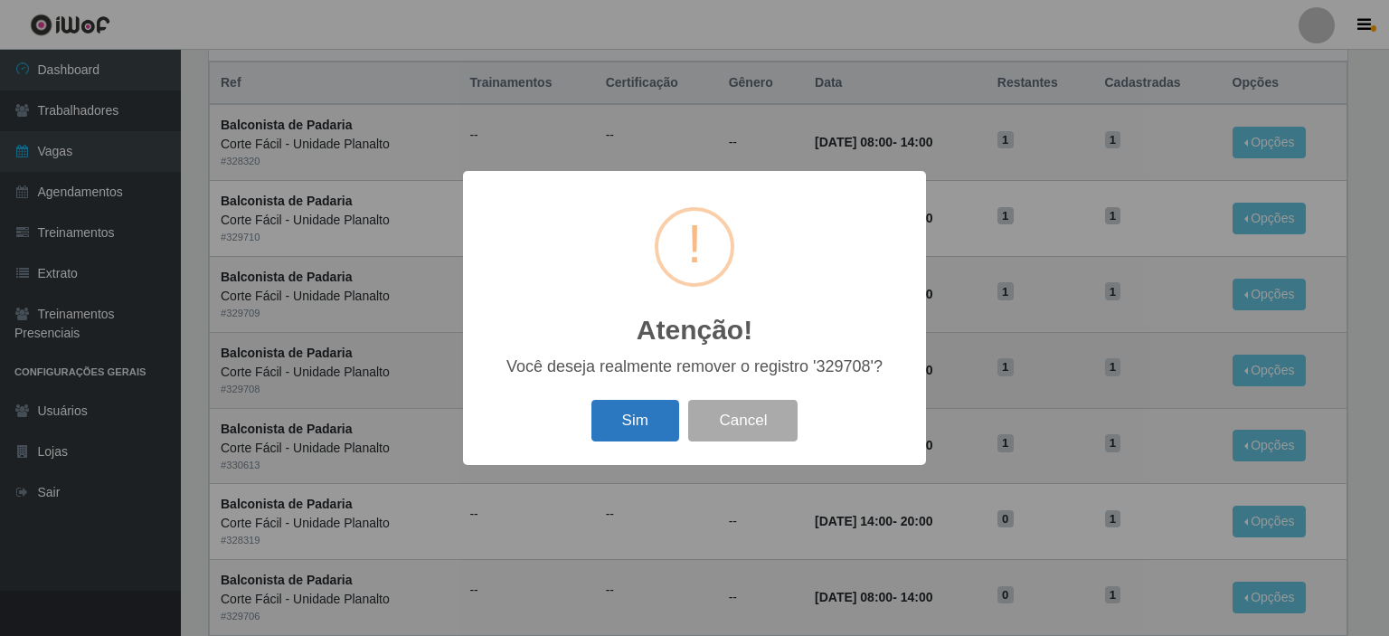
click at [624, 426] on button "Sim" at bounding box center [636, 421] width 88 height 43
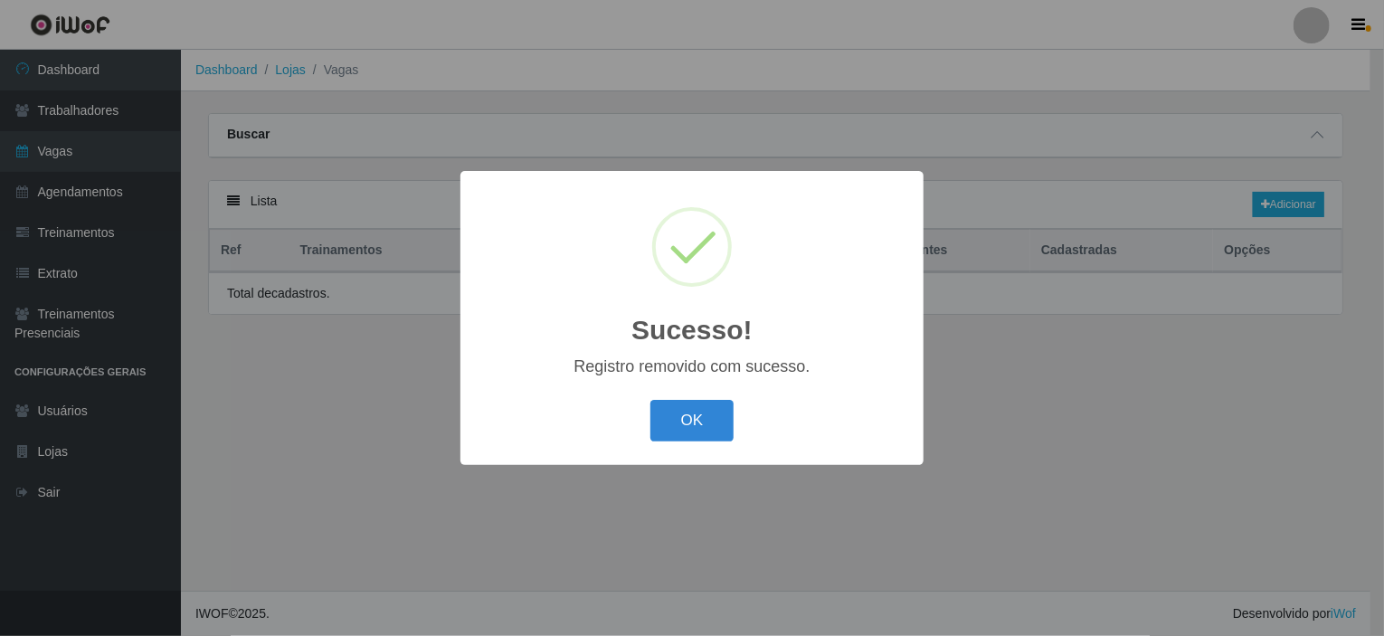
scroll to position [0, 0]
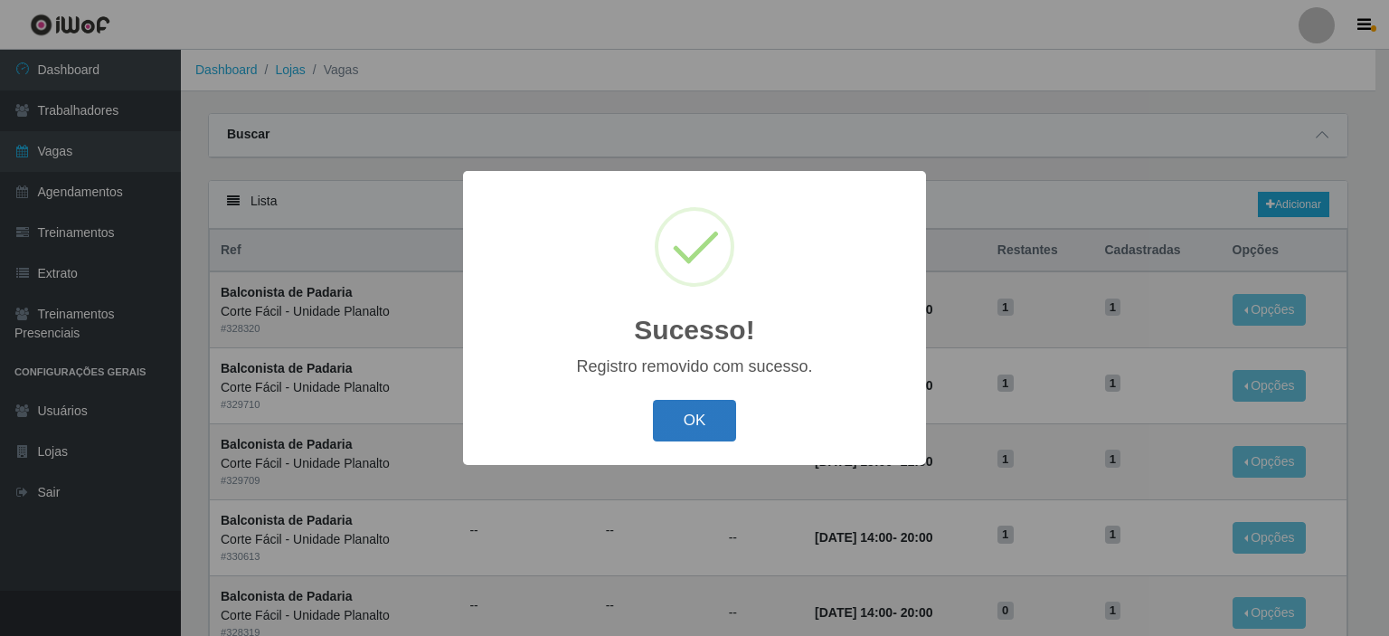
click at [734, 416] on button "OK" at bounding box center [695, 421] width 84 height 43
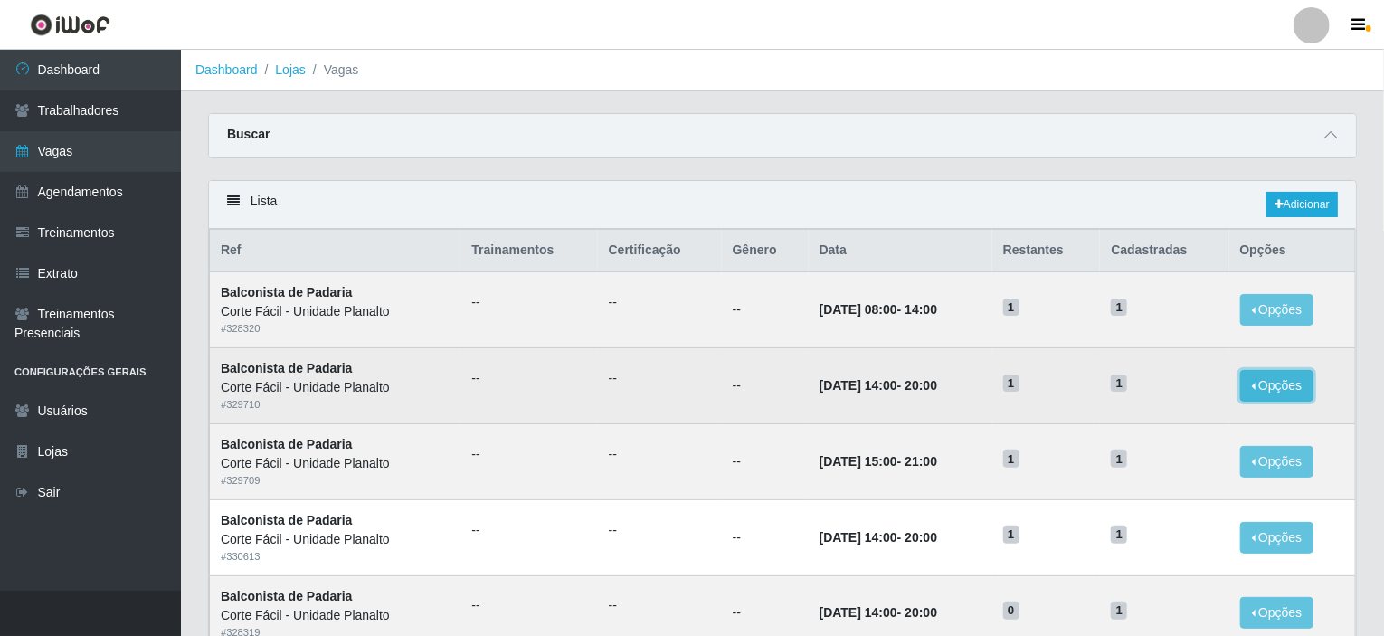
click at [1278, 393] on button "Opções" at bounding box center [1277, 386] width 74 height 32
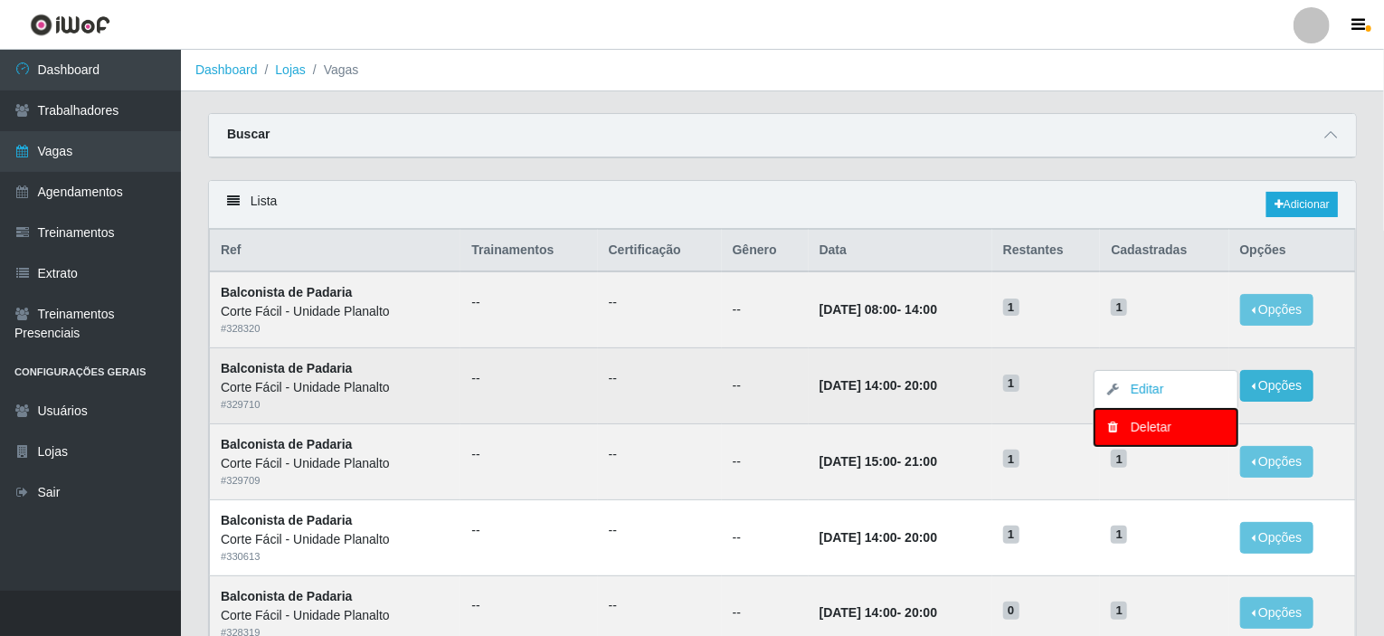
click at [1211, 425] on div "Deletar" at bounding box center [1166, 427] width 107 height 19
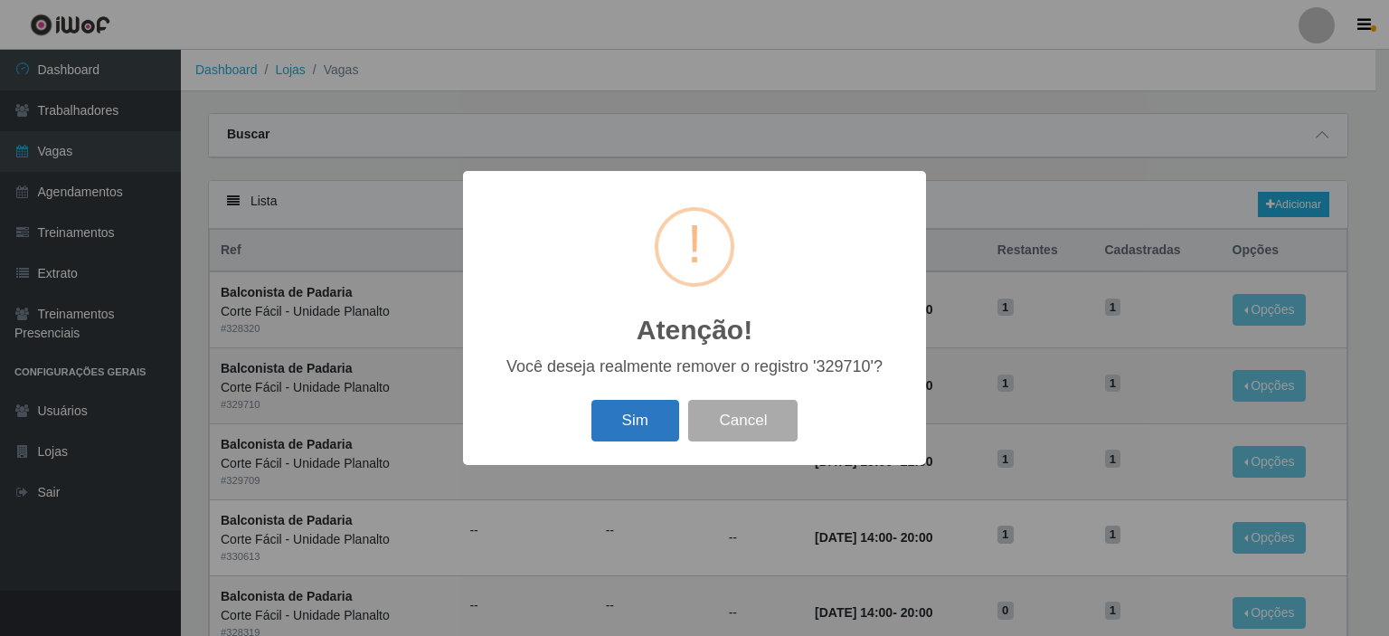
click at [649, 419] on button "Sim" at bounding box center [636, 421] width 88 height 43
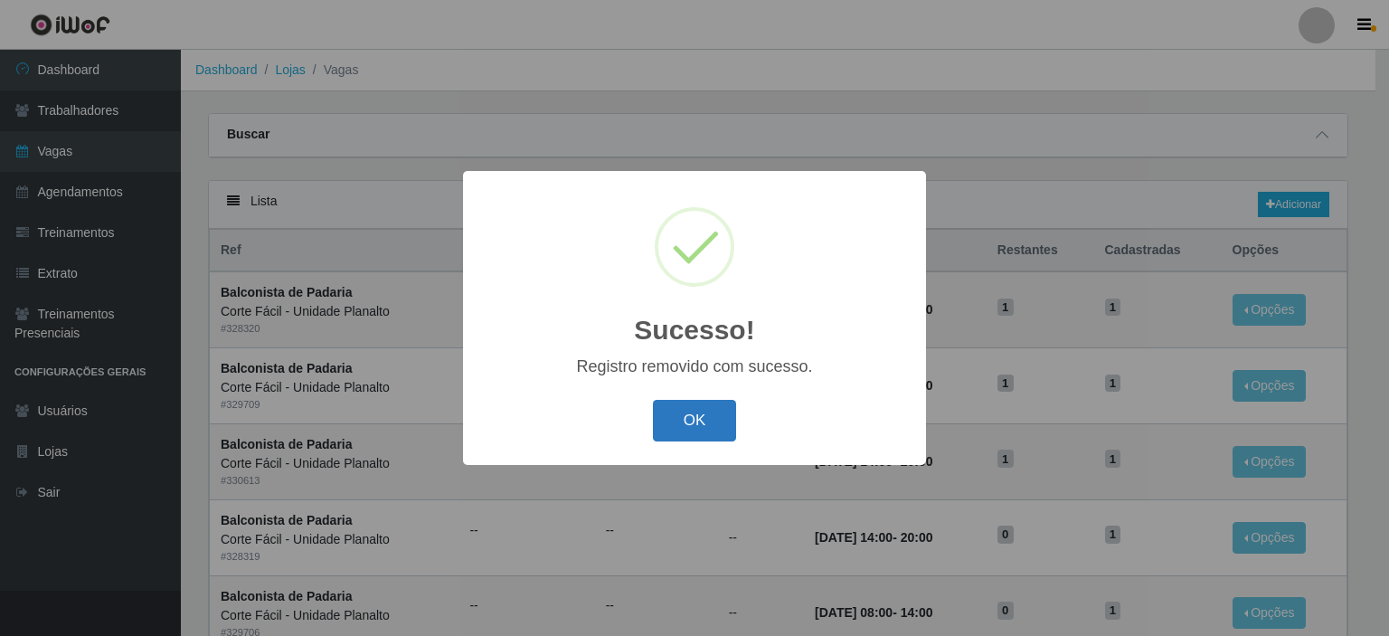
click at [691, 415] on button "OK" at bounding box center [695, 421] width 84 height 43
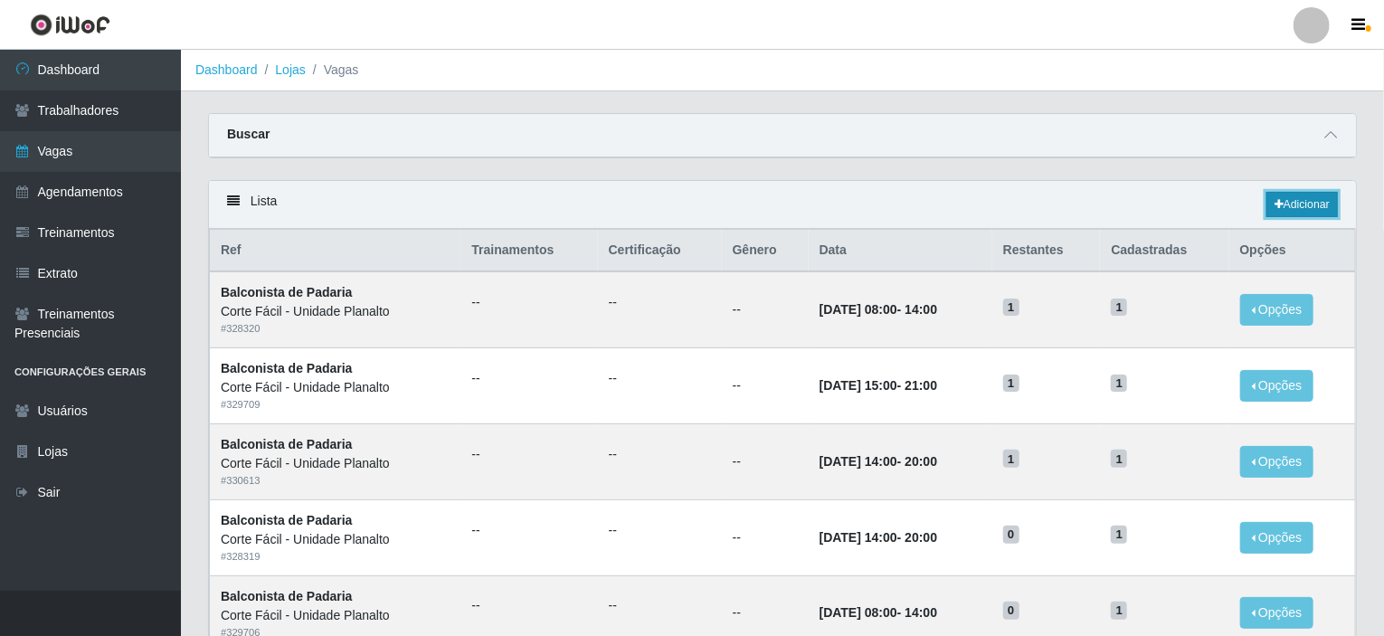
click at [1317, 198] on link "Adicionar" at bounding box center [1301, 204] width 71 height 25
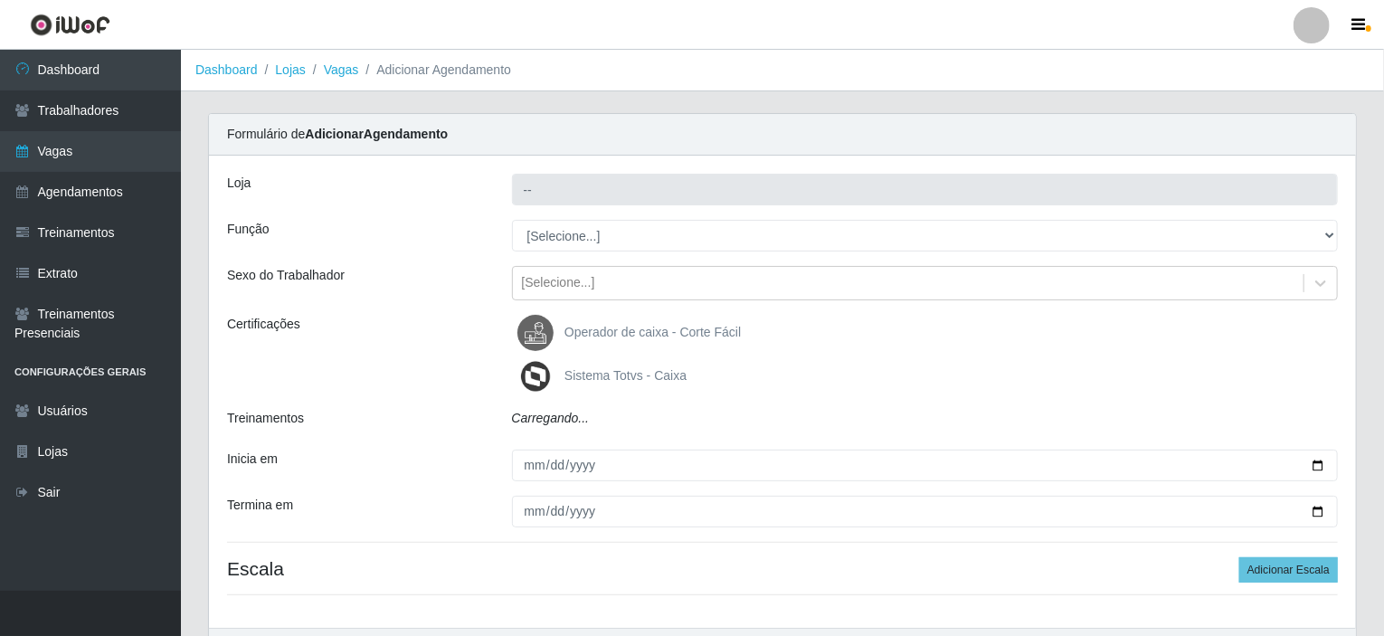
type input "Corte Fácil - Unidade Planalto"
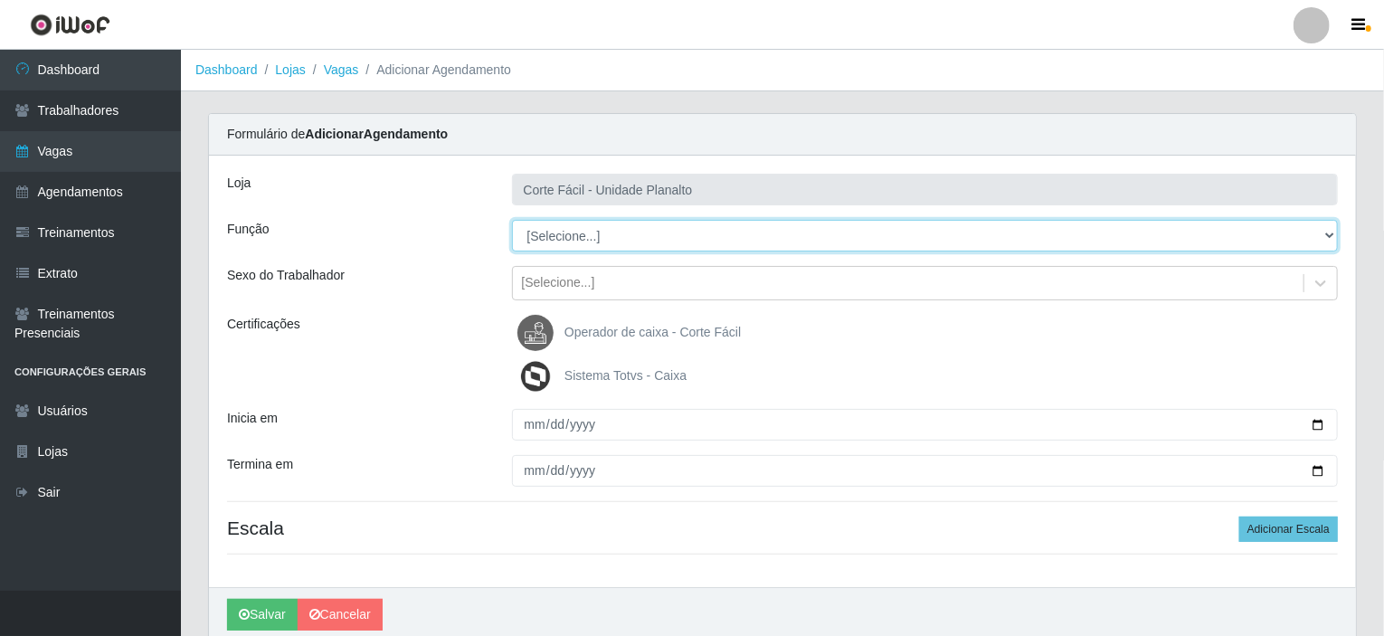
click at [577, 240] on select "[Selecione...] ASG ASG + ASG ++ Auxiliar de Estacionamento Auxiliar de Estacion…" at bounding box center [925, 236] width 827 height 32
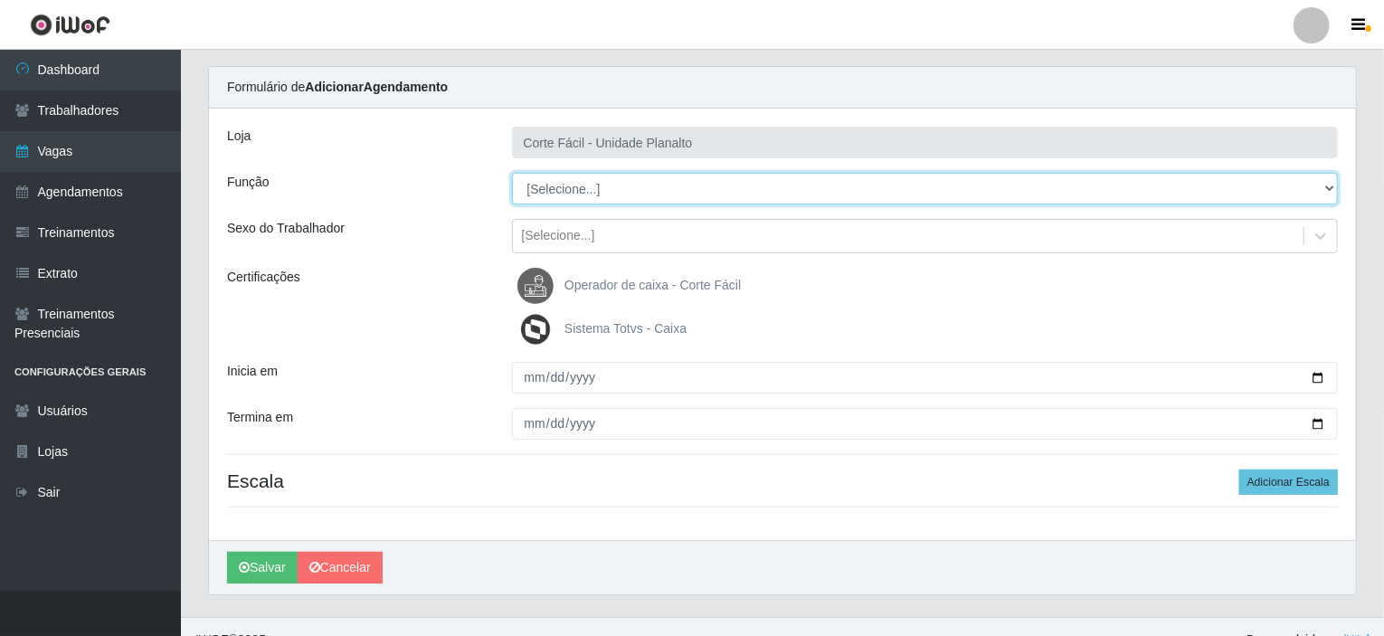
scroll to position [71, 0]
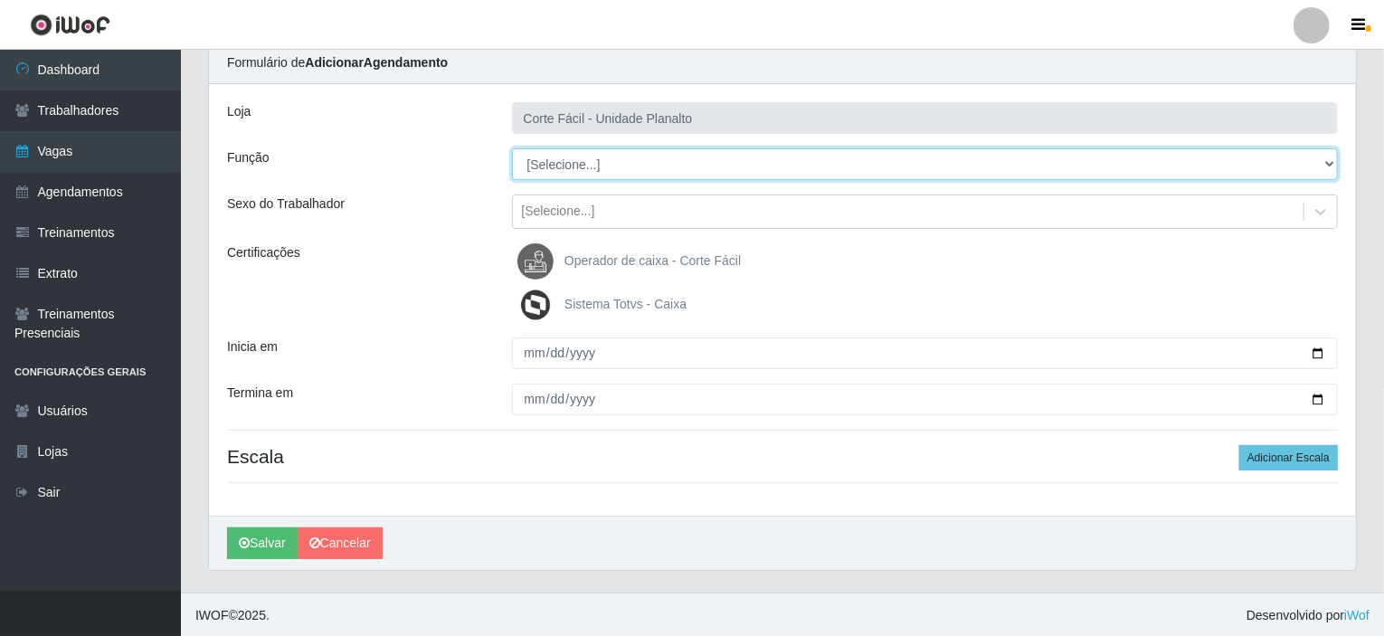
click at [1323, 162] on select "[Selecione...] ASG ASG + ASG ++ Auxiliar de Estacionamento Auxiliar de Estacion…" at bounding box center [925, 164] width 827 height 32
select select "115"
click at [512, 148] on select "[Selecione...] ASG ASG + ASG ++ Auxiliar de Estacionamento Auxiliar de Estacion…" at bounding box center [925, 164] width 827 height 32
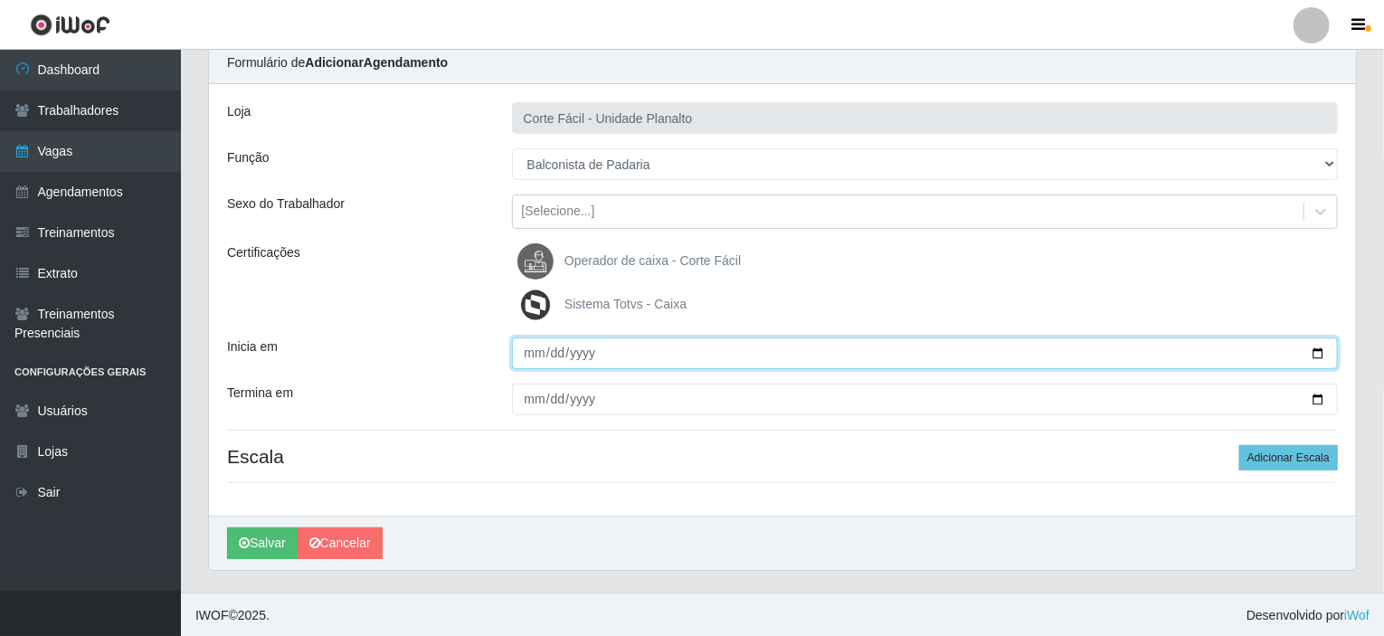
click at [1321, 350] on input "Inicia em" at bounding box center [925, 353] width 827 height 32
type input "2025-08-13"
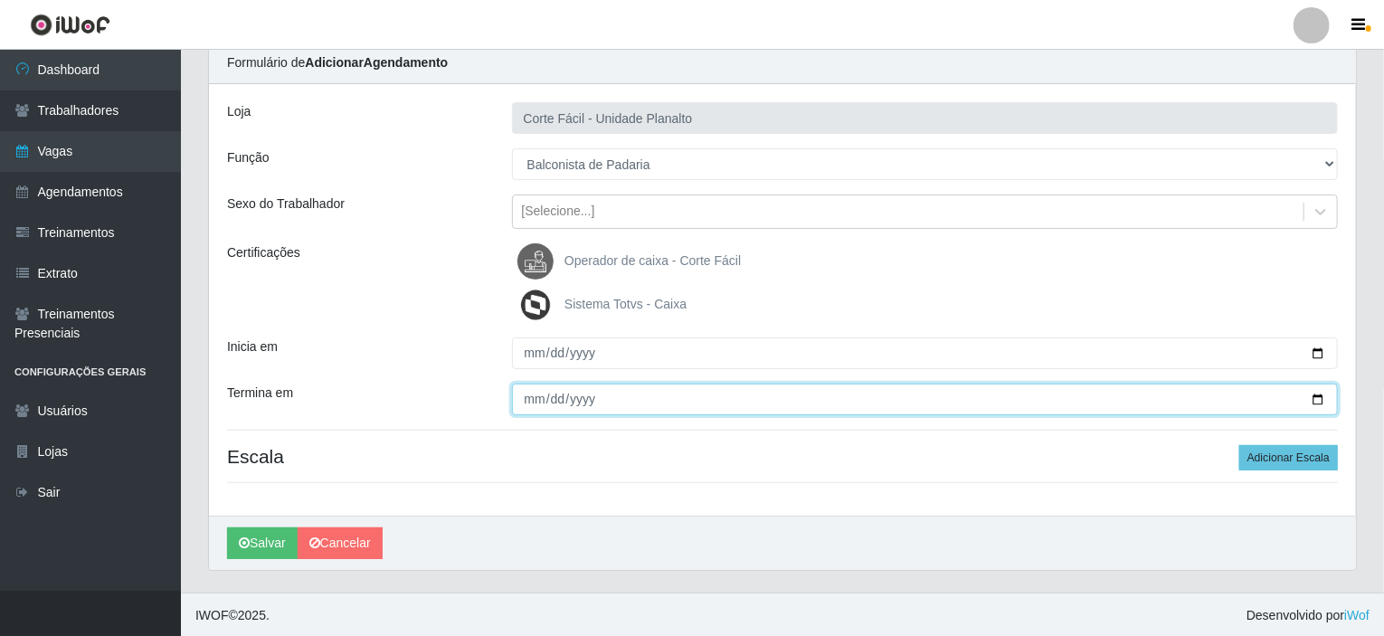
click at [537, 393] on input "Termina em" at bounding box center [925, 400] width 827 height 32
click at [1318, 398] on input "Termina em" at bounding box center [925, 400] width 827 height 32
type input "2025-08-13"
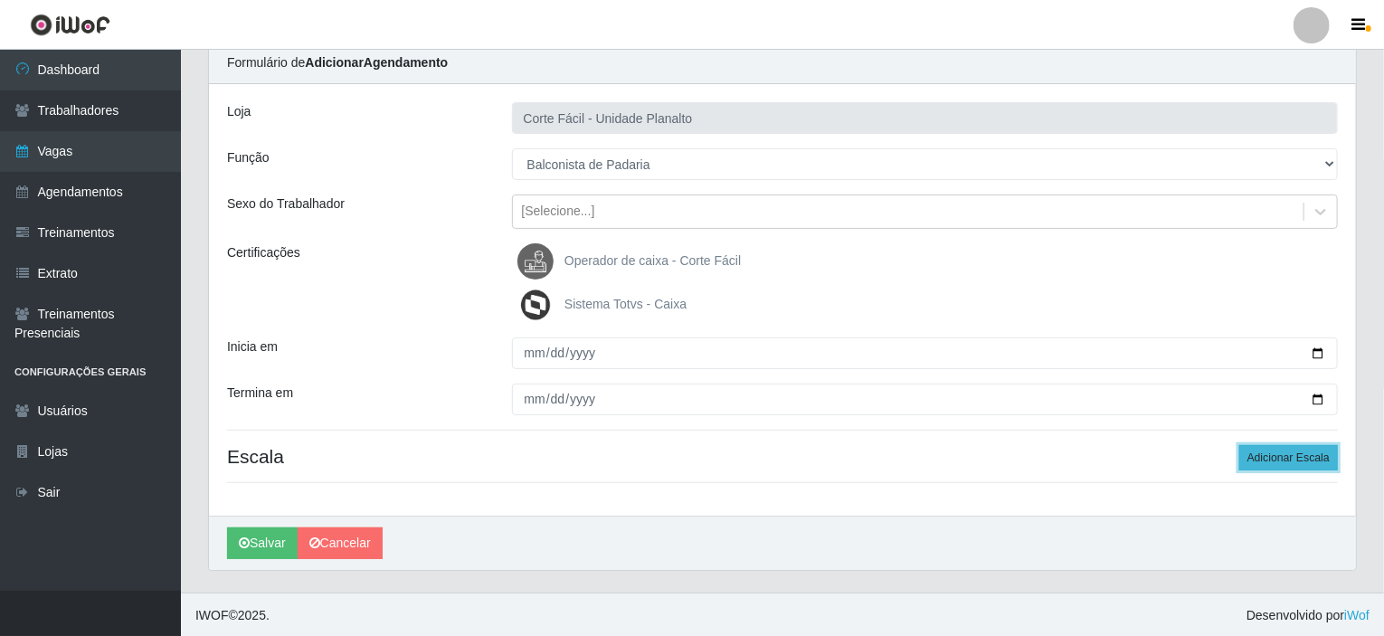
click at [1284, 460] on button "Adicionar Escala" at bounding box center [1288, 457] width 99 height 25
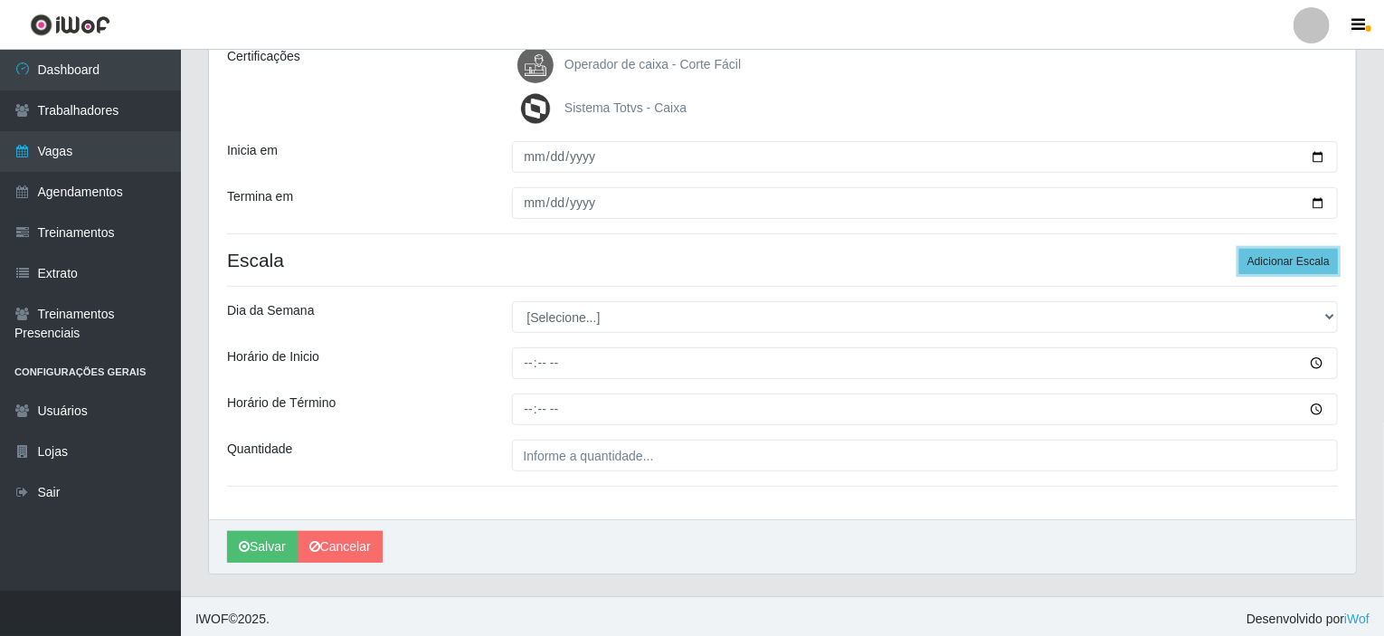
scroll to position [271, 0]
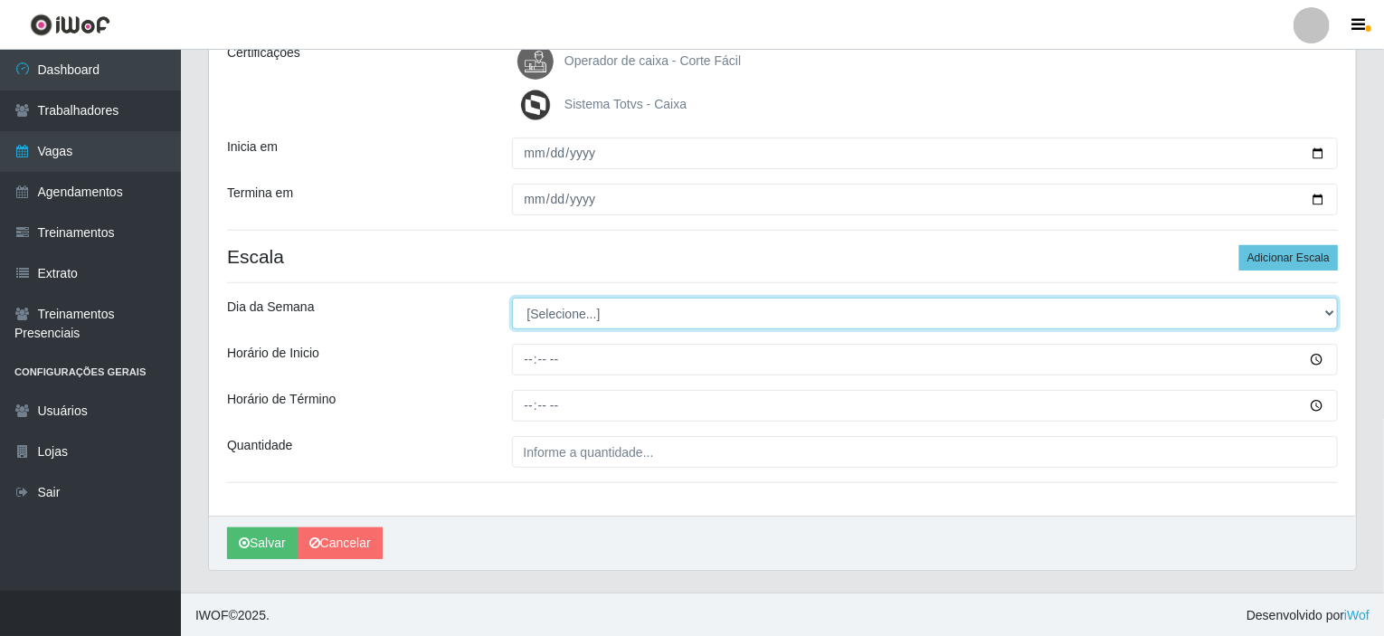
click at [1326, 311] on select "[Selecione...] Segunda Terça Quarta Quinta Sexta Sábado Domingo" at bounding box center [925, 314] width 827 height 32
select select "2"
click at [512, 298] on select "[Selecione...] Segunda Terça Quarta Quinta Sexta Sábado Domingo" at bounding box center [925, 314] width 827 height 32
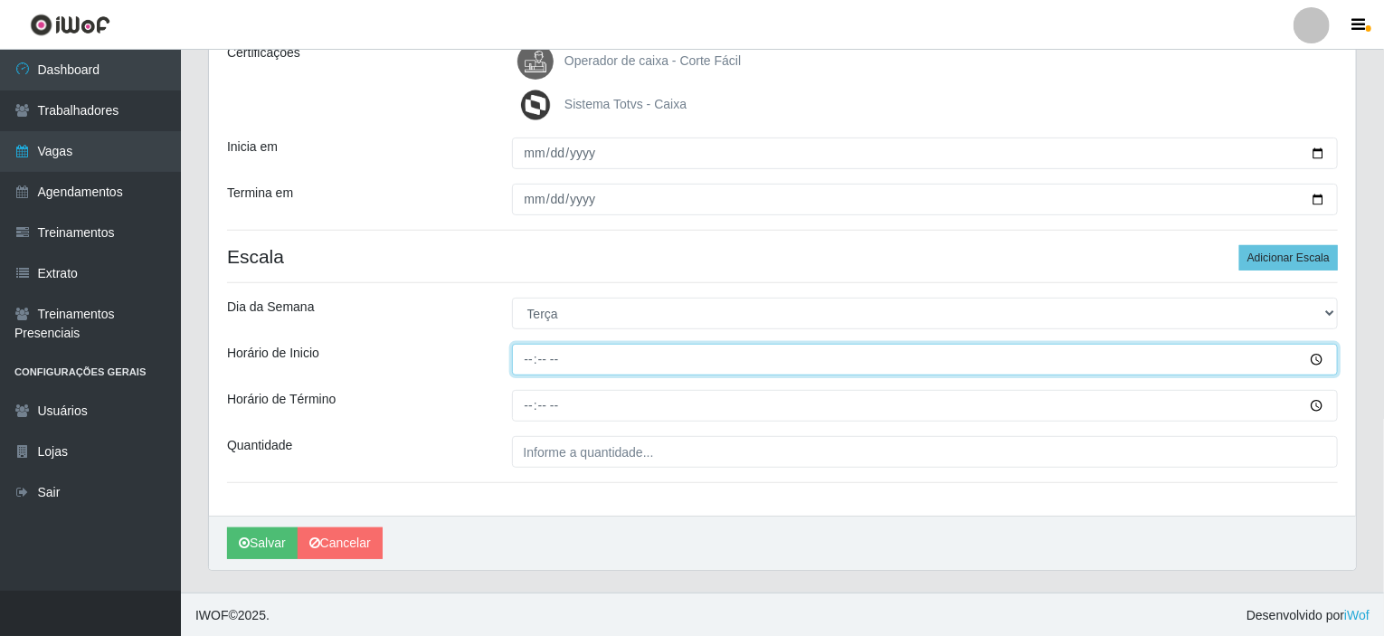
click at [526, 354] on input "Horário de Inicio" at bounding box center [925, 360] width 827 height 32
type input "14:00"
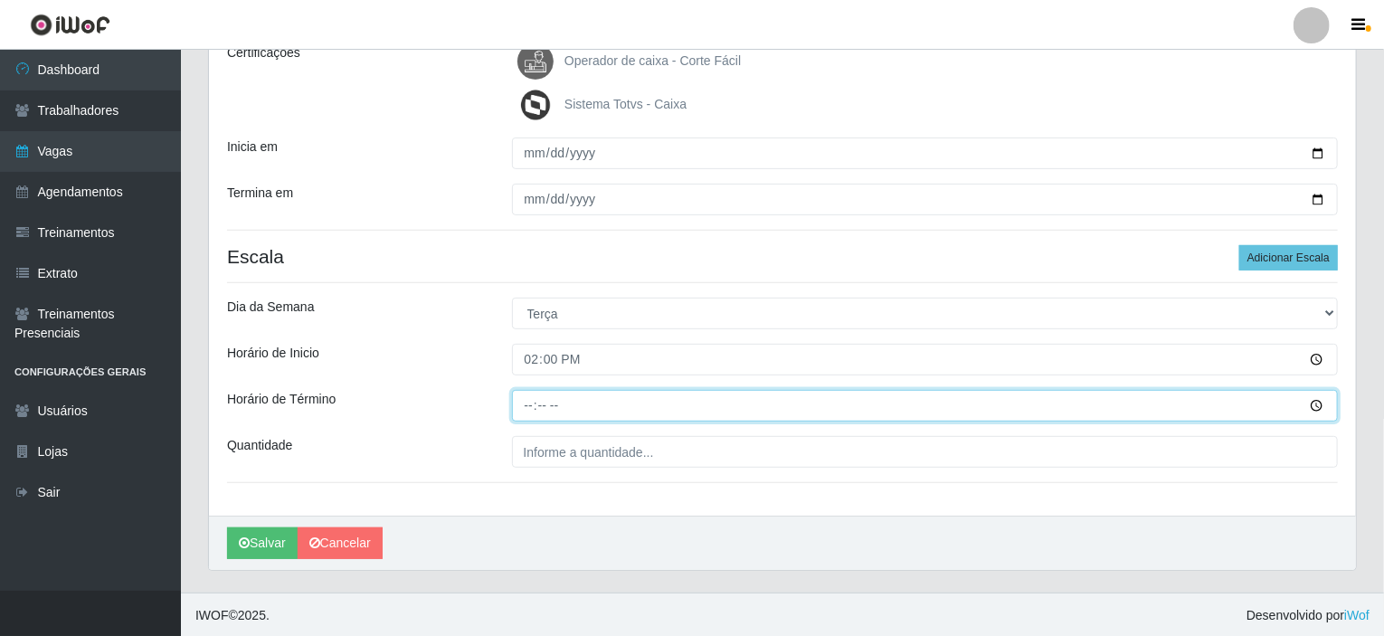
click at [524, 407] on input "Horário de Término" at bounding box center [925, 406] width 827 height 32
type input "20:00"
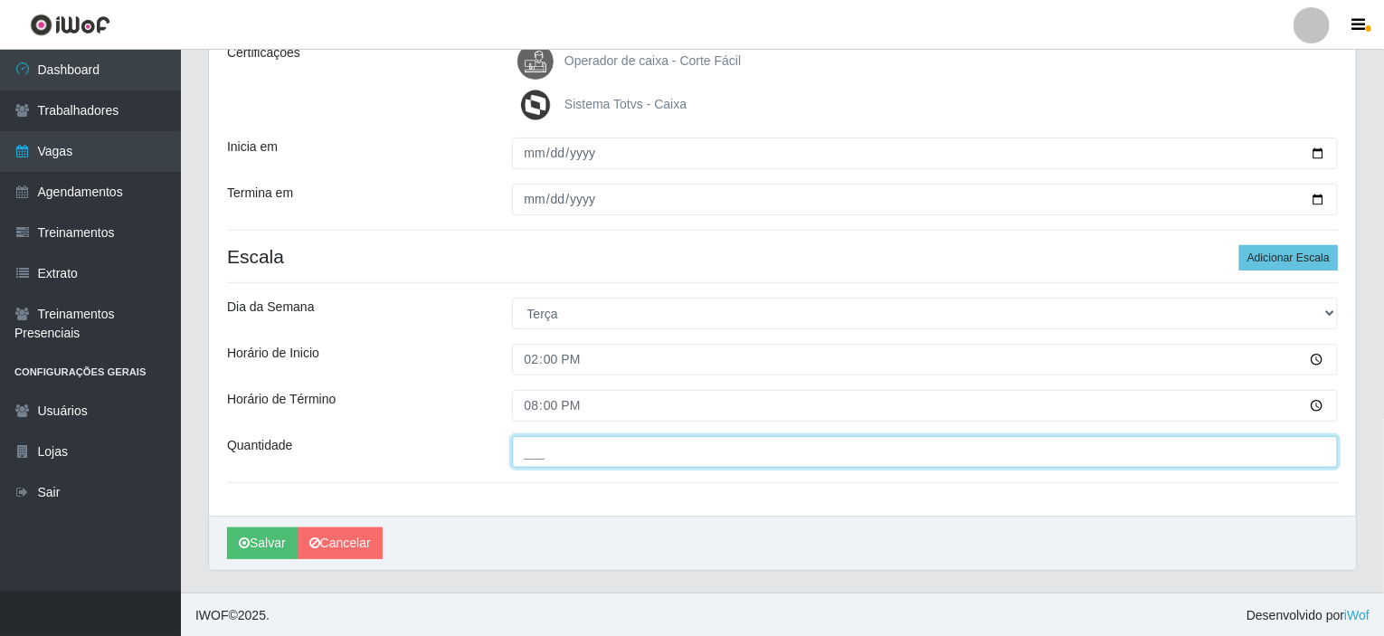
click at [548, 452] on input "___" at bounding box center [925, 452] width 827 height 32
type input "001"
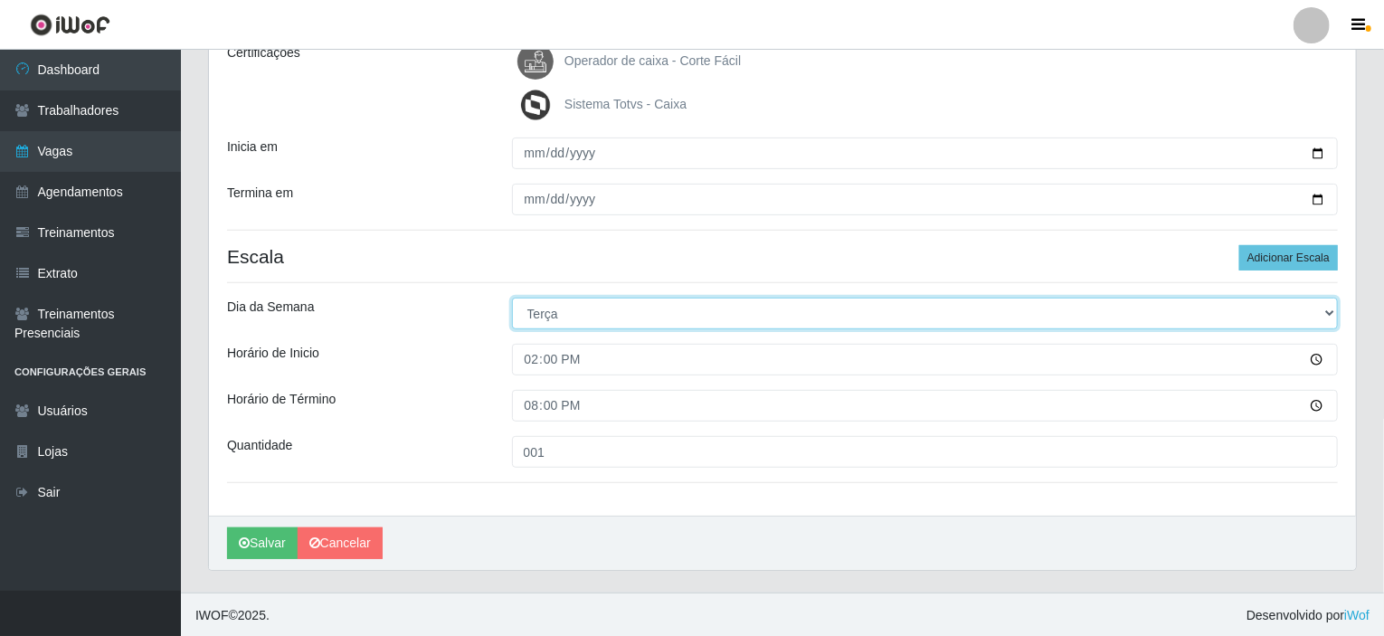
click at [589, 314] on select "[Selecione...] Segunda Terça Quarta Quinta Sexta Sábado Domingo" at bounding box center [925, 314] width 827 height 32
select select "3"
click at [512, 298] on select "[Selecione...] Segunda Terça Quarta Quinta Sexta Sábado Domingo" at bounding box center [925, 314] width 827 height 32
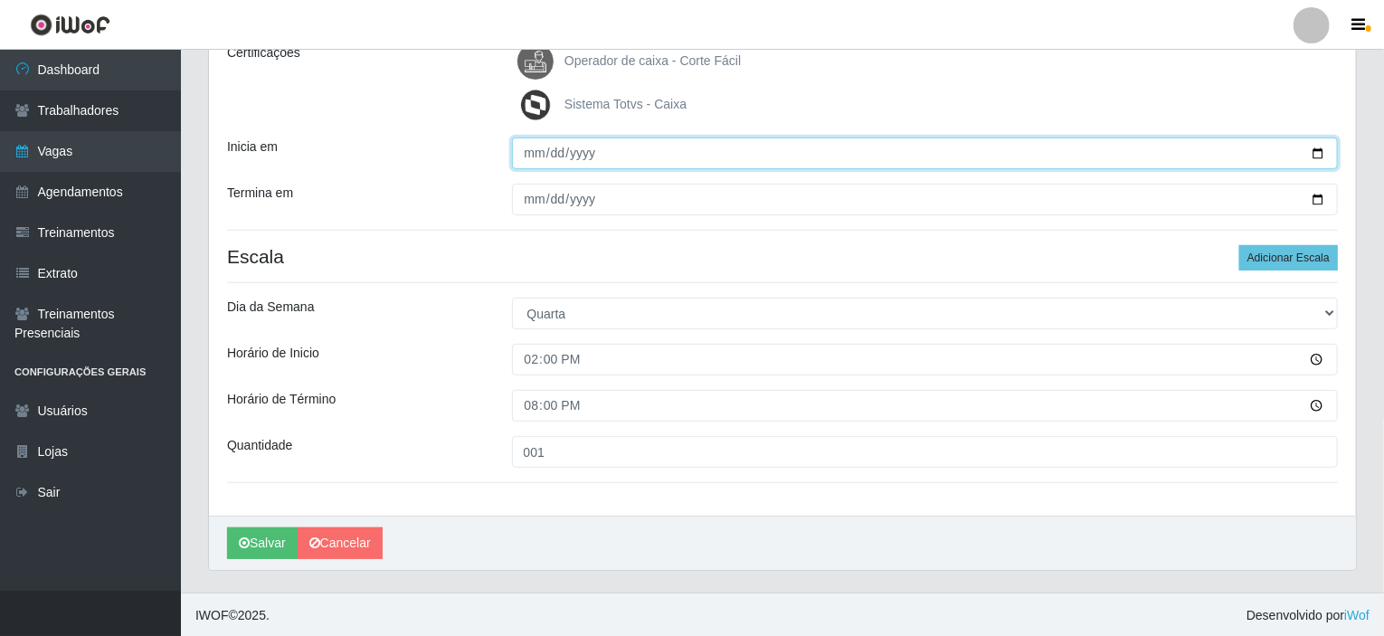
click at [1325, 148] on input "2025-08-13" at bounding box center [925, 153] width 827 height 32
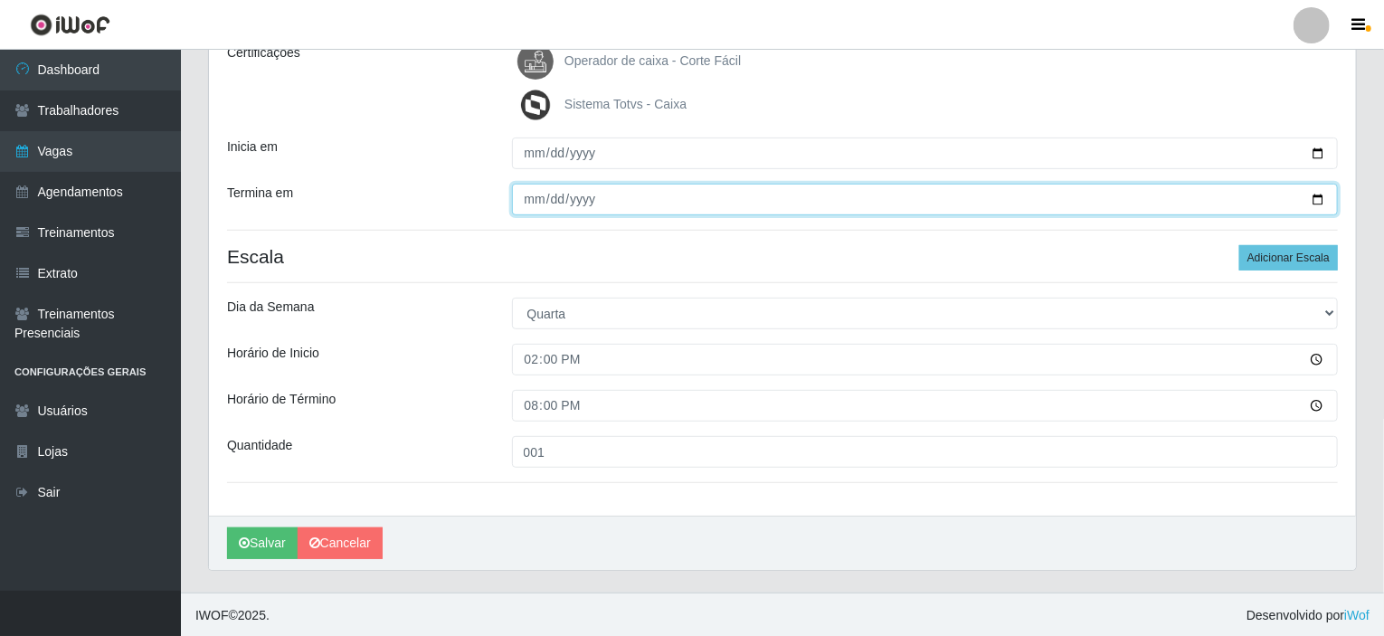
click at [1312, 199] on input "2025-08-13" at bounding box center [925, 200] width 827 height 32
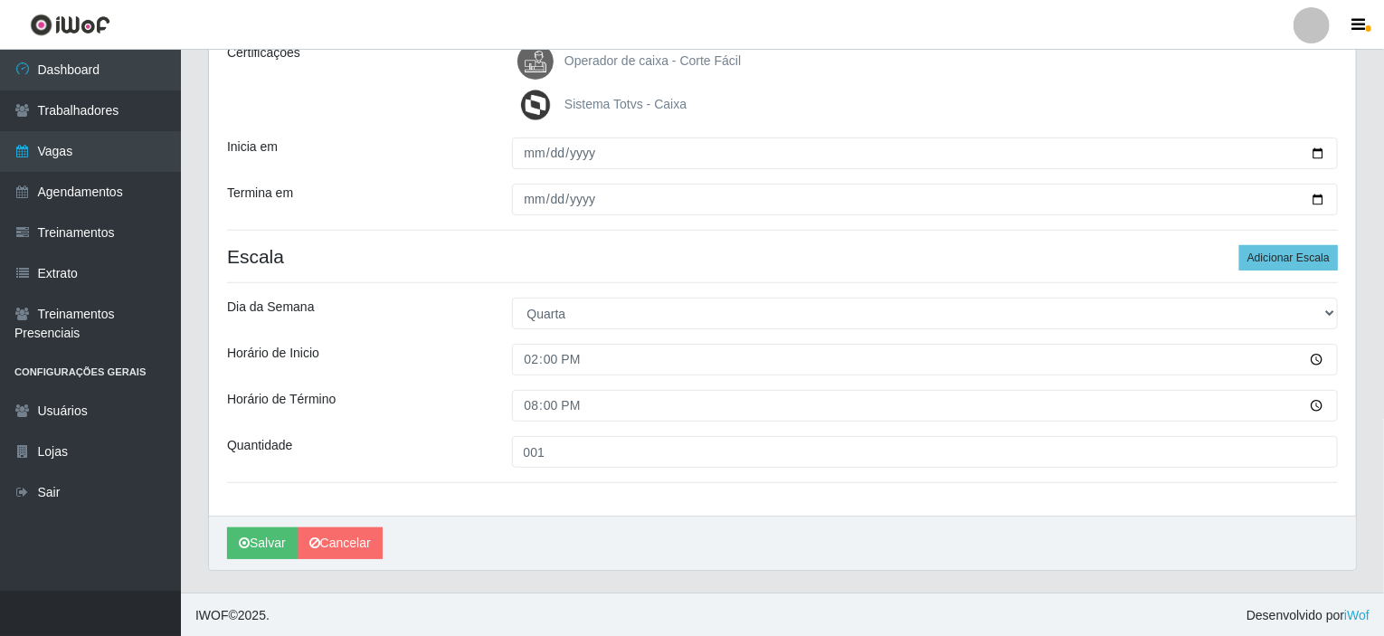
click at [806, 228] on div "Loja Corte Fácil - Unidade Planalto Função [Selecione...] ASG ASG + ASG ++ Auxi…" at bounding box center [782, 199] width 1147 height 631
click at [247, 543] on icon "submit" at bounding box center [244, 542] width 11 height 13
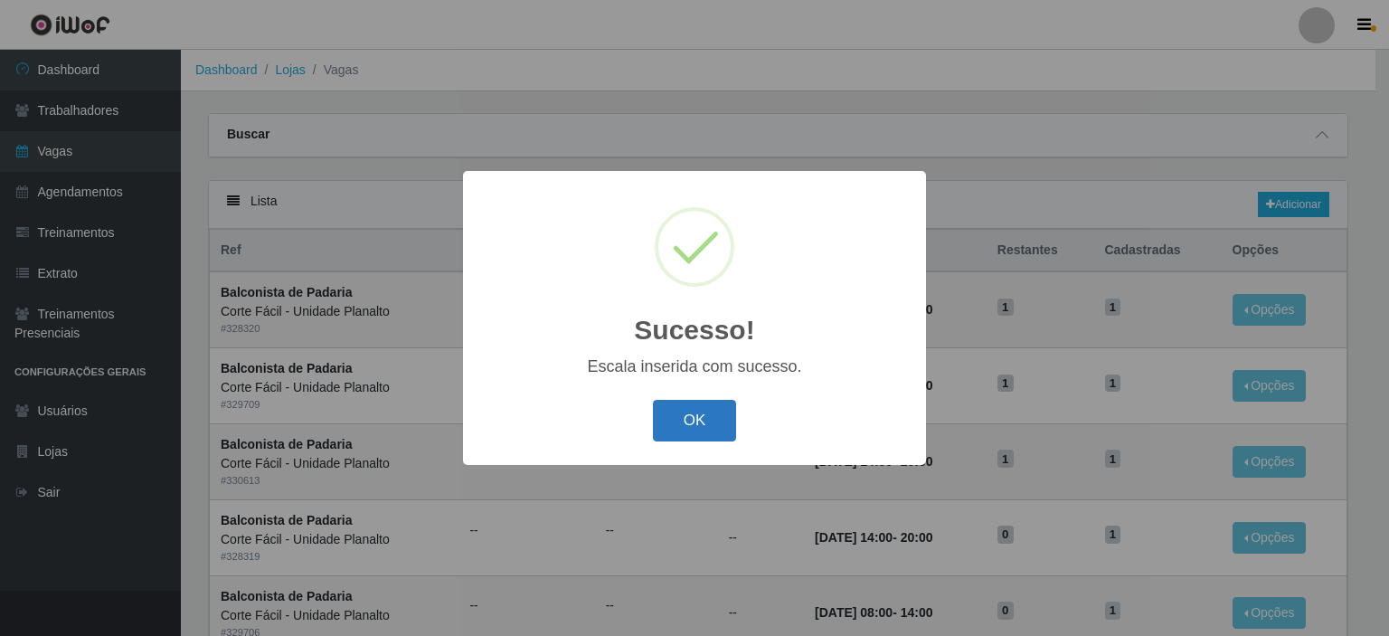
click at [727, 422] on button "OK" at bounding box center [695, 421] width 84 height 43
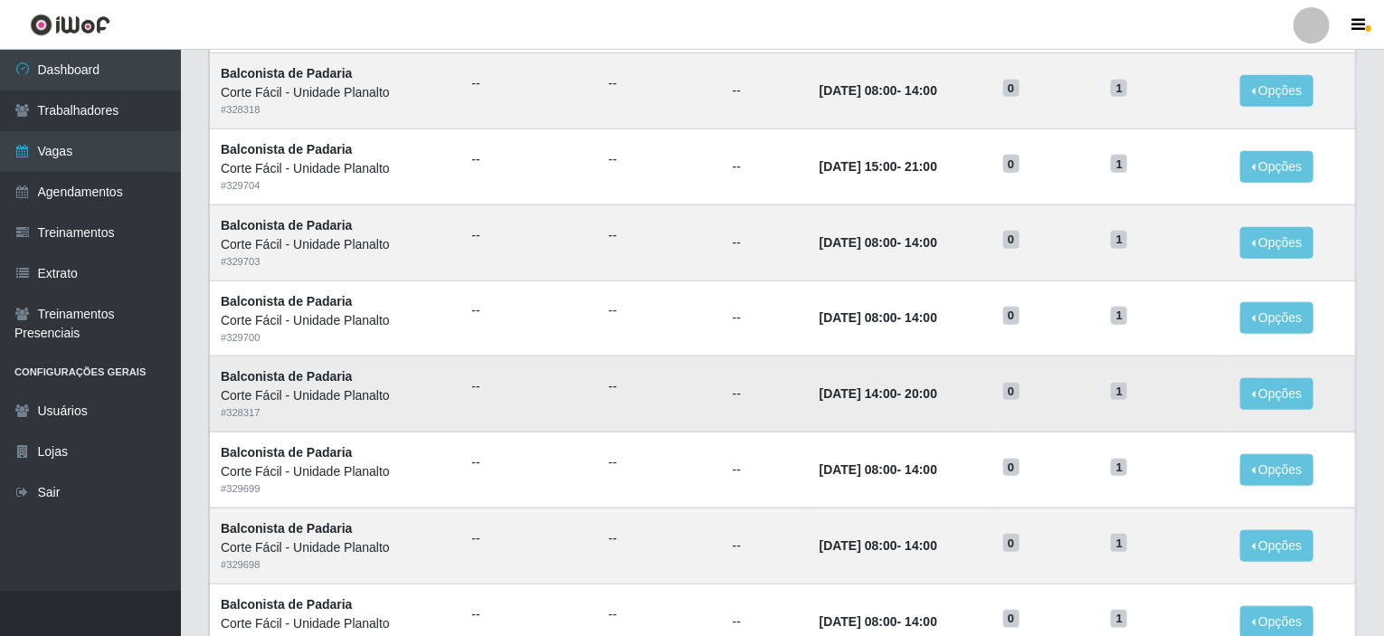
scroll to position [891, 0]
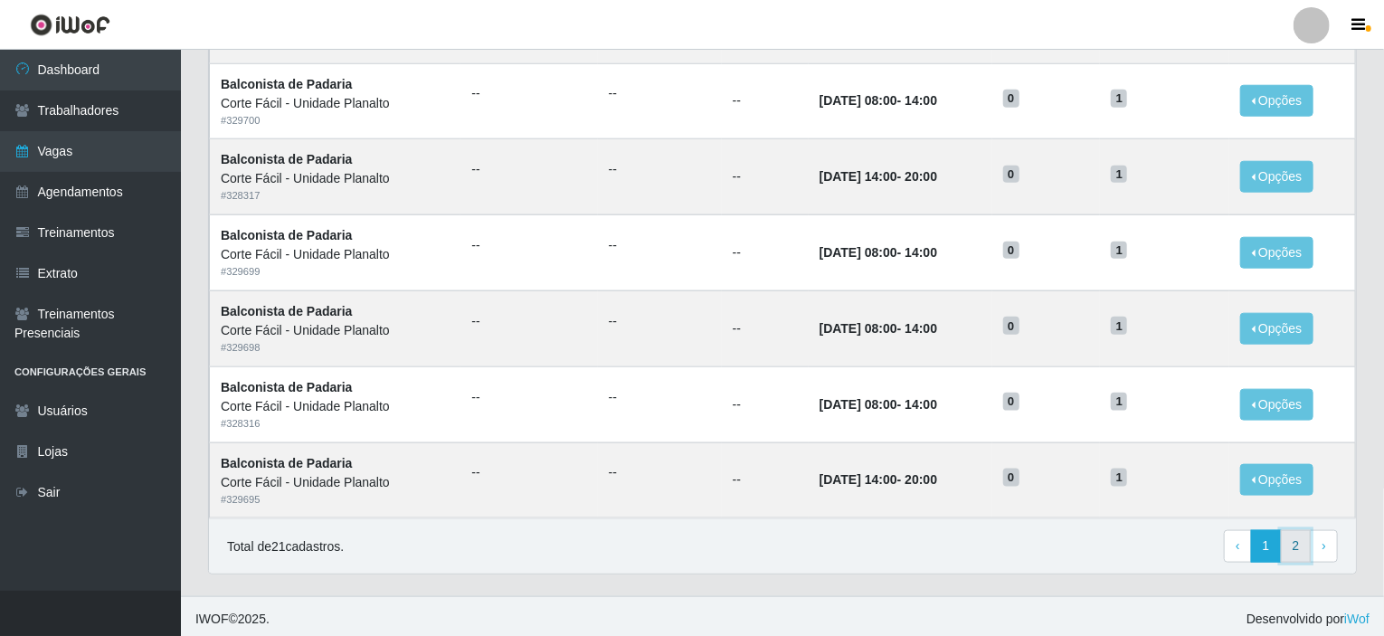
click at [1304, 545] on link "2" at bounding box center [1296, 546] width 31 height 33
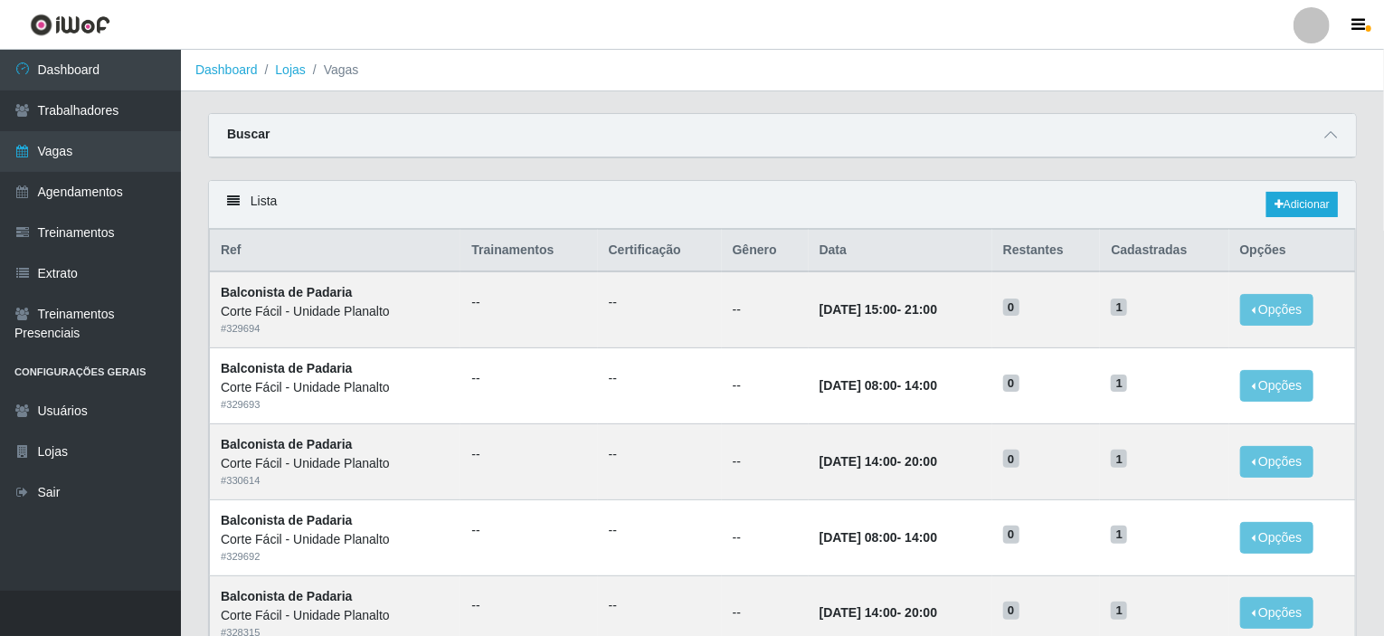
scroll to position [210, 0]
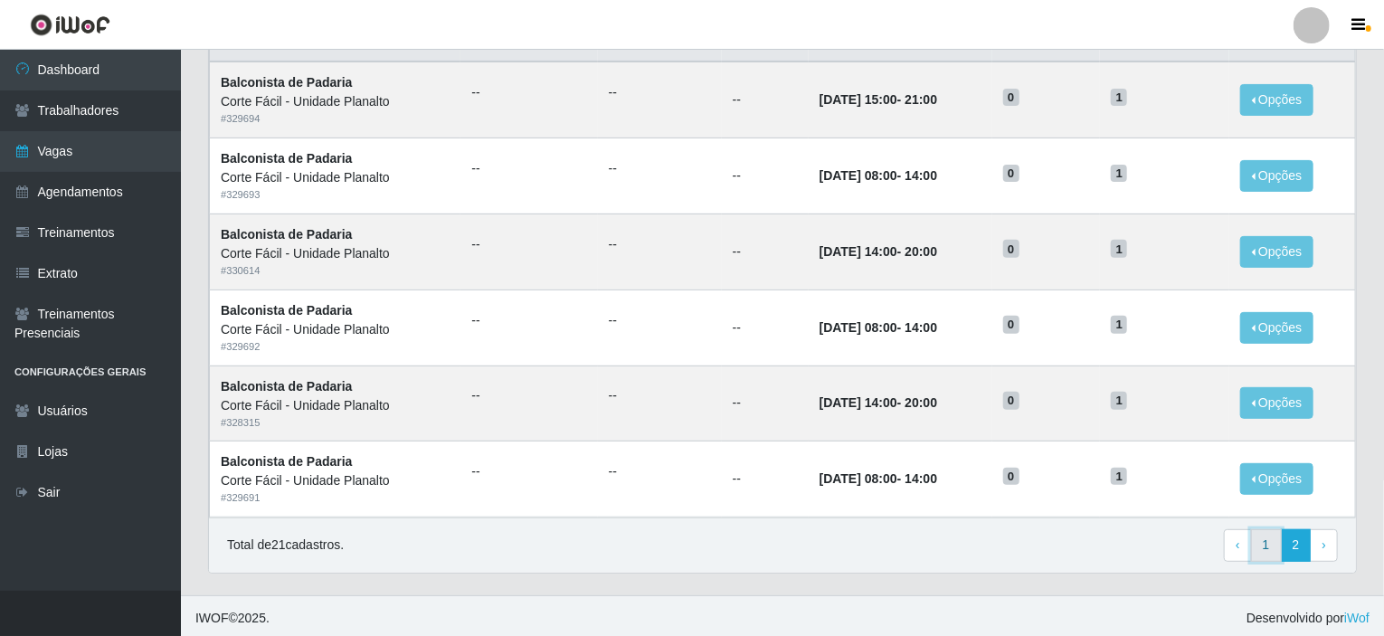
click at [1274, 543] on link "1" at bounding box center [1266, 545] width 31 height 33
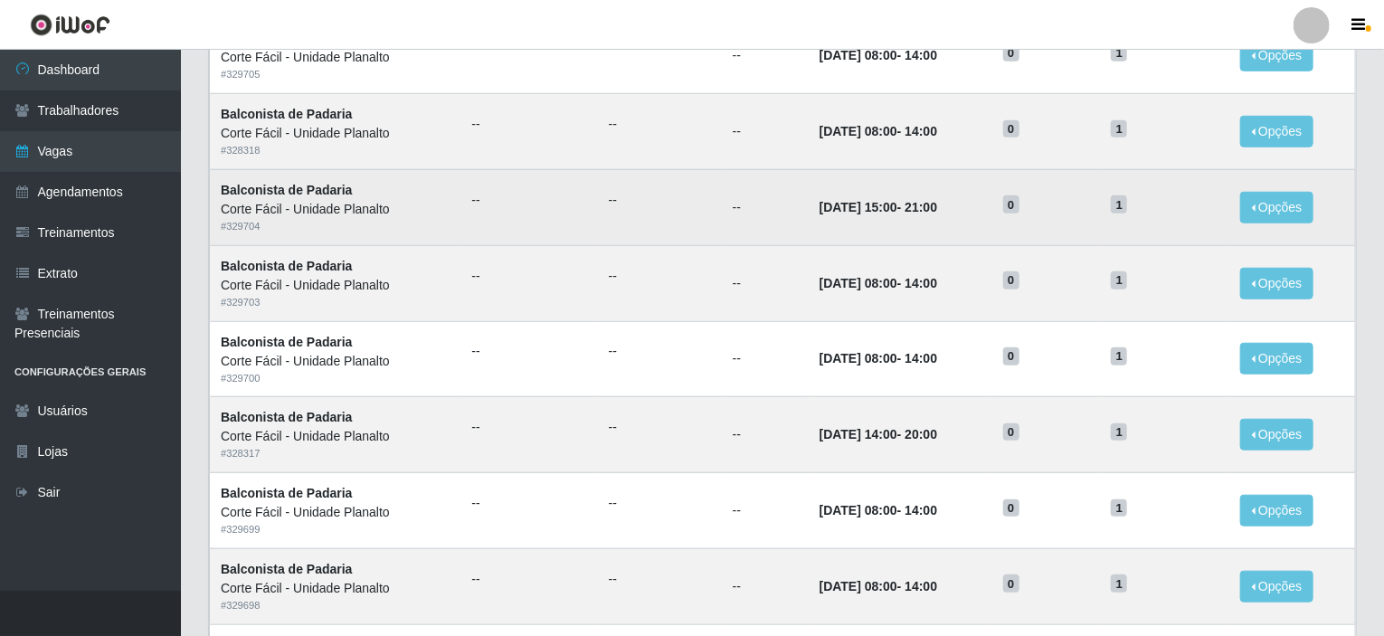
scroll to position [891, 0]
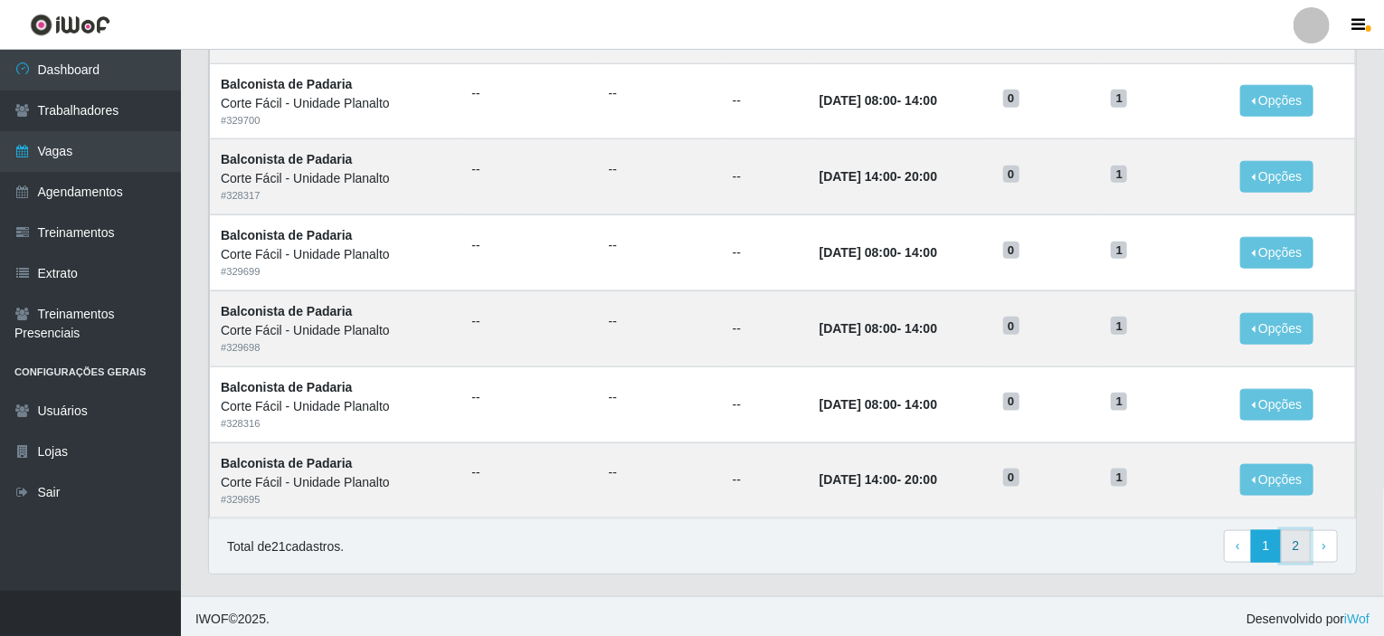
click at [1299, 539] on link "2" at bounding box center [1296, 546] width 31 height 33
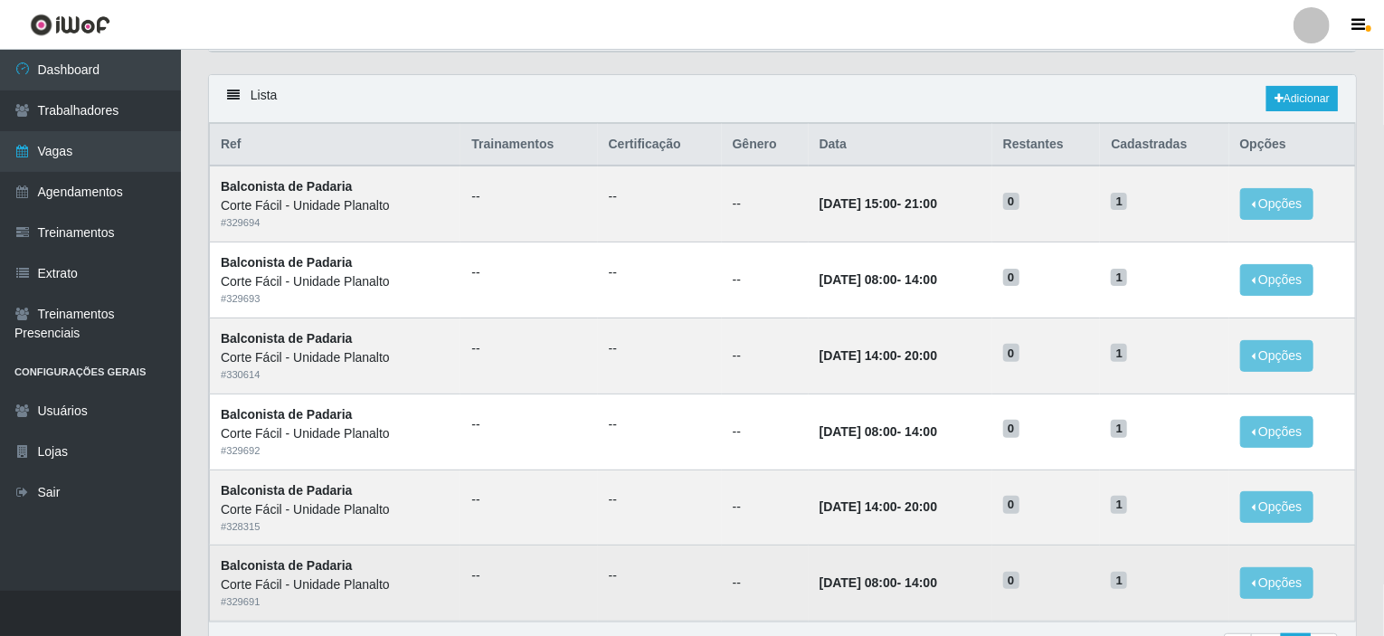
scroll to position [210, 0]
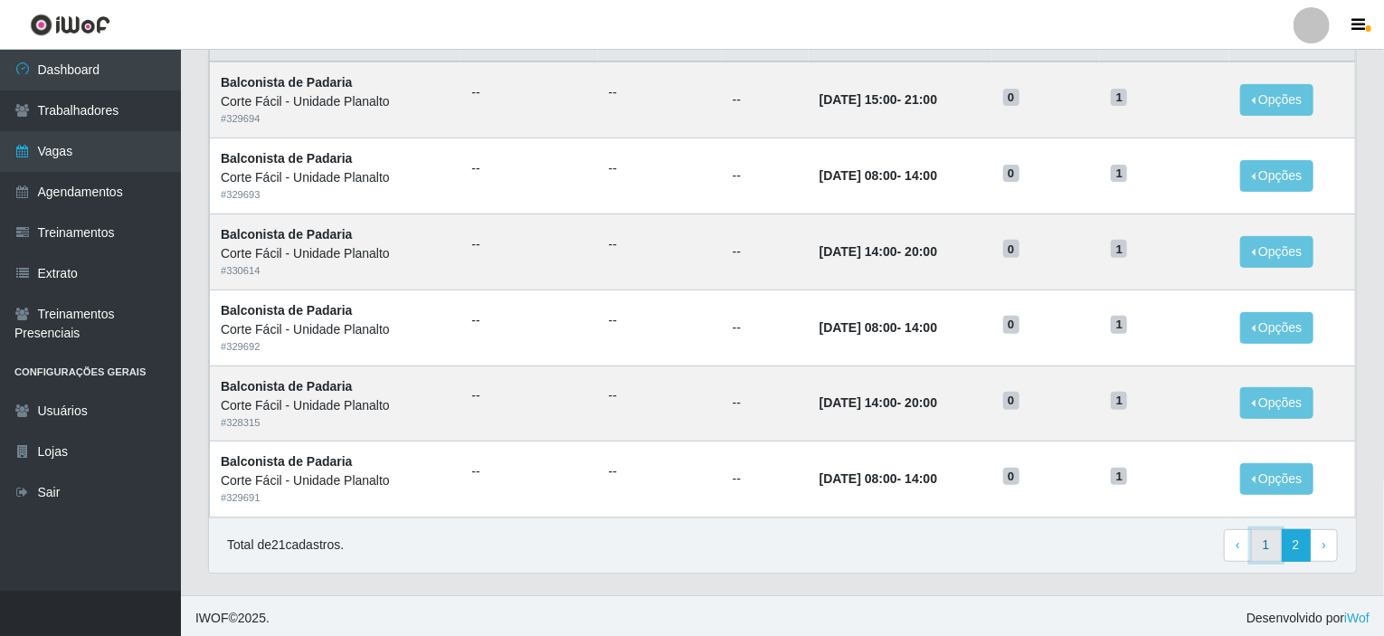
click at [1263, 541] on link "1" at bounding box center [1266, 545] width 31 height 33
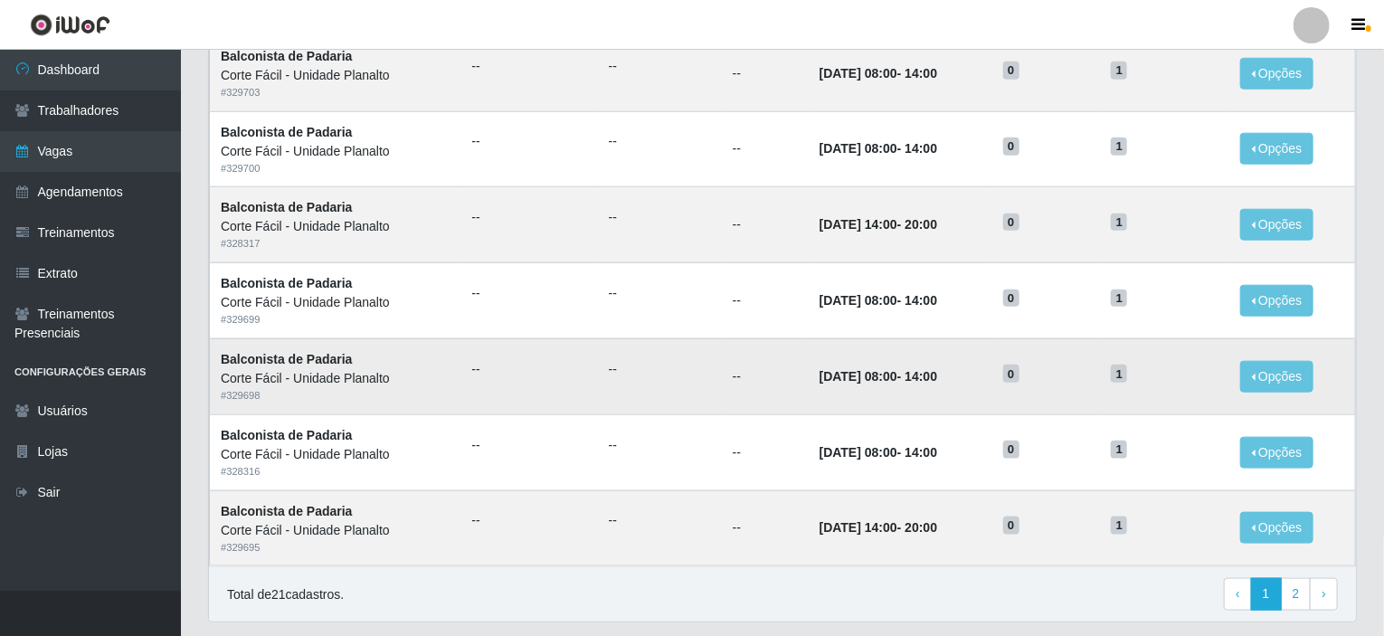
scroll to position [800, 0]
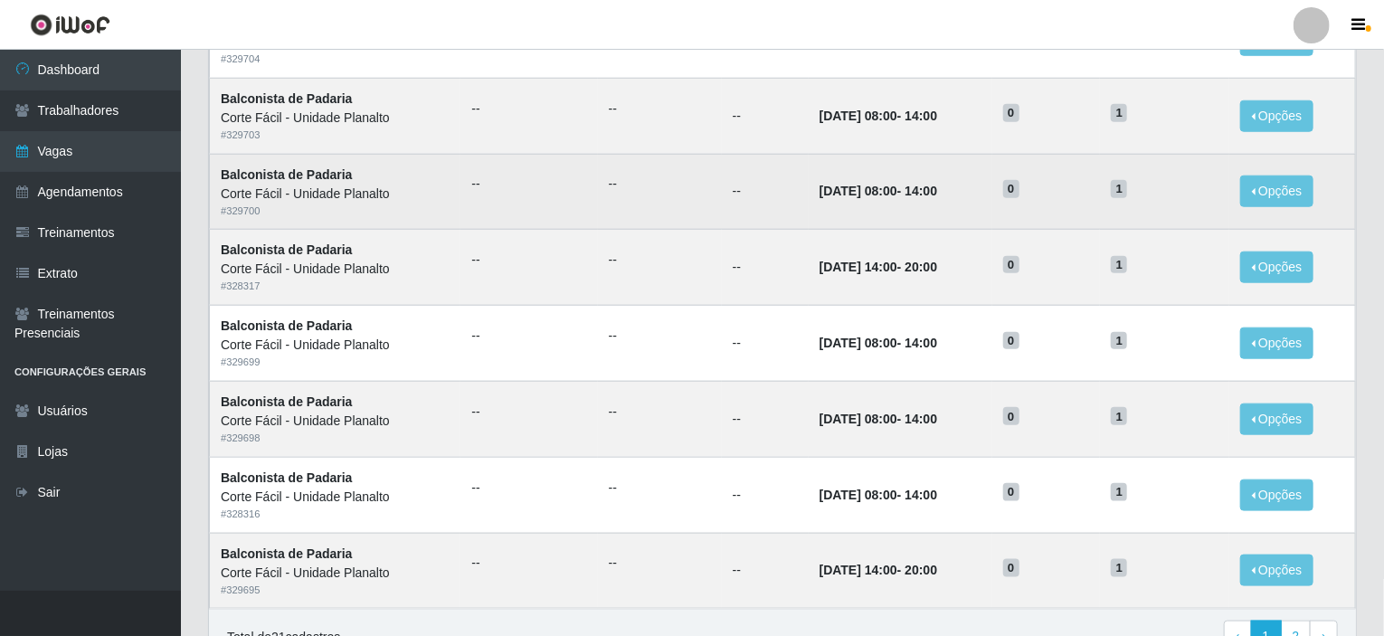
click at [830, 193] on time "[DATE] 08:00" at bounding box center [858, 191] width 78 height 14
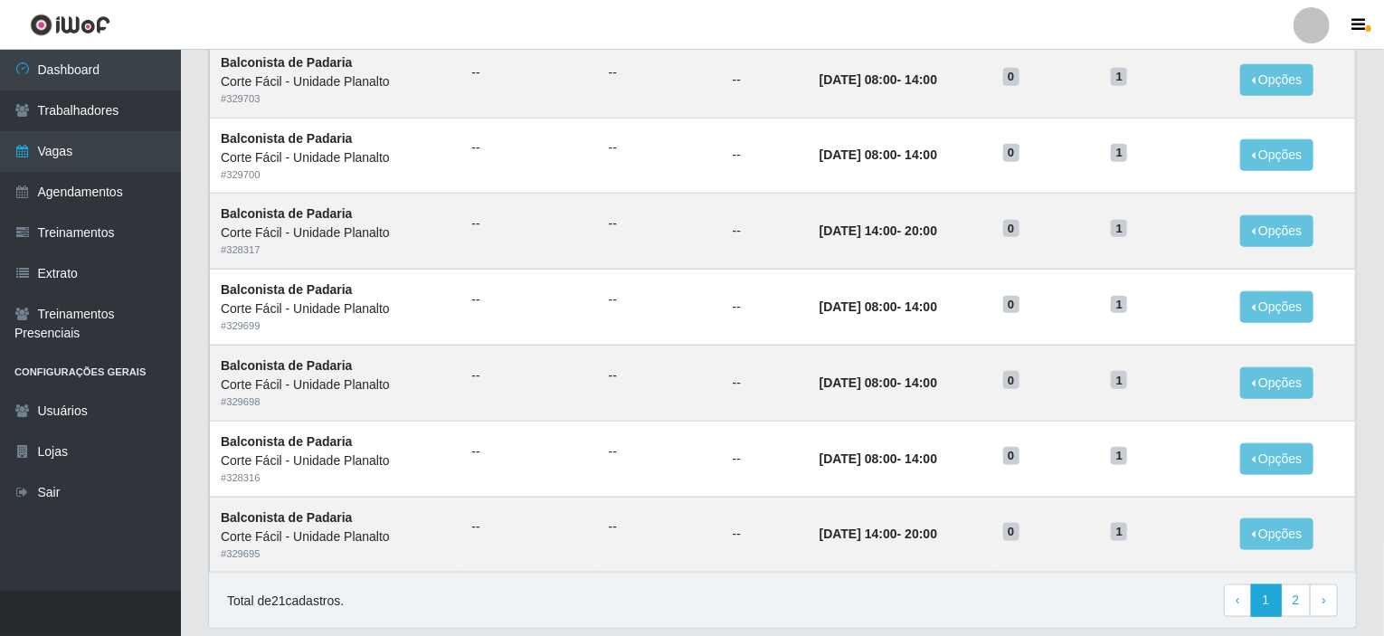
scroll to position [891, 0]
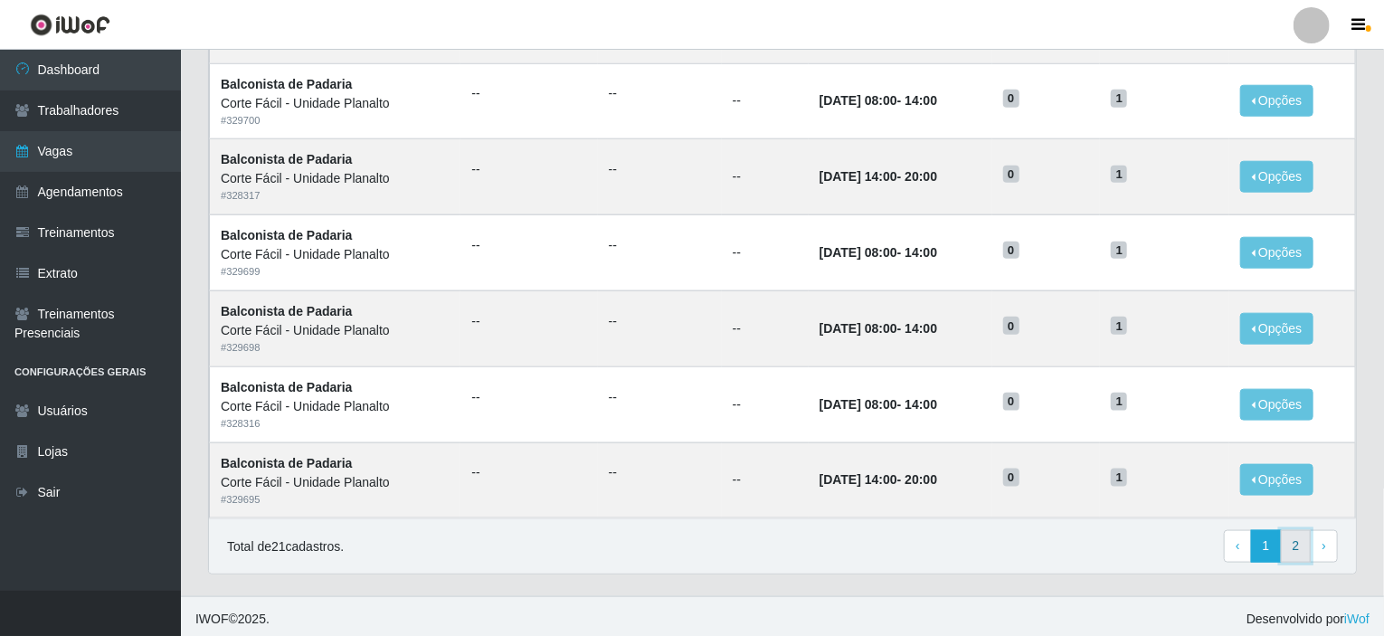
click at [1307, 545] on link "2" at bounding box center [1296, 546] width 31 height 33
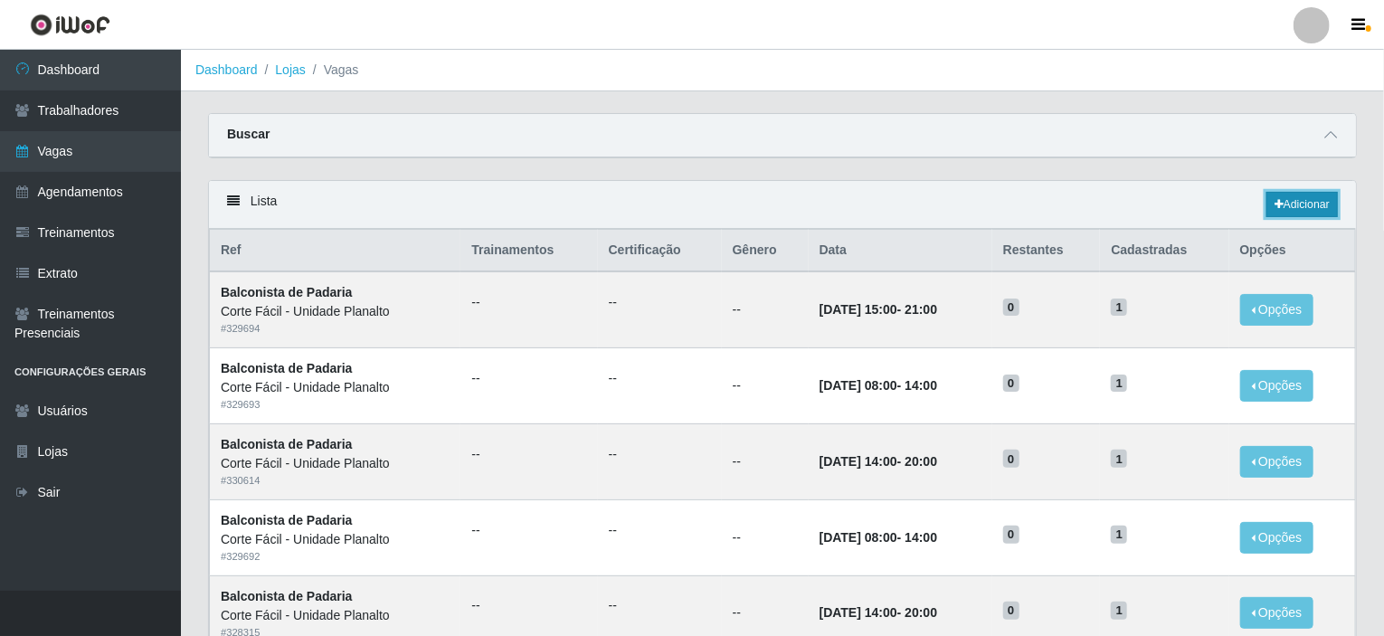
click at [1316, 192] on link "Adicionar" at bounding box center [1301, 204] width 71 height 25
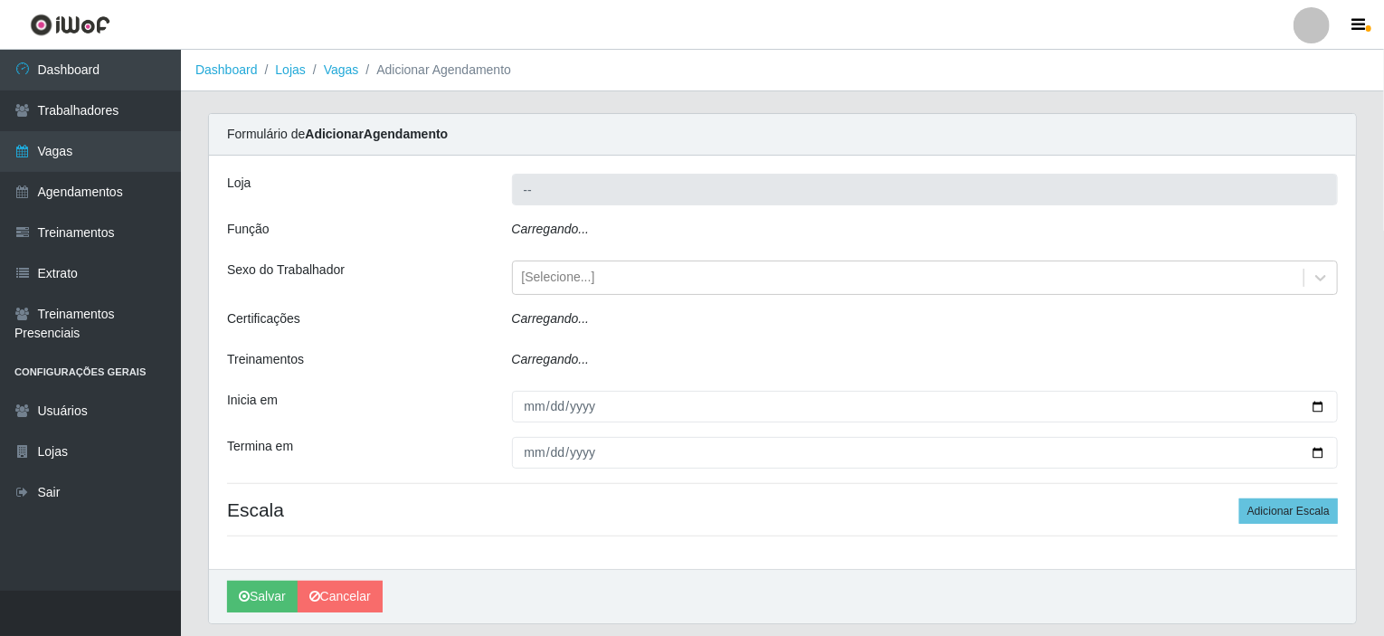
type input "Corte Fácil - Unidade Planalto"
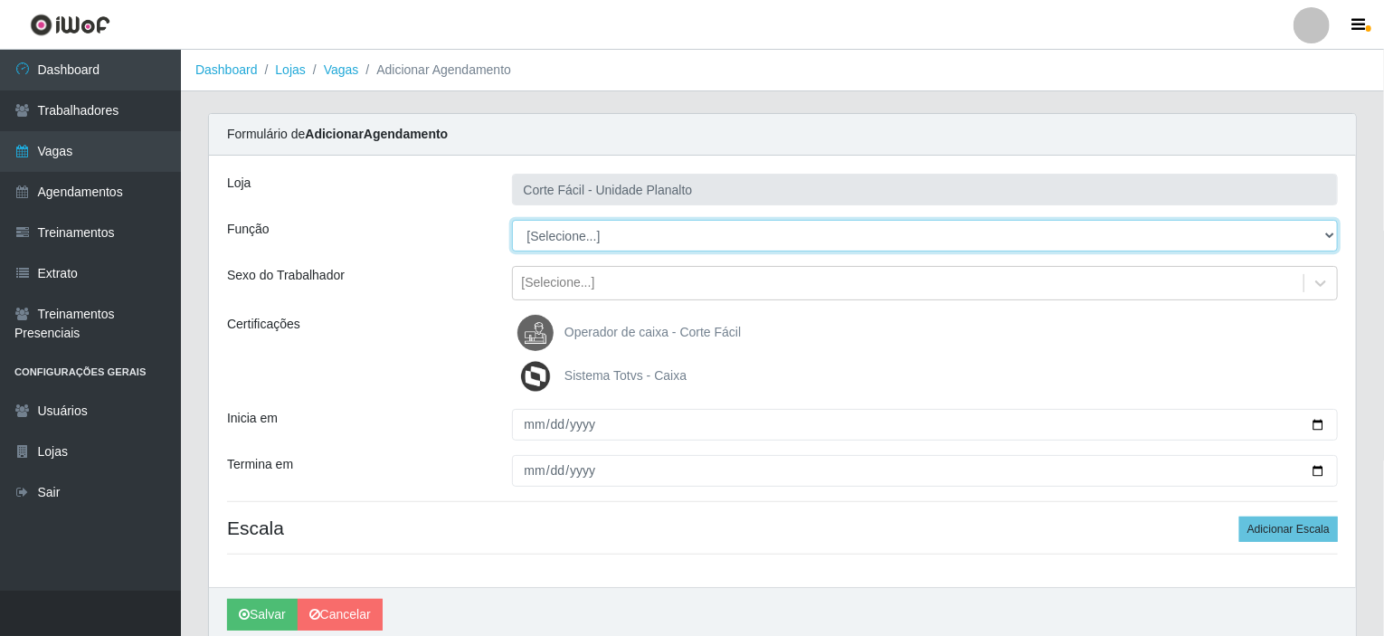
click at [1328, 231] on select "[Selecione...] ASG ASG + ASG ++ Auxiliar de Estacionamento Auxiliar de Estacion…" at bounding box center [925, 236] width 827 height 32
select select "115"
click at [512, 220] on select "[Selecione...] ASG ASG + ASG ++ Auxiliar de Estacionamento Auxiliar de Estacion…" at bounding box center [925, 236] width 827 height 32
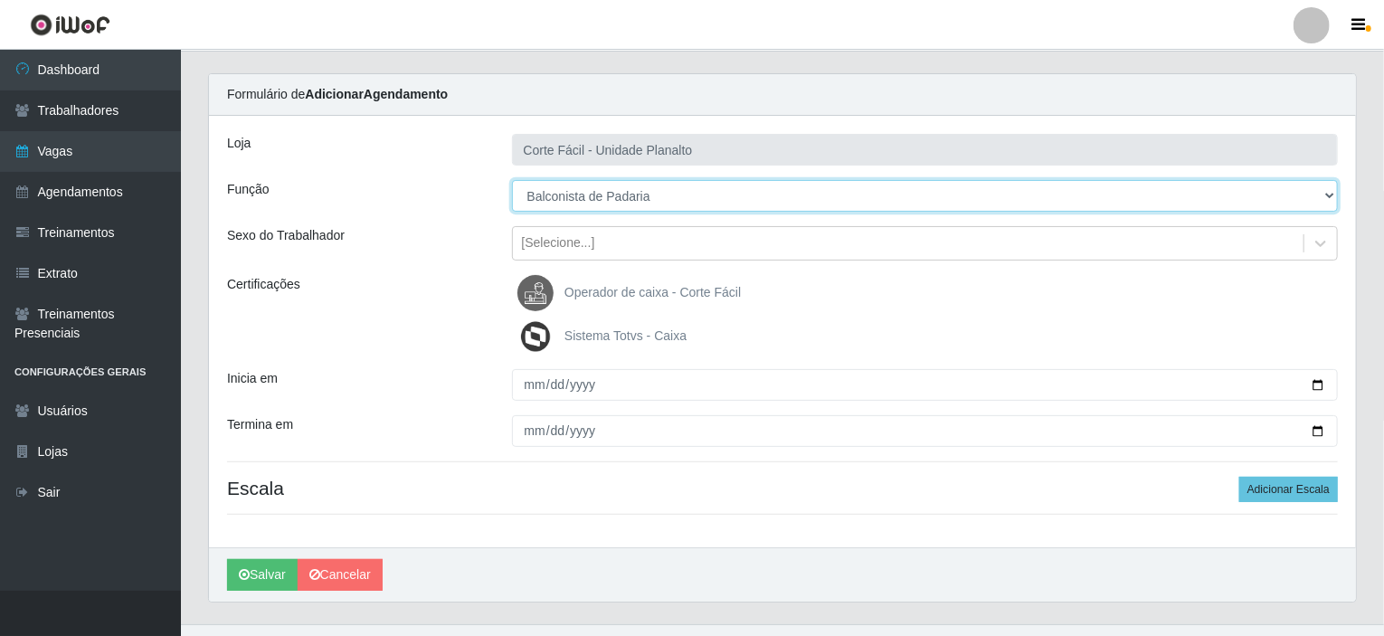
scroll to position [71, 0]
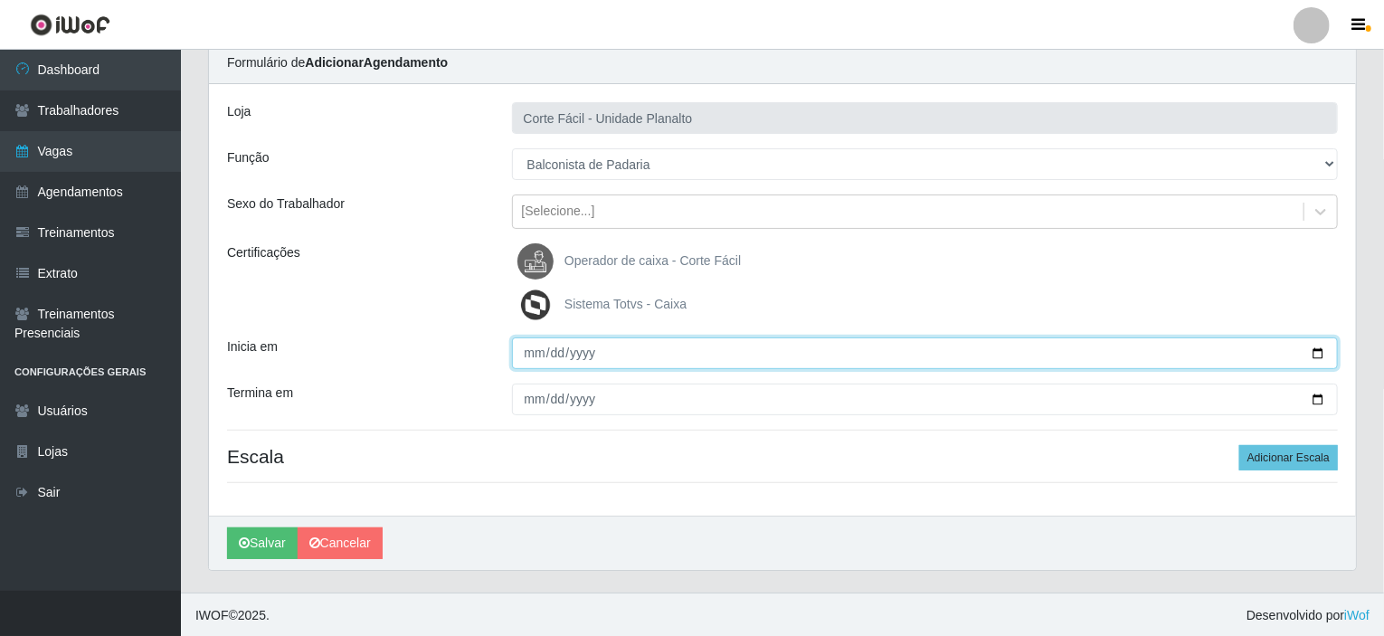
click at [1321, 349] on input "Inicia em" at bounding box center [925, 353] width 827 height 32
type input "[DATE]"
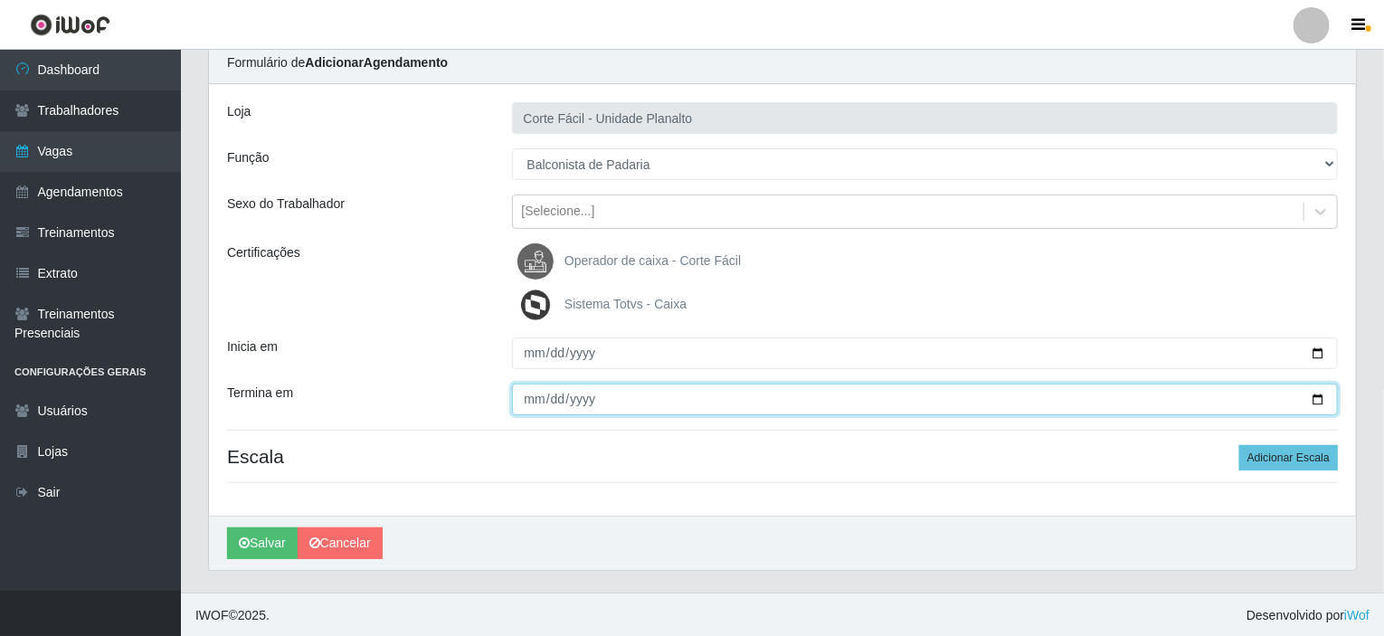
click at [1325, 394] on input "Termina em" at bounding box center [925, 400] width 827 height 32
type input "[DATE]"
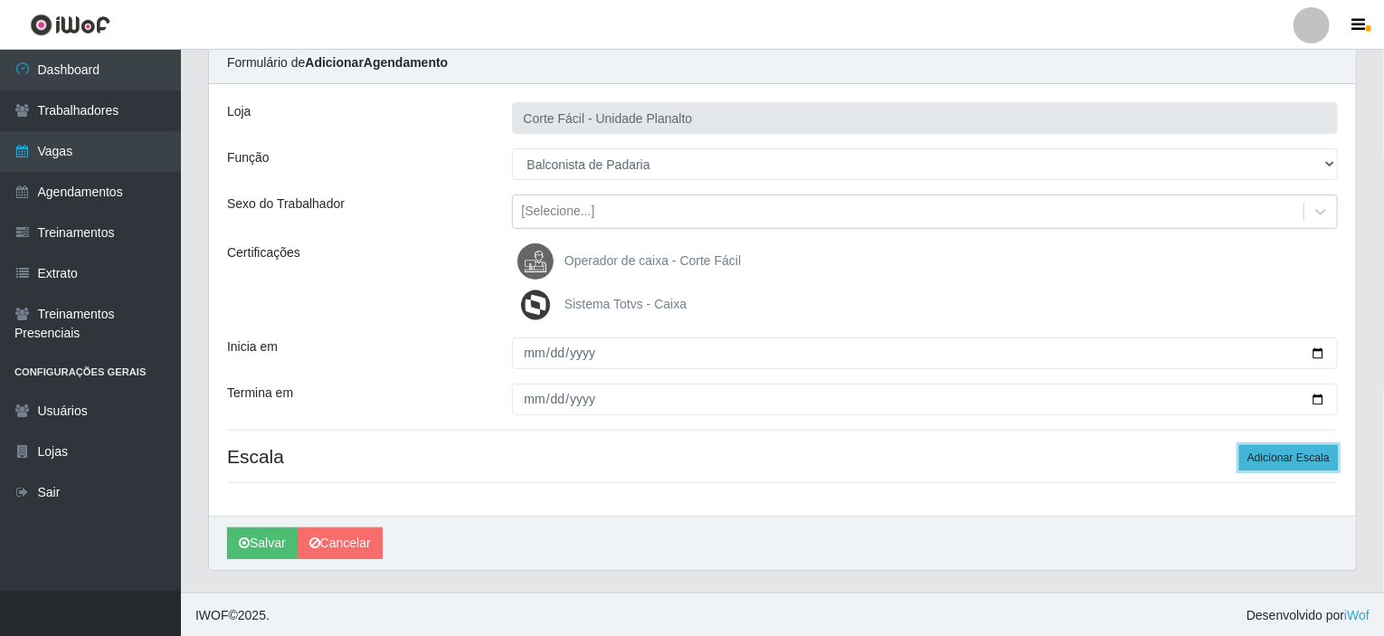
click at [1285, 455] on button "Adicionar Escala" at bounding box center [1288, 457] width 99 height 25
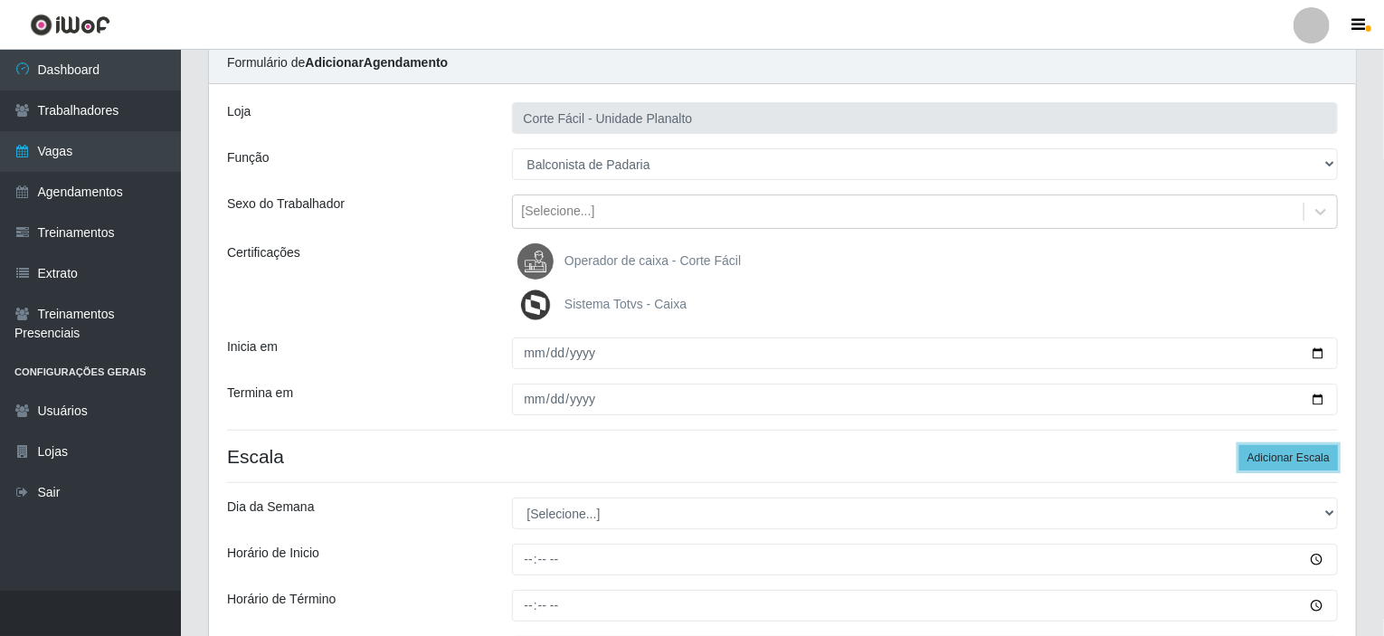
scroll to position [271, 0]
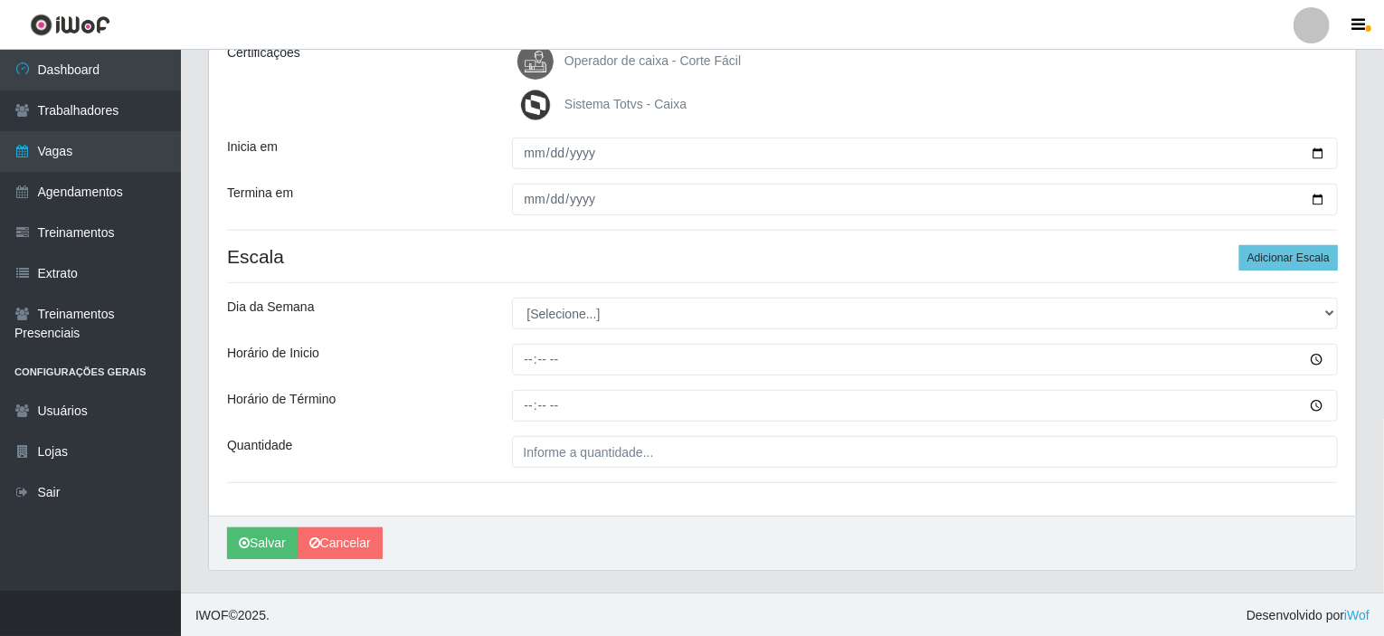
click at [1339, 306] on div "[Selecione...] Segunda Terça Quarta Quinta Sexta Sábado Domingo" at bounding box center [925, 314] width 854 height 32
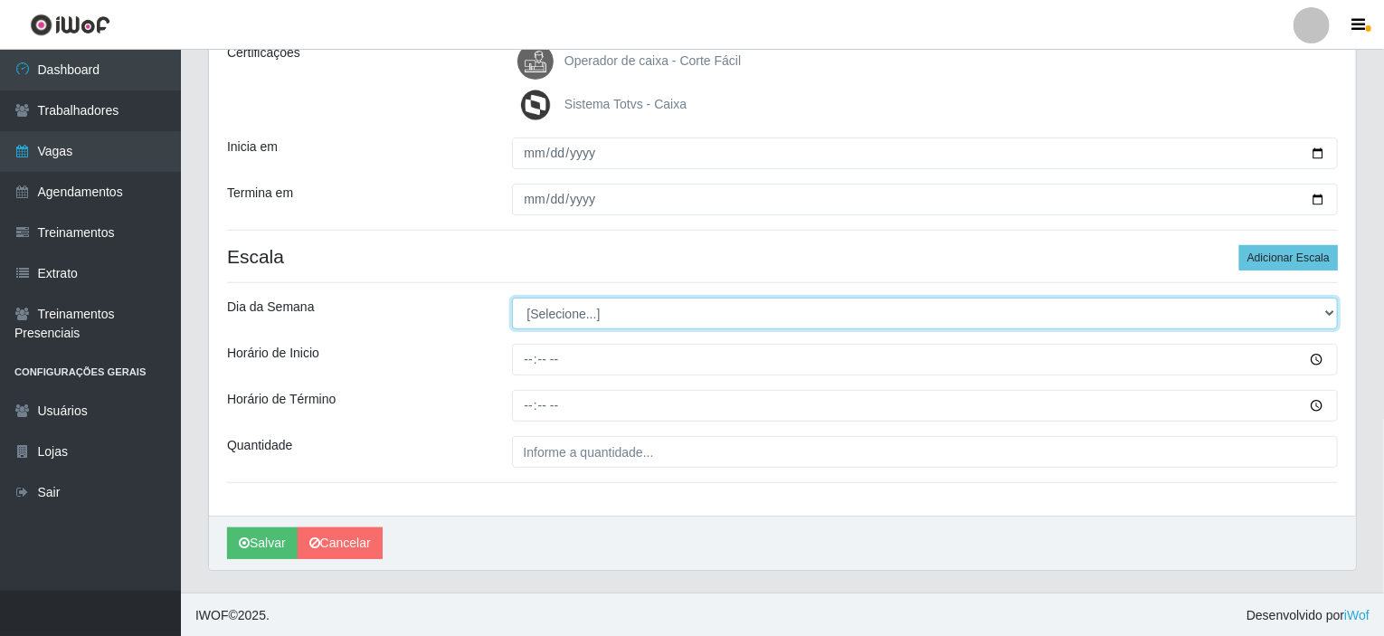
click at [1337, 309] on select "[Selecione...] Segunda Terça Quarta Quinta Sexta Sábado Domingo" at bounding box center [925, 314] width 827 height 32
select select "3"
click at [512, 298] on select "[Selecione...] Segunda Terça Quarta Quinta Sexta Sábado Domingo" at bounding box center [925, 314] width 827 height 32
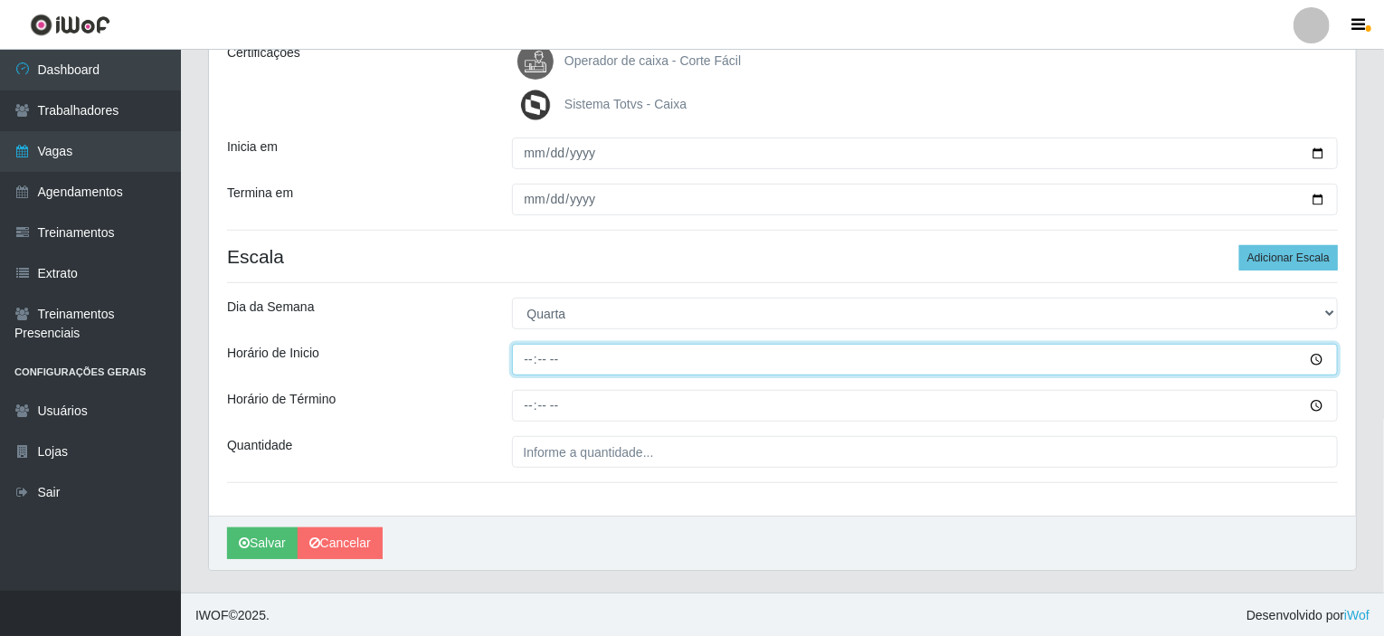
click at [532, 357] on input "Horário de Inicio" at bounding box center [925, 360] width 827 height 32
type input "14:00"
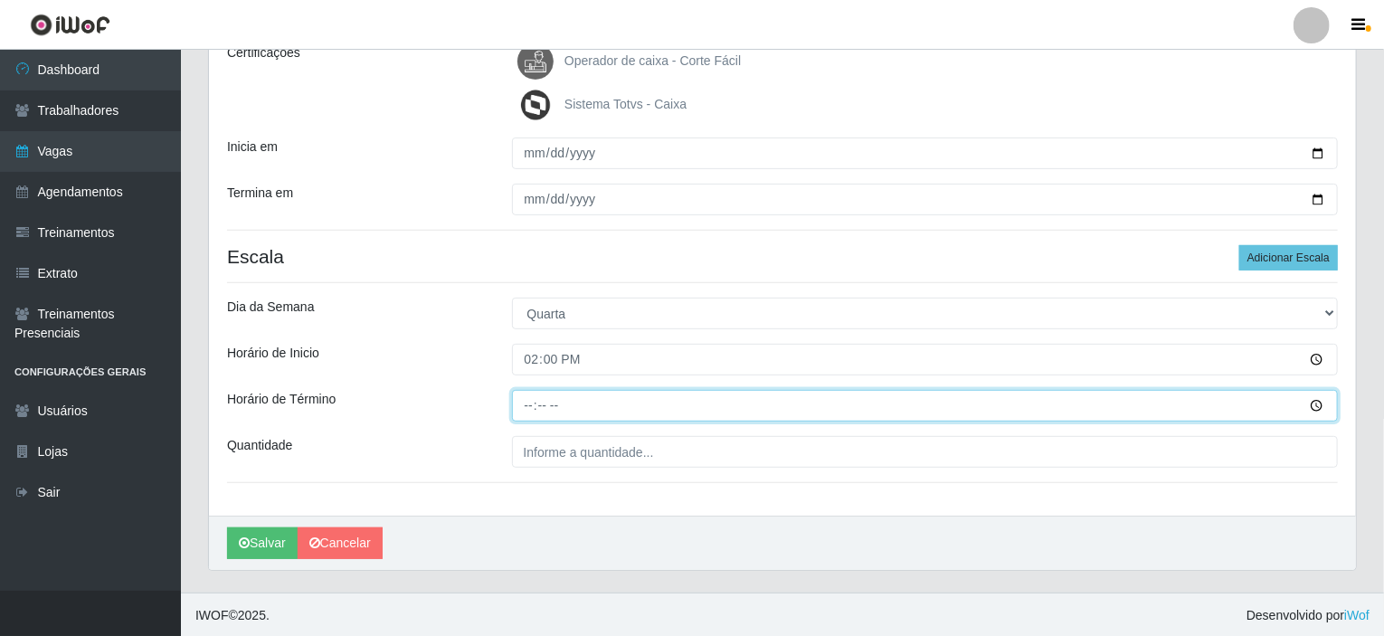
click at [535, 403] on input "Horário de Término" at bounding box center [925, 406] width 827 height 32
type input "20:00"
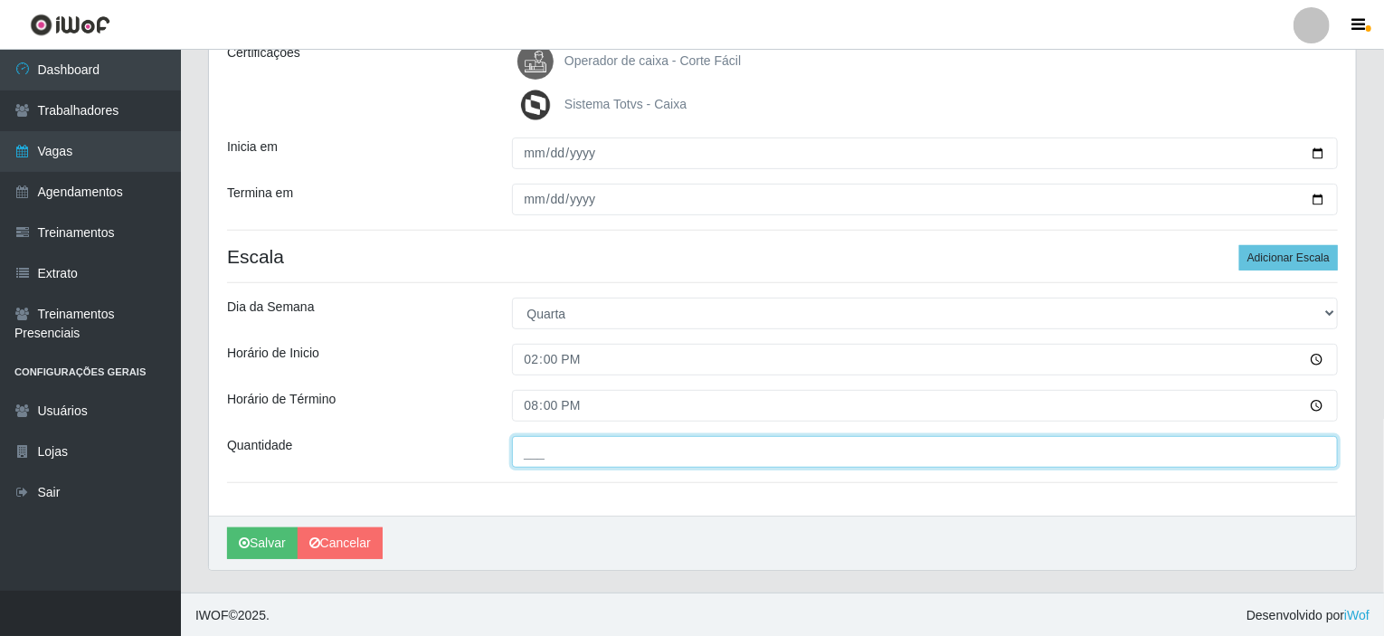
click at [532, 443] on input "___" at bounding box center [925, 452] width 827 height 32
type input "001"
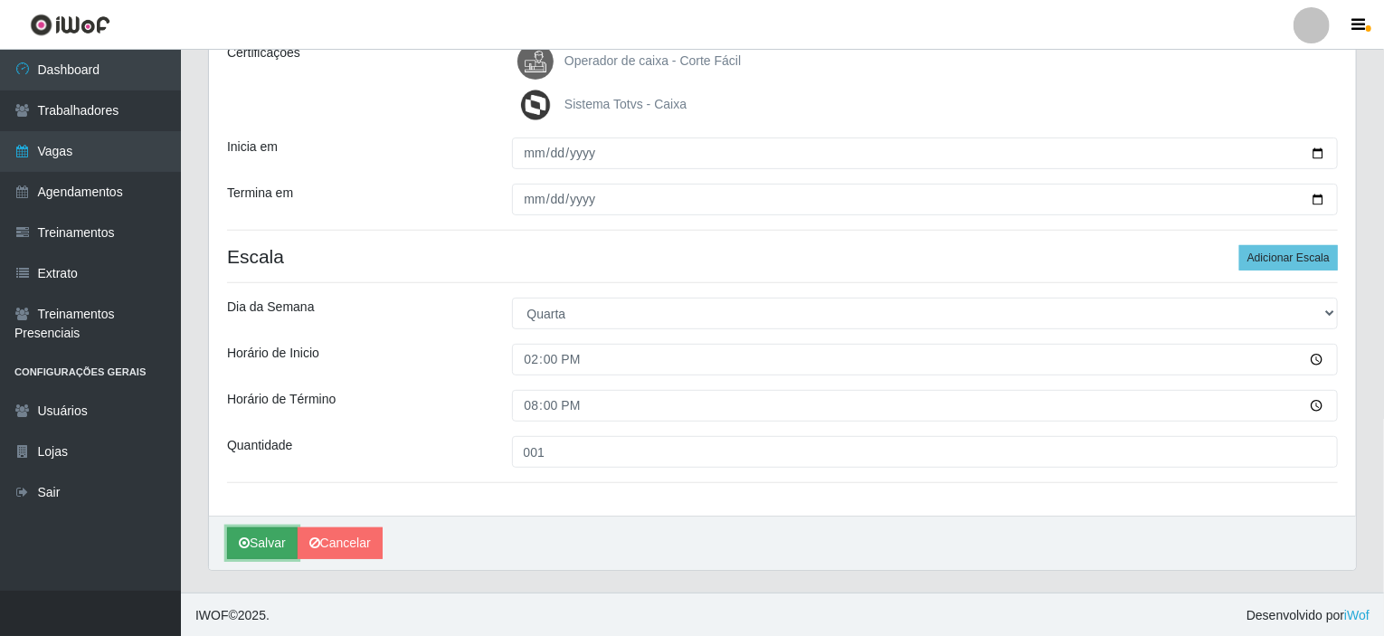
click at [259, 544] on button "Salvar" at bounding box center [262, 543] width 71 height 32
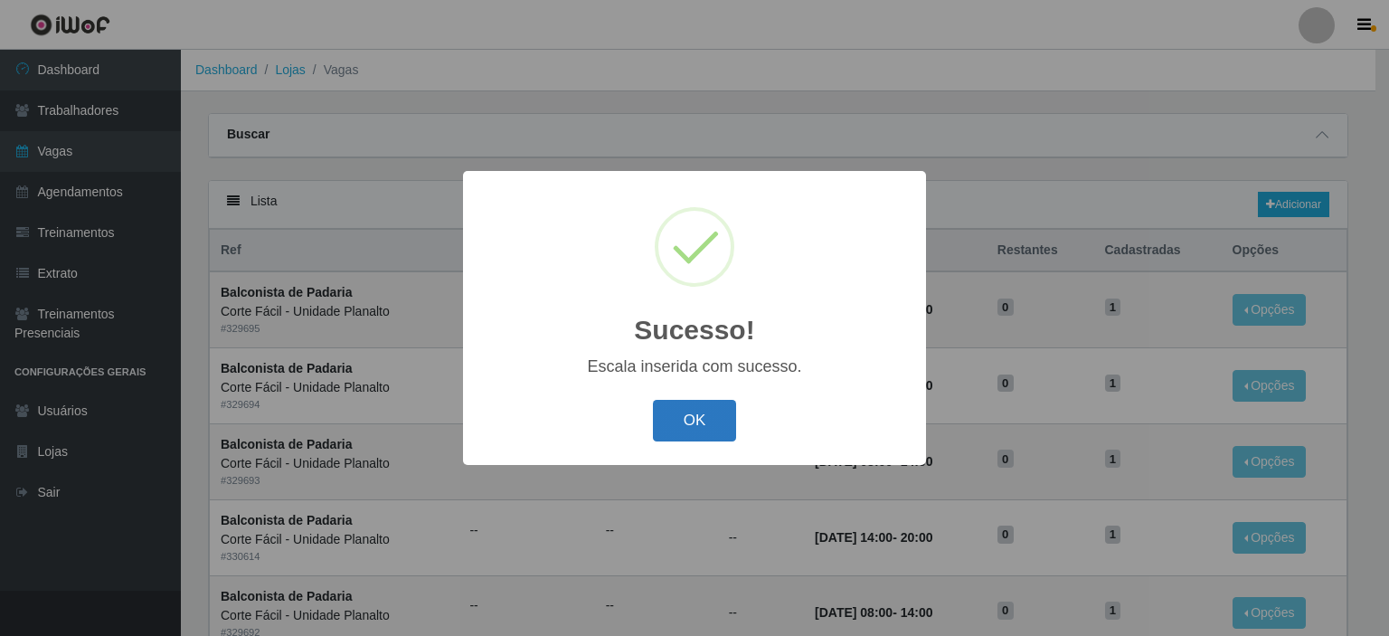
click at [703, 428] on button "OK" at bounding box center [695, 421] width 84 height 43
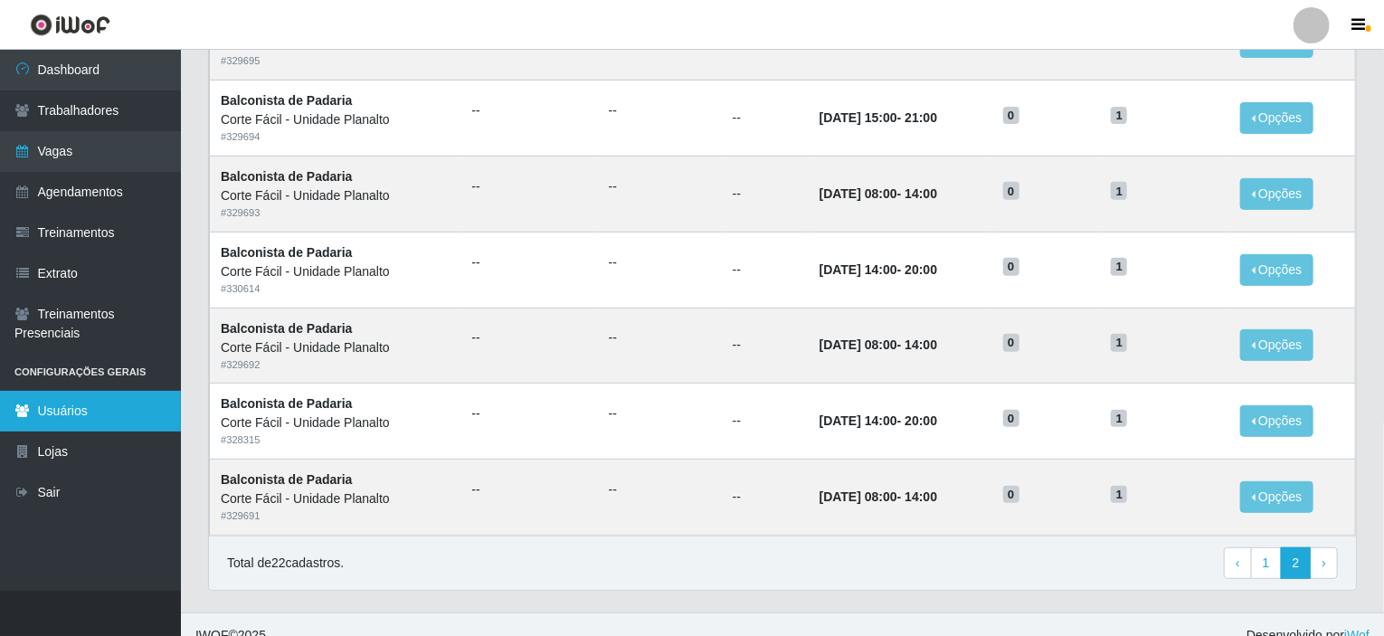
scroll to position [271, 0]
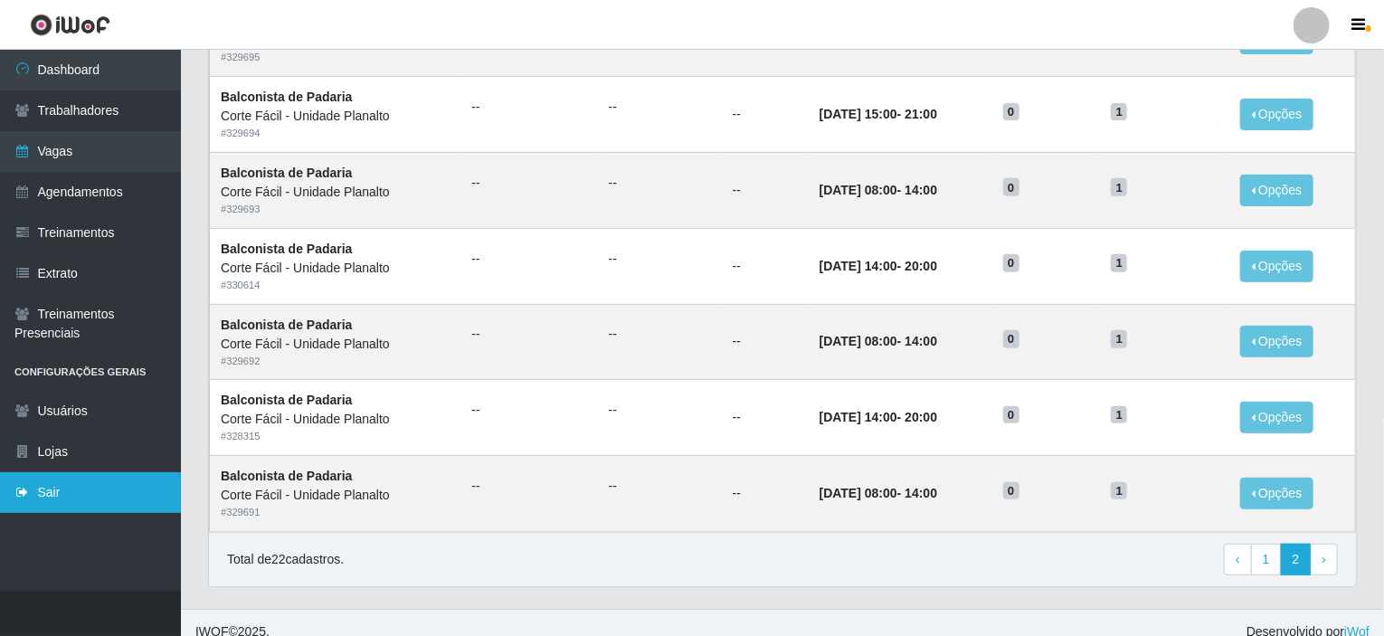
click at [65, 480] on link "Sair" at bounding box center [90, 492] width 181 height 41
